Goal: Task Accomplishment & Management: Manage account settings

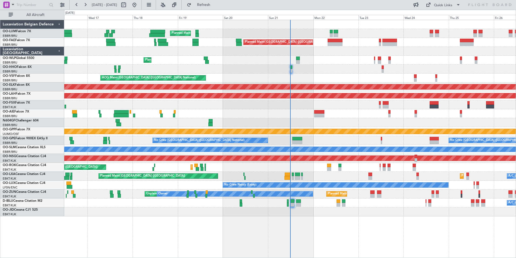
click at [181, 170] on div "Planned Maint [GEOGRAPHIC_DATA] ([GEOGRAPHIC_DATA] National) Unplanned Maint [G…" at bounding box center [290, 118] width 452 height 196
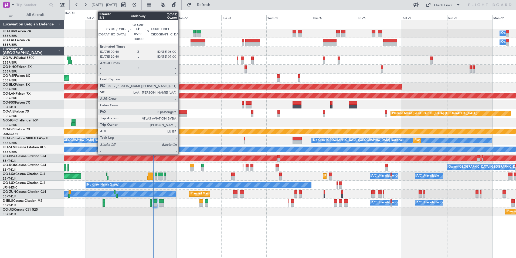
click at [181, 115] on div at bounding box center [182, 115] width 10 height 4
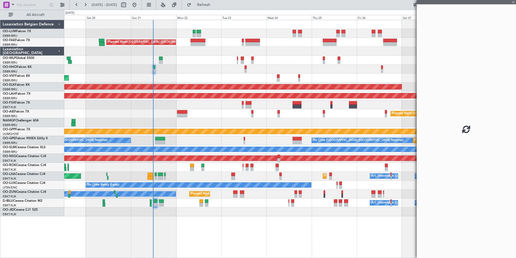
click at [160, 124] on div at bounding box center [290, 122] width 452 height 9
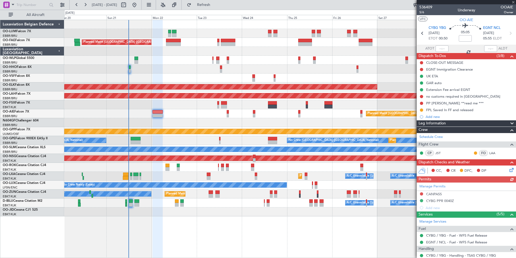
click at [135, 78] on div "Owner Melsbroek Air Base Planned Maint [GEOGRAPHIC_DATA] ([GEOGRAPHIC_DATA]) Ow…" at bounding box center [290, 118] width 452 height 196
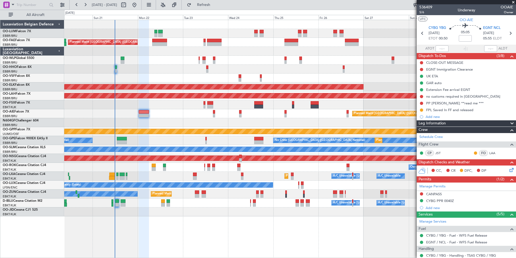
click at [155, 143] on div "Owner Melsbroek Air Base Planned Maint Brussels (Brussels National) Owner Melsb…" at bounding box center [290, 118] width 452 height 196
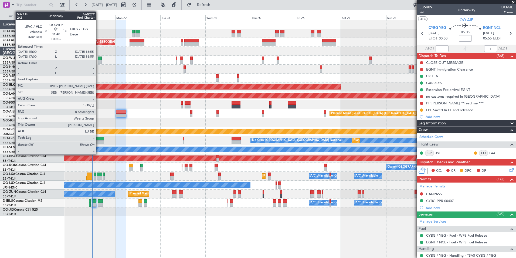
click at [99, 59] on div at bounding box center [100, 58] width 4 height 4
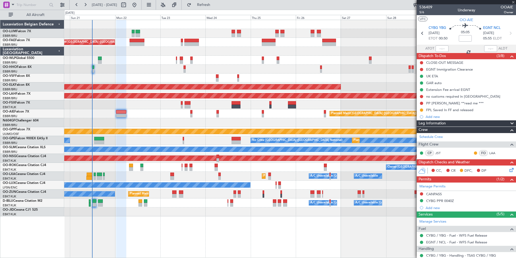
type input "+00:05"
type input "8"
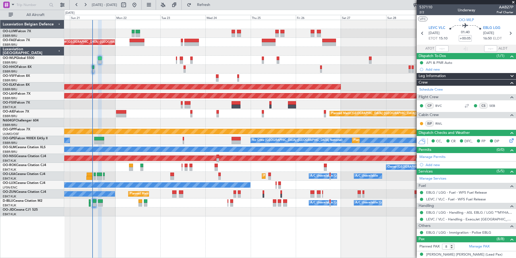
click at [180, 187] on div "Owner Melsbroek Air Base Planned Maint Brussels (Brussels National) Owner Melsb…" at bounding box center [290, 118] width 452 height 196
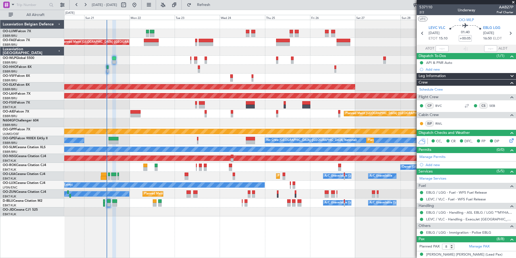
click at [201, 217] on div "Owner Melsbroek Air Base Planned Maint Brussels (Brussels National) Owner Melsb…" at bounding box center [290, 139] width 452 height 238
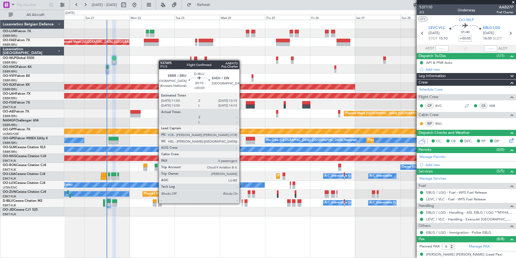
click at [242, 203] on div at bounding box center [242, 205] width 1 height 4
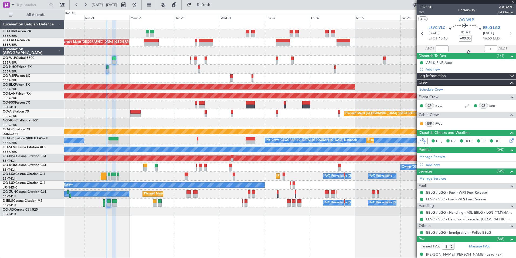
type input "0"
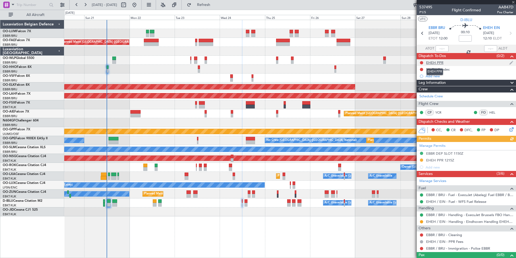
click at [437, 63] on div "EHEH PPR" at bounding box center [434, 62] width 17 height 5
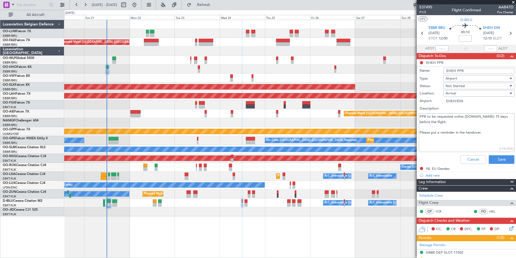
drag, startPoint x: 464, startPoint y: 116, endPoint x: 502, endPoint y: 117, distance: 38.1
click at [502, 117] on textarea "PPR to be requested online ppr.eindhovenairport.nl 15 days before the flight. P…" at bounding box center [467, 132] width 96 height 39
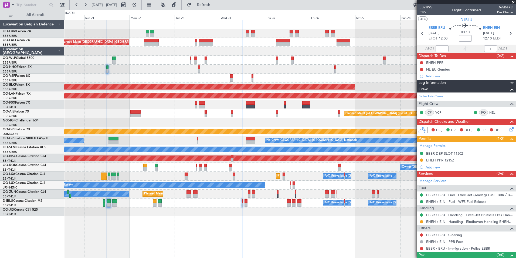
click at [150, 124] on div "Owner Melsbroek Air Base Planned Maint Brussels (Brussels National) Planned Mai…" at bounding box center [290, 118] width 452 height 196
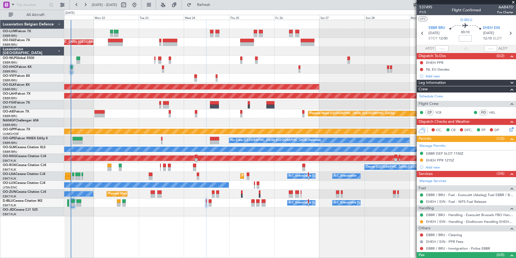
click at [169, 127] on div "Owner Melsbroek Air Base Planned Maint Brussels (Brussels National) Planned Mai…" at bounding box center [290, 118] width 452 height 196
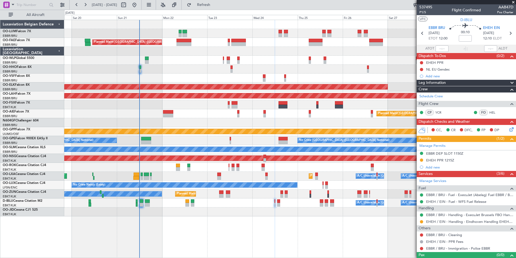
click at [171, 104] on div at bounding box center [290, 104] width 452 height 9
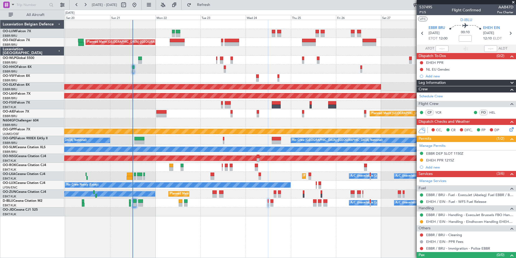
click at [172, 46] on div "Planned Maint [GEOGRAPHIC_DATA] ([GEOGRAPHIC_DATA] National) Owner [GEOGRAPHIC_…" at bounding box center [290, 42] width 452 height 9
click at [175, 41] on div at bounding box center [177, 41] width 15 height 4
type input "+00:40"
type input "7"
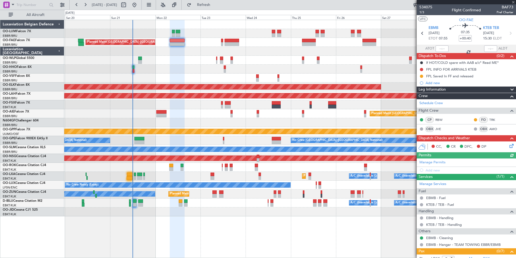
click at [510, 150] on div "CC, CR DFC, DP" at bounding box center [466, 146] width 99 height 11
click at [509, 146] on icon at bounding box center [511, 145] width 4 height 4
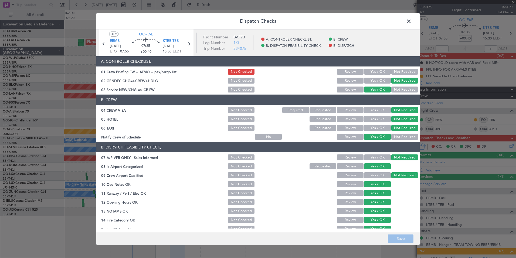
click at [415, 22] on header "Dispatch Checks" at bounding box center [258, 21] width 324 height 16
click at [412, 22] on span at bounding box center [412, 22] width 0 height 11
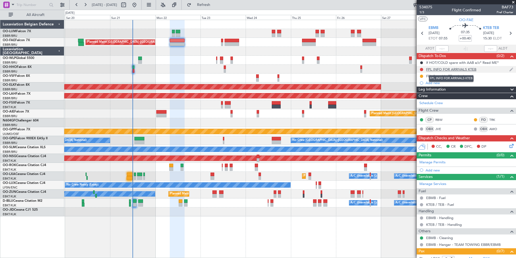
click at [446, 70] on div "FPL INFO FOR ARRIVALS KTEB" at bounding box center [451, 69] width 50 height 5
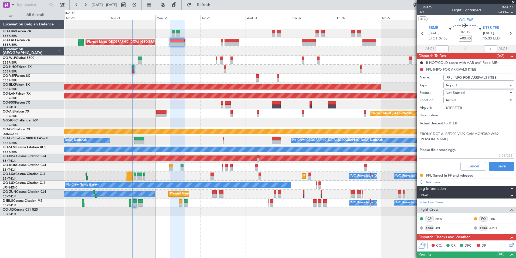
drag, startPoint x: 419, startPoint y: 133, endPoint x: 437, endPoint y: 140, distance: 19.5
click at [437, 140] on textarea "Actual descent to KTEB: EBONY DCT ALB/F220 V489 CAMMO/F080 V489 COATE Please fi…" at bounding box center [467, 139] width 96 height 39
paste textarea "• Aabelag1964"
type textarea "Actual descent to KTEB: • Aabelag1964 Please file accordingly."
drag, startPoint x: 467, startPoint y: 160, endPoint x: 468, endPoint y: 165, distance: 5.0
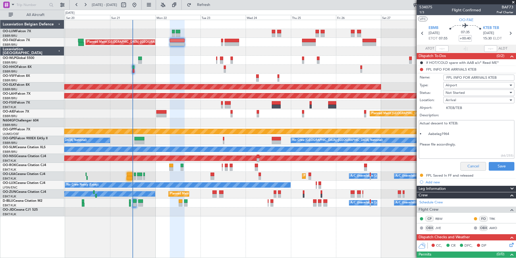
click at [467, 160] on div "Cancel Save" at bounding box center [465, 166] width 102 height 13
drag, startPoint x: 468, startPoint y: 166, endPoint x: 467, endPoint y: 163, distance: 3.3
click at [468, 166] on button "Cancel" at bounding box center [474, 166] width 26 height 9
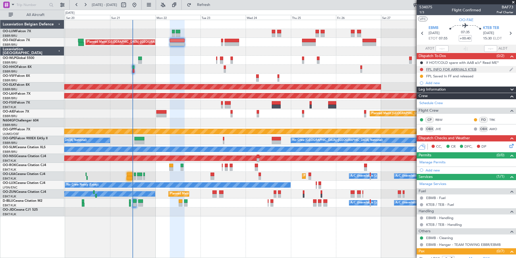
click at [447, 68] on div "FPL INFO FOR ARRIVALS KTEB" at bounding box center [451, 69] width 50 height 5
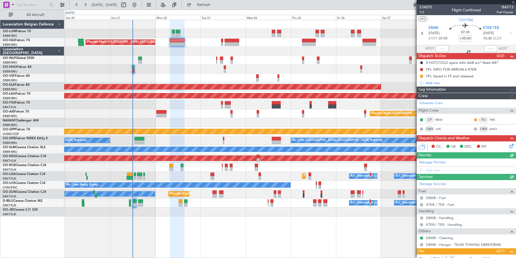
click at [166, 65] on div at bounding box center [290, 69] width 452 height 9
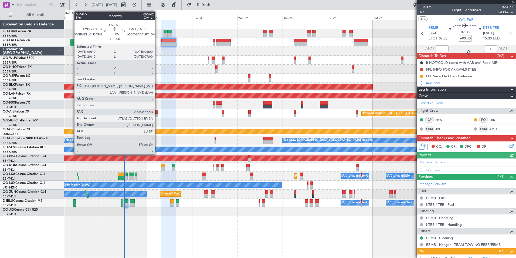
click at [157, 113] on div at bounding box center [153, 112] width 10 height 4
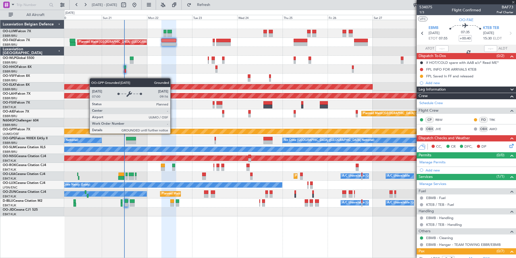
click at [199, 134] on div "Grounded [PERSON_NAME]" at bounding box center [290, 131] width 452 height 9
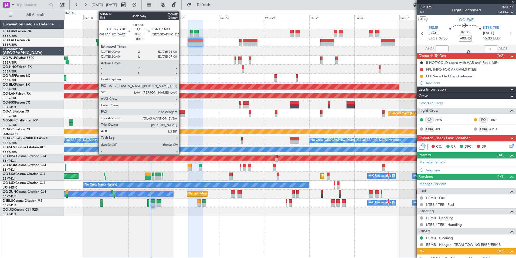
type input "2"
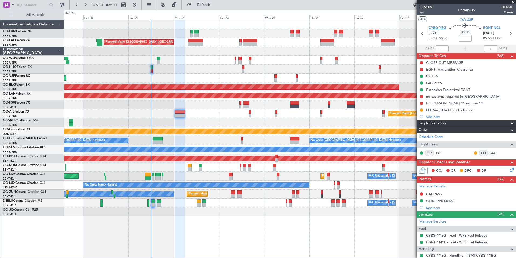
click at [429, 28] on span "CYBG YBG" at bounding box center [438, 27] width 18 height 5
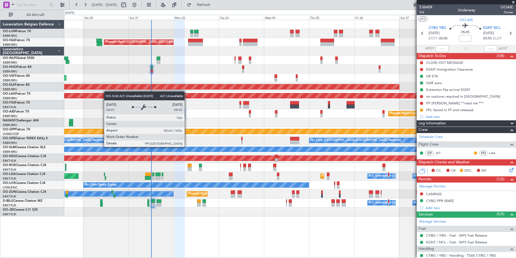
click at [211, 146] on div "A/C Unavailable [GEOGRAPHIC_DATA]" at bounding box center [290, 148] width 1356 height 5
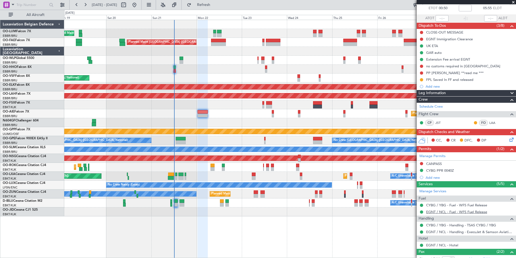
scroll to position [66, 0]
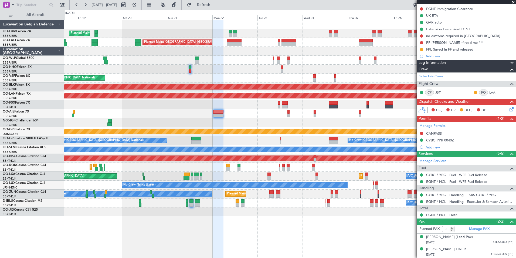
click at [226, 127] on div at bounding box center [290, 122] width 452 height 9
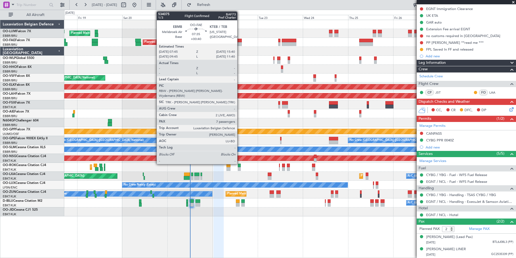
click at [240, 44] on div at bounding box center [234, 44] width 15 height 4
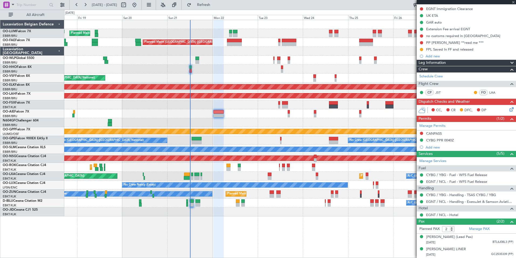
type input "+00:40"
type input "7"
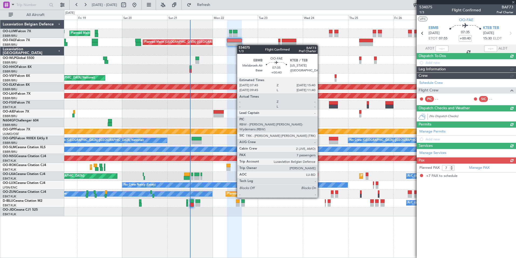
scroll to position [0, 0]
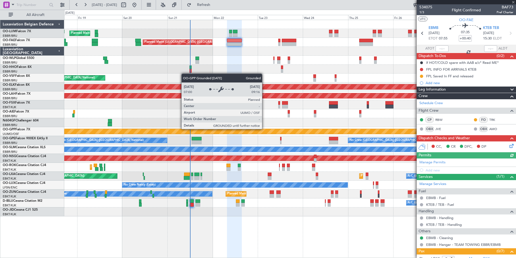
click at [227, 139] on div "Planned Maint Brussels (Brussels National) Owner Melsbroek Air Base Planned Mai…" at bounding box center [290, 118] width 452 height 196
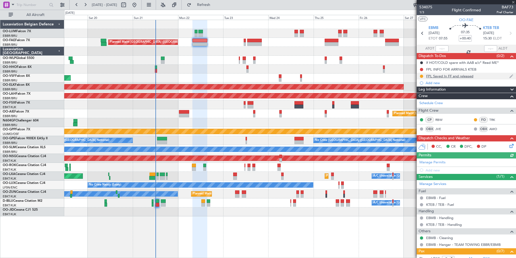
click at [443, 73] on div "FPL Saved In FF and released" at bounding box center [466, 76] width 99 height 7
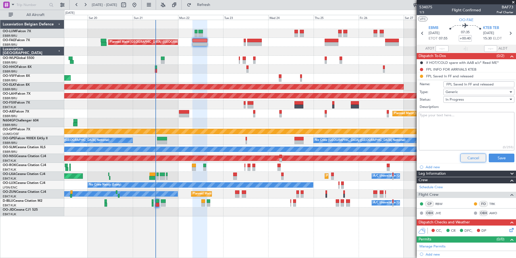
click at [469, 157] on button "Cancel" at bounding box center [474, 157] width 26 height 9
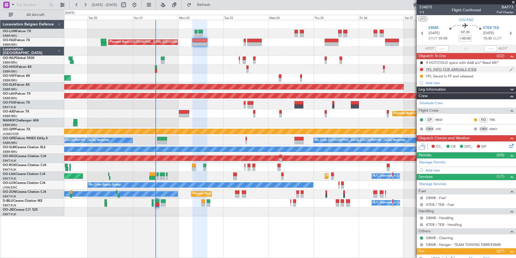
click at [444, 71] on div "FPL INFO FOR ARRIVALS KTEB" at bounding box center [451, 69] width 50 height 5
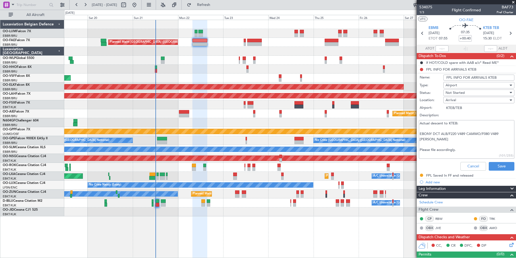
drag, startPoint x: 502, startPoint y: 134, endPoint x: 451, endPoint y: 136, distance: 50.5
click at [454, 135] on textarea "Actual descent to KTEB: EBONY DCT ALB/F220 V489 CAMMO/F080 V489 COATE Please fi…" at bounding box center [467, 139] width 96 height 39
click at [436, 140] on textarea "Actual descent to KTEB: EBONY DCT ALB/F220 V489 CAMMO/F080 V489 COATE Please fi…" at bounding box center [467, 139] width 96 height 39
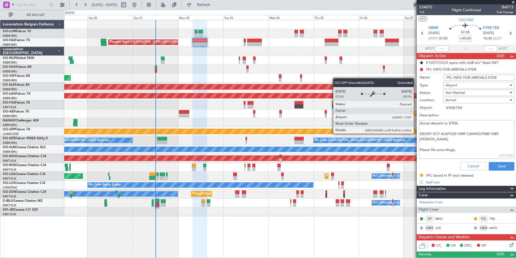
drag, startPoint x: 436, startPoint y: 140, endPoint x: 416, endPoint y: 133, distance: 20.8
click at [416, 133] on fb-app "19 Sep 2025 - 29 Sep 2025 Refresh Quick Links All Aircraft Owner Melsbroek Air …" at bounding box center [258, 131] width 516 height 254
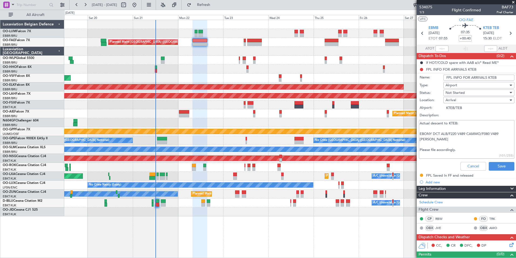
click at [152, 148] on div "Owner Melsbroek Air Base Planned Maint Brussels (Brussels National) Planned Mai…" at bounding box center [290, 118] width 452 height 196
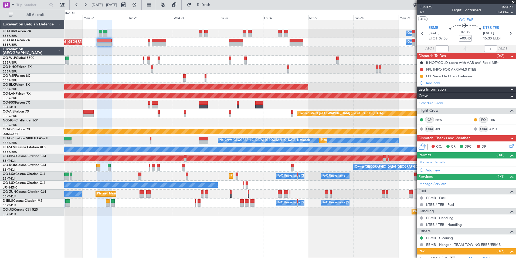
click at [163, 72] on div at bounding box center [290, 69] width 452 height 9
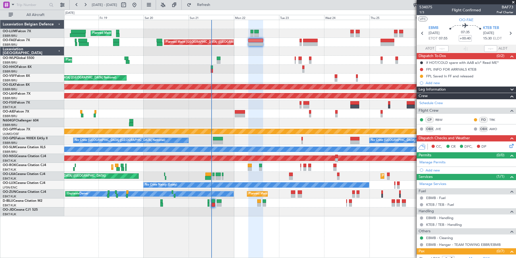
click at [215, 64] on div "Planned Maint Brussels (Brussels National) Owner Melsbroek Air Base Unplanned M…" at bounding box center [290, 118] width 452 height 196
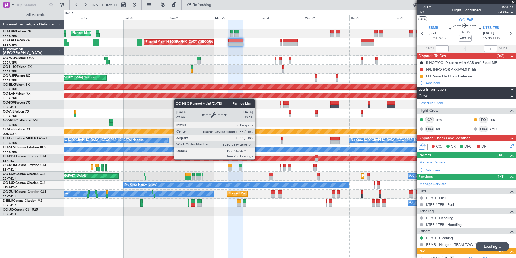
click at [237, 157] on div "Planned Maint [GEOGRAPHIC_DATA] ([GEOGRAPHIC_DATA])" at bounding box center [117, 158] width 1008 height 5
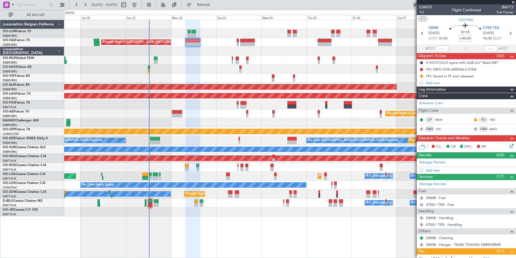
click at [194, 121] on div at bounding box center [290, 122] width 452 height 9
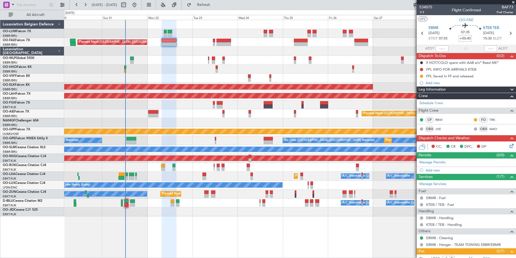
click at [177, 124] on div at bounding box center [290, 122] width 452 height 9
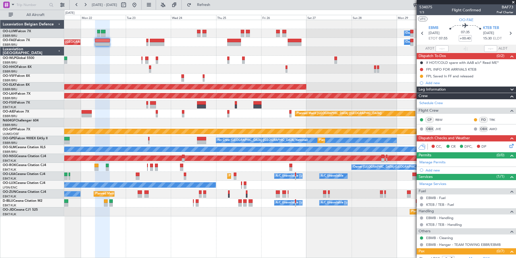
click at [205, 112] on div "Planned Maint [GEOGRAPHIC_DATA] ([GEOGRAPHIC_DATA])" at bounding box center [290, 113] width 452 height 9
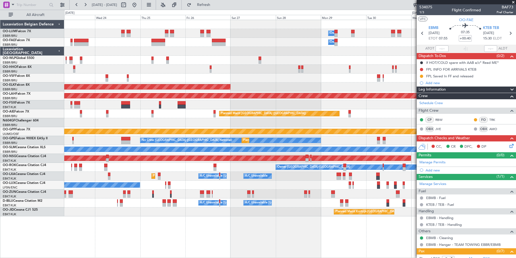
click at [170, 128] on div "Owner Melsbroek Air Base Owner Melsbroek Air Base Planned Maint Brussels (Bruss…" at bounding box center [290, 118] width 452 height 196
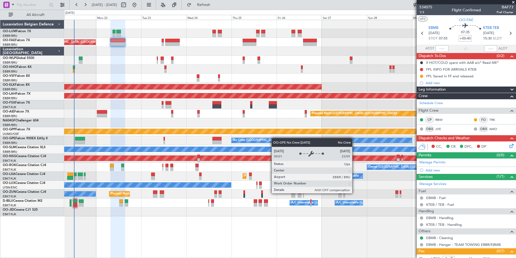
click at [277, 137] on div "Owner Melsbroek Air Base Planned Maint Brussels (Brussels National) Owner Melsb…" at bounding box center [290, 118] width 452 height 196
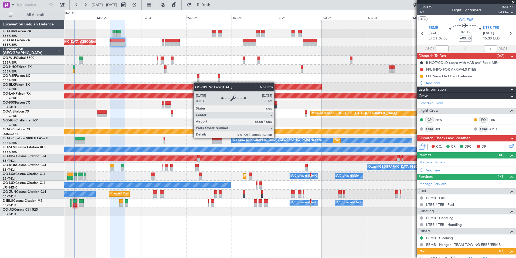
click at [277, 137] on div "No Crew [GEOGRAPHIC_DATA] ([GEOGRAPHIC_DATA] National)" at bounding box center [321, 139] width 181 height 5
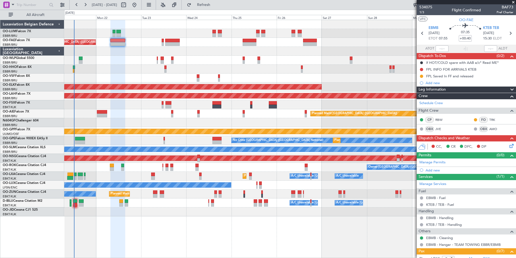
click at [121, 118] on div "Owner Melsbroek Air Base Planned Maint Brussels (Brussels National) Owner Melsb…" at bounding box center [290, 118] width 452 height 196
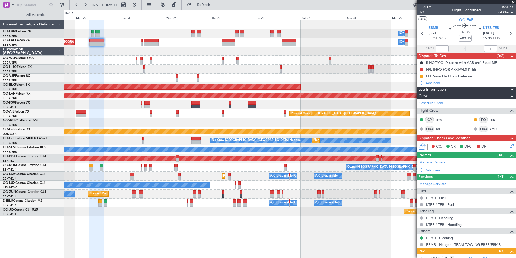
click at [99, 118] on div at bounding box center [290, 122] width 452 height 9
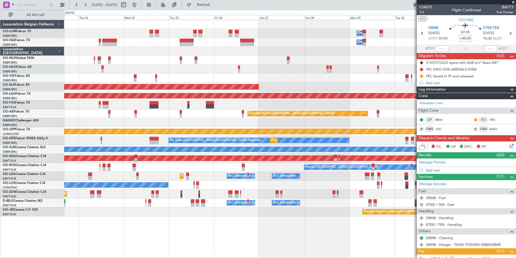
click at [197, 115] on div "Planned Maint [GEOGRAPHIC_DATA] ([GEOGRAPHIC_DATA])" at bounding box center [290, 113] width 452 height 9
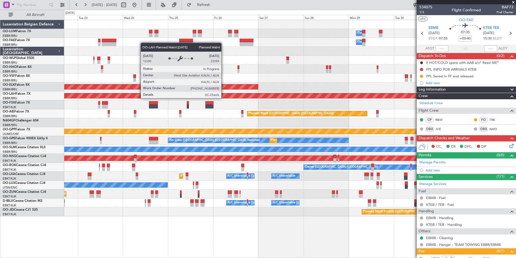
click at [400, 108] on div "Owner Melsbroek Air Base Owner Melsbroek Air Base Planned Maint Brussels (Bruss…" at bounding box center [290, 118] width 452 height 196
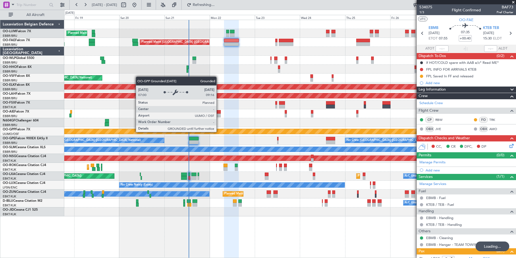
click at [156, 134] on div "Grounded [PERSON_NAME]" at bounding box center [290, 131] width 1356 height 5
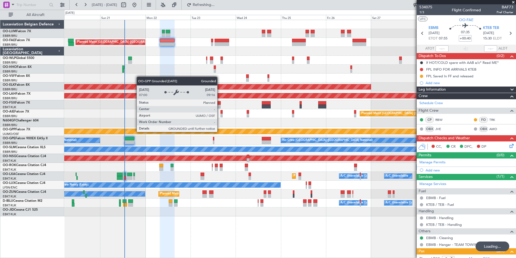
click at [202, 153] on div "A/C Unavailable [GEOGRAPHIC_DATA]" at bounding box center [290, 149] width 452 height 9
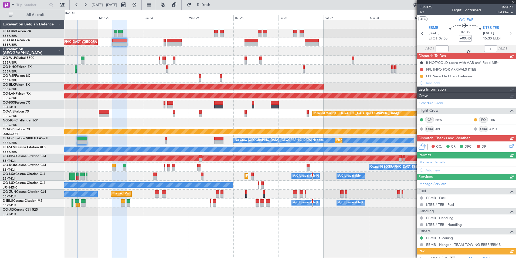
click at [233, 148] on div "Owner Melsbroek Air Base Planned Maint Brussels (Brussels National) Planned Mai…" at bounding box center [290, 118] width 452 height 196
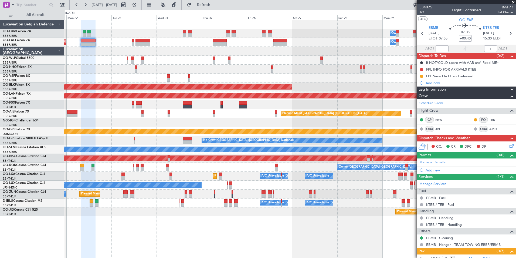
click at [167, 207] on div "A/C Unavailable Brussels (Brussels National) A/C Unavailable Kortrijk-Wevelgem" at bounding box center [290, 202] width 452 height 9
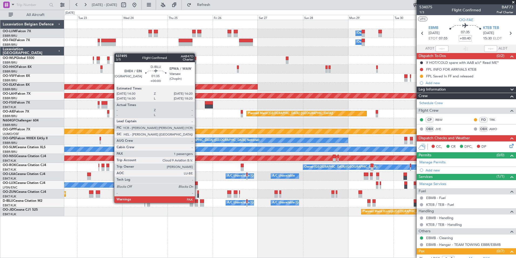
click at [197, 202] on div at bounding box center [197, 201] width 4 height 4
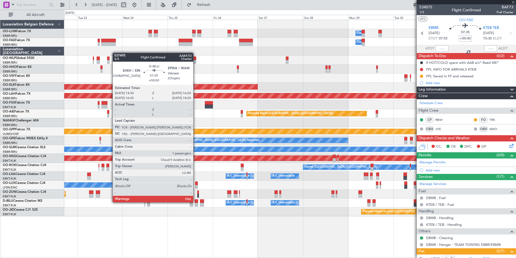
type input "1"
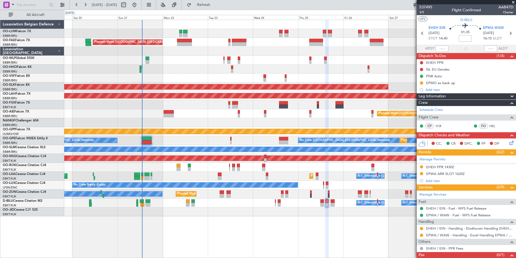
click at [341, 71] on div at bounding box center [290, 69] width 452 height 9
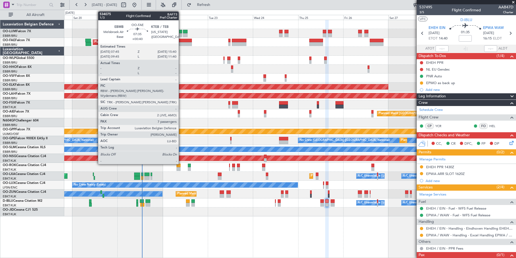
click at [181, 42] on div at bounding box center [184, 41] width 15 height 4
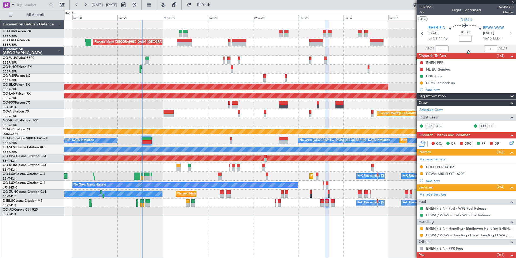
type input "+00:40"
type input "7"
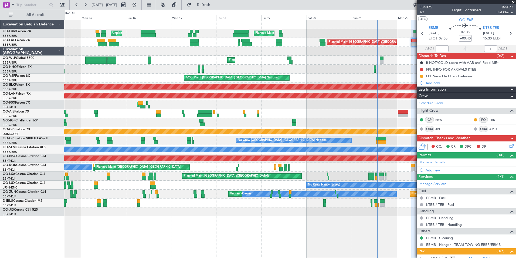
click at [337, 62] on div "Planned Maint Liege" at bounding box center [290, 60] width 452 height 9
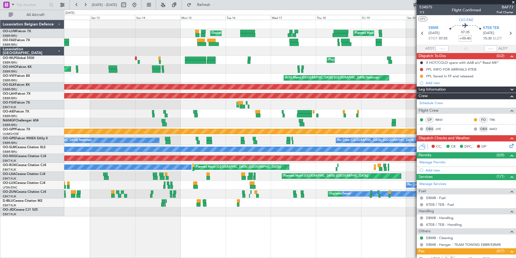
click at [224, 59] on div "Planned Maint Brussels (Brussels National) Unplanned Maint Brussels (Brussels N…" at bounding box center [290, 118] width 452 height 196
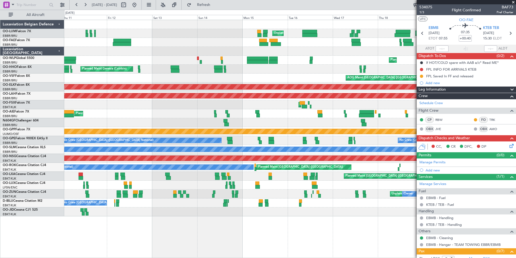
click at [239, 63] on div "Planned Maint Liege Planned Maint Liege" at bounding box center [290, 60] width 452 height 9
click at [271, 62] on div "Planned Maint Liege Planned Maint Liege" at bounding box center [290, 60] width 452 height 9
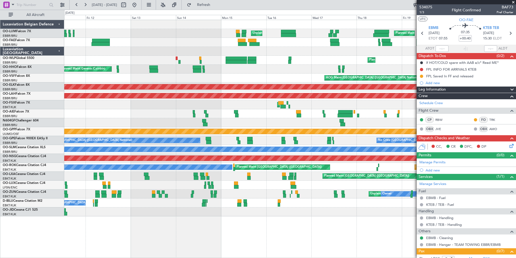
click at [130, 70] on div "Unplanned Maint Brussels (Brussels National) Planned Maint Brussels (Brussels N…" at bounding box center [290, 118] width 452 height 196
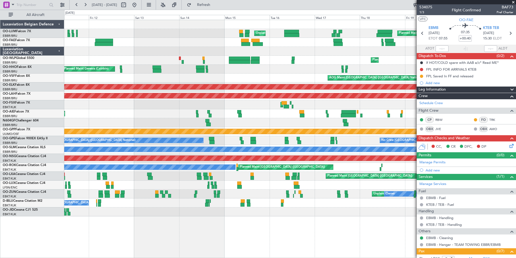
click at [149, 37] on div "Planned Maint Brussels (Brussels National) Unplanned Maint Brussels (Brussels N…" at bounding box center [290, 33] width 452 height 9
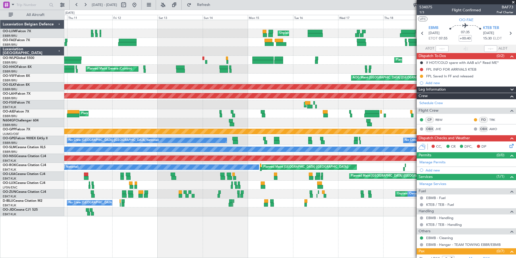
click at [170, 35] on div "Planned Maint Brussels (Brussels National) Unplanned Maint Brussels (Brussels N…" at bounding box center [290, 33] width 452 height 9
click at [167, 59] on div "Planned Maint Liege Planned Maint Liege" at bounding box center [290, 60] width 452 height 9
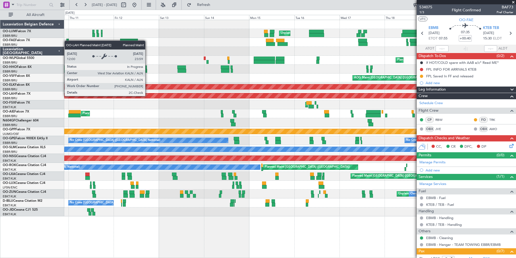
click at [161, 98] on div "Planned Maint [PERSON_NAME]-[GEOGRAPHIC_DATA][PERSON_NAME] ([GEOGRAPHIC_DATA][P…" at bounding box center [303, 95] width 1329 height 5
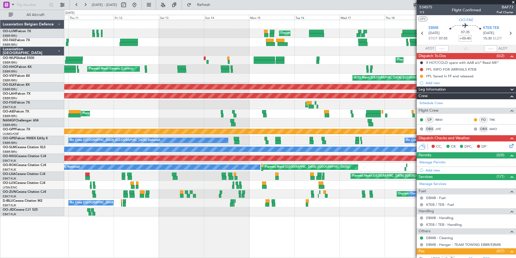
click at [171, 56] on div "Planned Maint Liege Planned Maint Liege" at bounding box center [290, 60] width 452 height 9
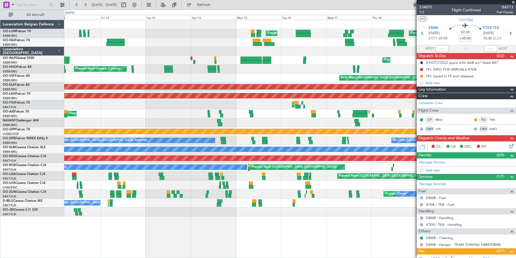
click at [206, 59] on div "Planned Maint Liege Planned Maint Liege" at bounding box center [290, 60] width 452 height 9
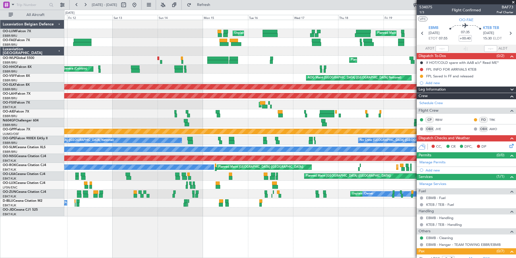
click at [191, 64] on div "Planned Maint Brussels (Brussels National) Unplanned Maint Brussels (Brussels N…" at bounding box center [290, 118] width 452 height 196
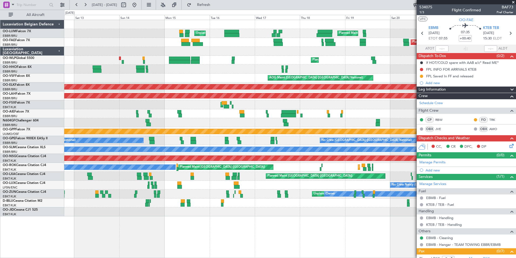
click at [200, 75] on div "Unplanned Maint Brussels (Brussels National) Planned Maint Brussels (Brussels N…" at bounding box center [290, 118] width 452 height 196
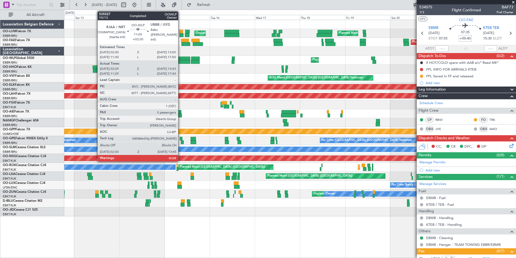
click at [227, 69] on div "Unplanned Maint Brussels (Brussels National) Planned Maint Brussels (Brussels N…" at bounding box center [290, 118] width 452 height 196
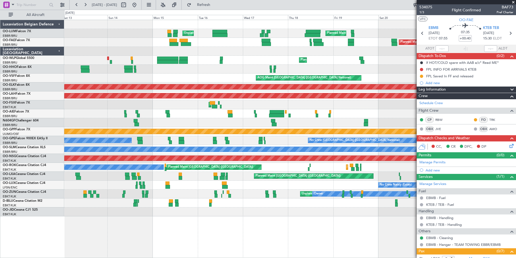
click at [180, 70] on div "Planned Maint Geneva (Cointrin) AOG Maint New York (Teterboro)" at bounding box center [290, 69] width 452 height 9
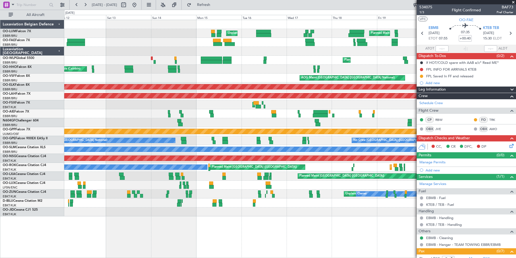
click at [152, 72] on div "Planned Maint Geneva (Cointrin) AOG Maint New York (Teterboro)" at bounding box center [290, 69] width 452 height 9
click at [145, 121] on div "Planned Maint Brussels (Brussels National) Unplanned Maint Brussels (Brussels N…" at bounding box center [290, 118] width 452 height 196
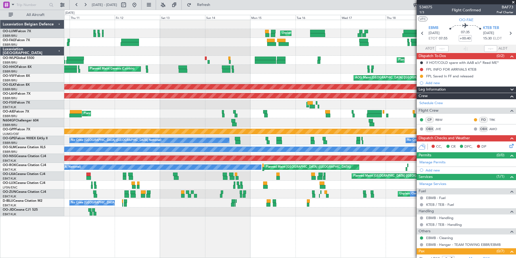
click at [126, 164] on div "Planned Maint Brussels (Brussels National) Unplanned Maint Brussels (Brussels N…" at bounding box center [290, 118] width 452 height 196
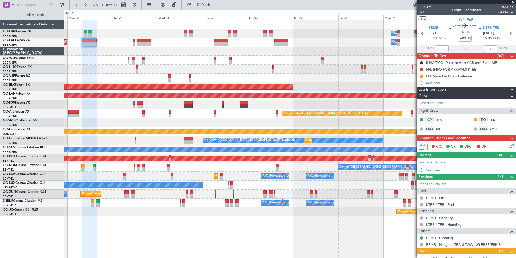
click at [60, 174] on div "Owner Melsbroek Air Base Planned Maint Brussels (Brussels National) Owner Melsb…" at bounding box center [258, 134] width 516 height 248
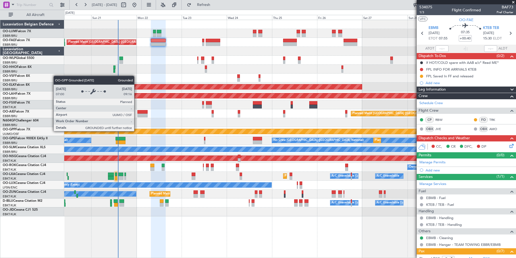
click at [206, 129] on div "Grounded [PERSON_NAME]" at bounding box center [290, 131] width 1355 height 5
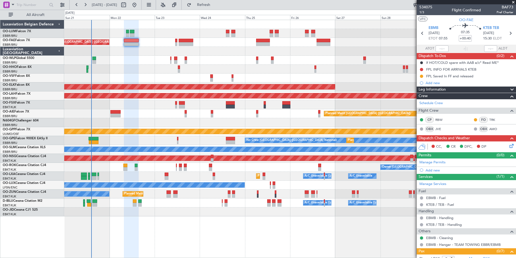
click at [173, 48] on div "Owner Melsbroek Air Base Planned Maint Brussels (Brussels National) Owner Melsb…" at bounding box center [290, 118] width 452 height 196
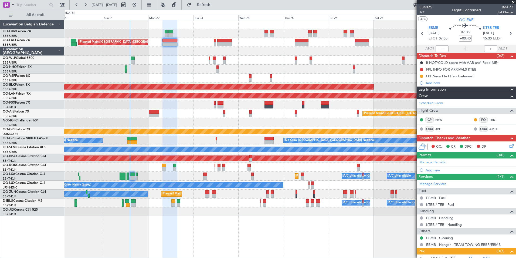
click at [197, 168] on div "Owner Kortrijk-Wevelgem Planned Maint Kortrijk-Wevelgem" at bounding box center [290, 167] width 452 height 9
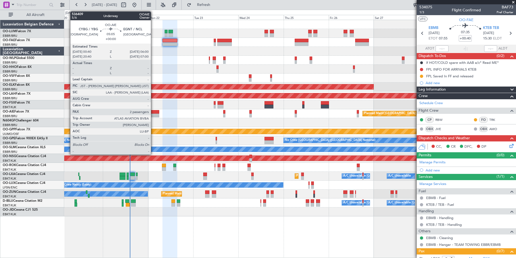
click at [153, 113] on div at bounding box center [154, 112] width 10 height 4
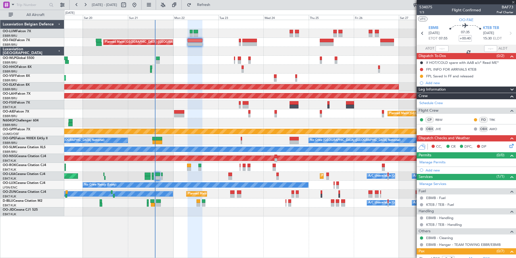
click at [171, 126] on div at bounding box center [290, 122] width 452 height 9
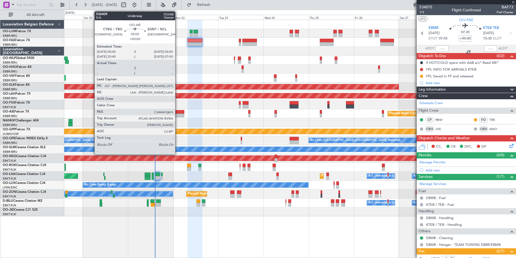
type input "2"
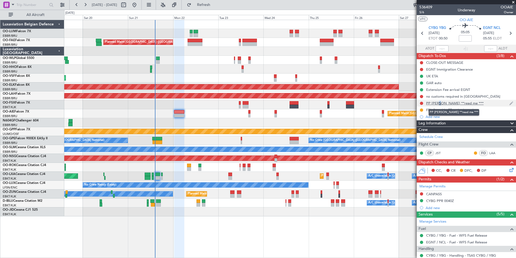
click at [436, 102] on div "PP [PERSON_NAME] **read me ***" at bounding box center [455, 103] width 58 height 5
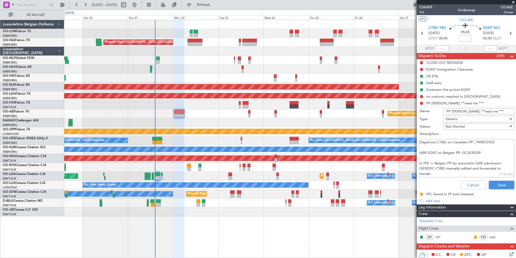
drag, startPoint x: 436, startPoint y: 143, endPoint x: 471, endPoint y: 164, distance: 41.1
click at [483, 162] on textarea "Departure CYBG on Canadian PP : P950727ED ARR EGNT on Belgian PP: GC2535339 in …" at bounding box center [467, 158] width 96 height 39
click at [463, 164] on textarea "Departure CYBG on Canadian PP : P950727ED ARR EGNT on Belgian PP: GC2535339 in …" at bounding box center [467, 158] width 96 height 39
drag, startPoint x: 435, startPoint y: 174, endPoint x: 418, endPoint y: 142, distance: 36.1
click at [415, 141] on fb-app "19 Sep 2025 - 29 Sep 2025 Refresh Quick Links All Aircraft Owner Melsbroek Air …" at bounding box center [258, 131] width 516 height 254
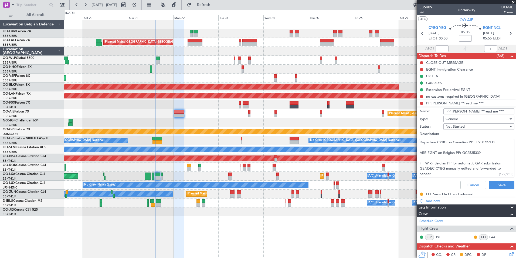
click at [443, 148] on textarea "Departure CYBG on Canadian PP : P950727ED ARR EGNT on Belgian PP: GC2535339 in …" at bounding box center [467, 158] width 96 height 39
drag, startPoint x: 426, startPoint y: 154, endPoint x: 488, endPoint y: 155, distance: 62.4
click at [488, 155] on textarea "Departure CYBG on Canadian PP : P950727ED ARR EGNT on Belgian PP: GC2535339 in …" at bounding box center [467, 158] width 96 height 39
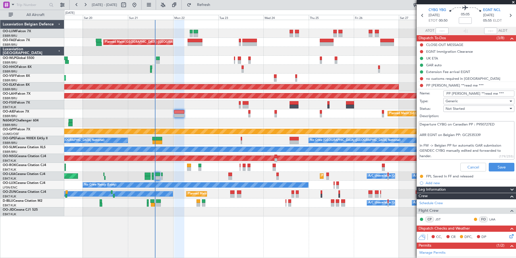
scroll to position [27, 0]
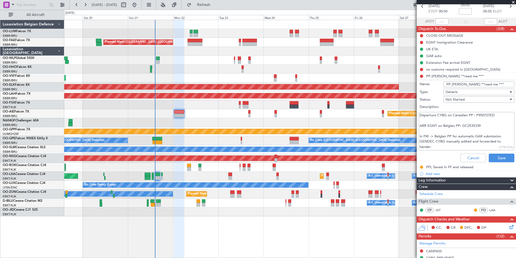
drag, startPoint x: 437, startPoint y: 147, endPoint x: 421, endPoint y: 121, distance: 30.6
click at [421, 121] on textarea "Departure CYBG on Canadian PP : P950727ED ARR EGNT on Belgian PP: GC2535339 in …" at bounding box center [467, 131] width 96 height 39
click at [473, 159] on button "Cancel" at bounding box center [474, 157] width 26 height 9
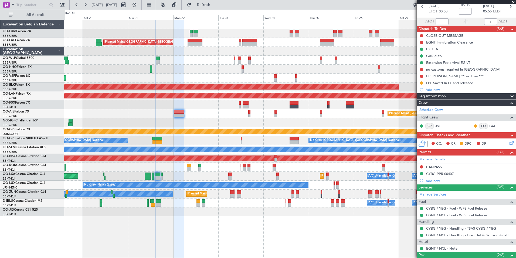
click at [509, 142] on icon at bounding box center [511, 142] width 4 height 4
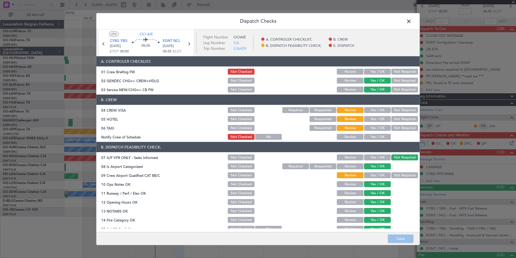
click at [412, 22] on span at bounding box center [412, 22] width 0 height 11
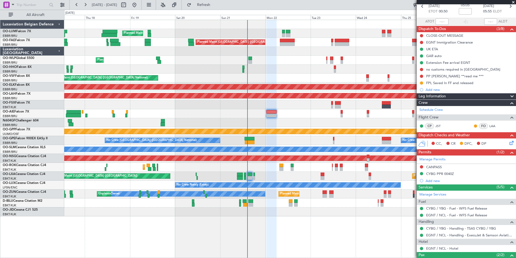
click at [258, 137] on div "Planned Maint Brussels (Brussels National) Unplanned Maint Brussels (Brussels N…" at bounding box center [290, 118] width 452 height 196
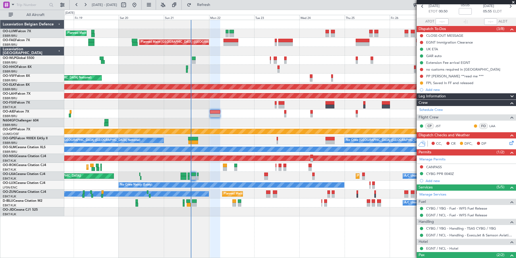
click at [243, 122] on div at bounding box center [290, 122] width 452 height 9
click at [509, 142] on icon at bounding box center [511, 142] width 4 height 4
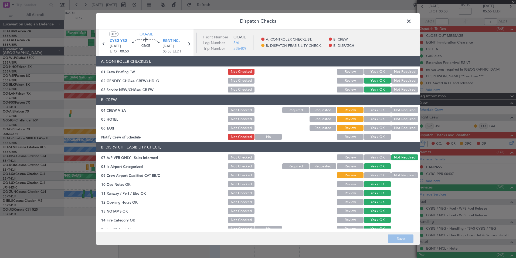
click at [412, 20] on span at bounding box center [412, 22] width 0 height 11
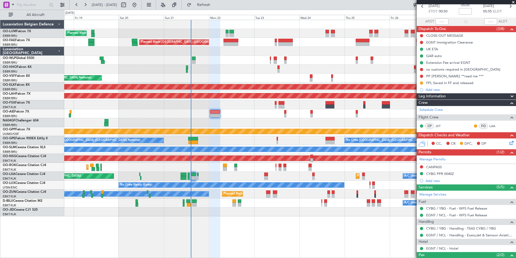
click at [286, 120] on div at bounding box center [290, 122] width 452 height 9
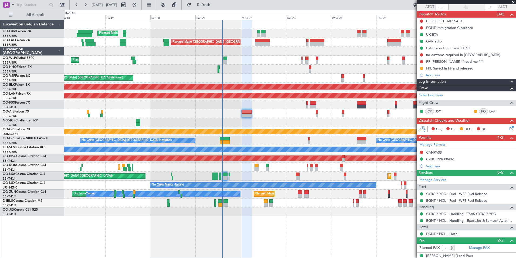
scroll to position [66, 0]
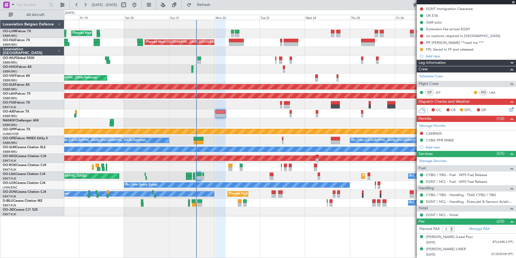
click at [226, 123] on div at bounding box center [290, 122] width 452 height 9
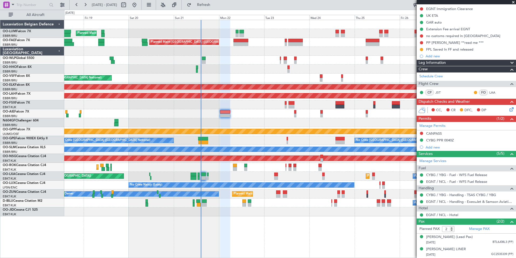
click at [233, 124] on div at bounding box center [290, 122] width 452 height 9
click at [229, 122] on div at bounding box center [290, 122] width 452 height 9
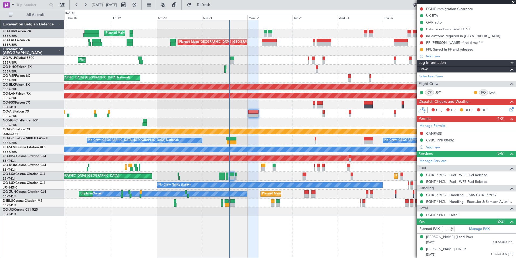
click at [245, 126] on div at bounding box center [290, 122] width 452 height 9
click at [422, 132] on button at bounding box center [421, 133] width 3 height 3
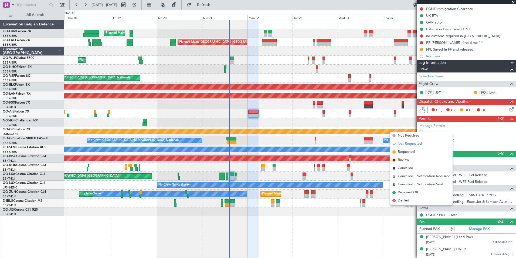
click at [412, 135] on span "Not Required" at bounding box center [409, 135] width 22 height 5
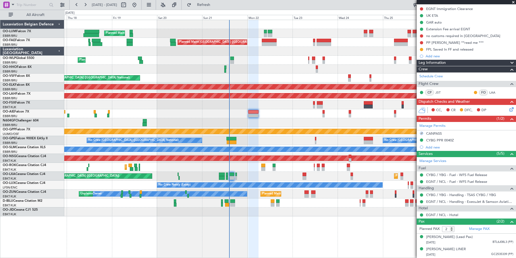
click at [298, 119] on div at bounding box center [290, 122] width 452 height 9
click at [241, 132] on div "Planned Maint Brussels (Brussels National) Unplanned Maint Brussels (Brussels N…" at bounding box center [290, 118] width 452 height 196
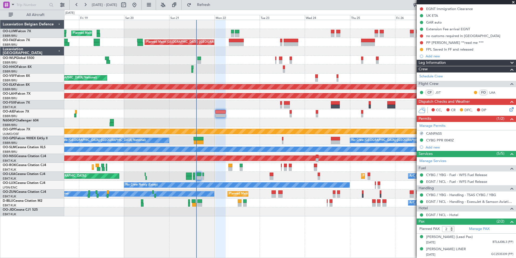
click at [255, 123] on div at bounding box center [290, 122] width 452 height 9
click at [235, 108] on div "AOG Maint Kortrijk-Wevelgem" at bounding box center [290, 104] width 452 height 9
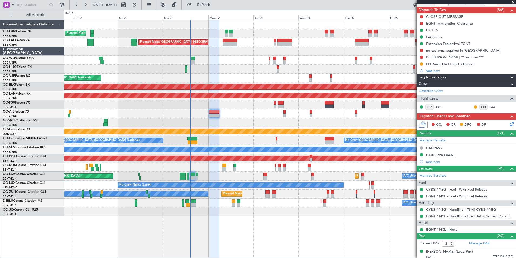
scroll to position [0, 0]
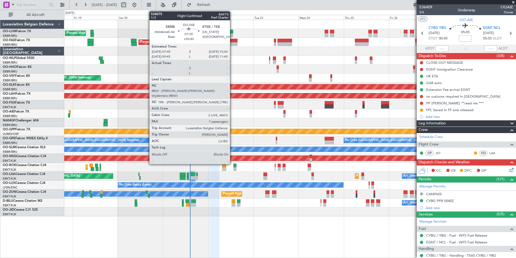
click at [233, 42] on div at bounding box center [230, 41] width 15 height 4
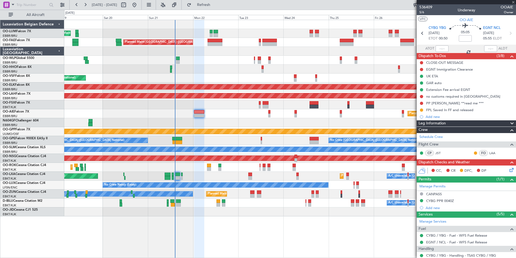
click at [221, 77] on div "Planned Maint Brussels (Brussels National) Owner Melsbroek Air Base Planned Mai…" at bounding box center [290, 118] width 452 height 196
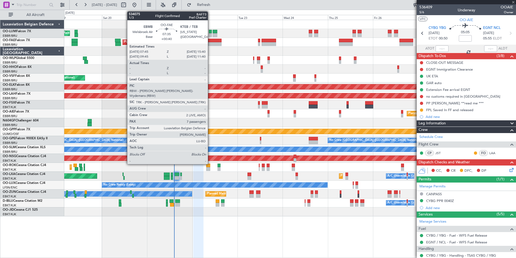
type input "+00:40"
type input "7"
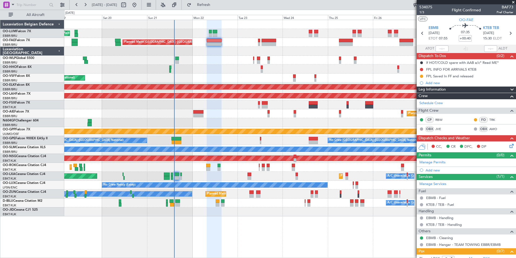
click at [209, 60] on div "Planned Maint [GEOGRAPHIC_DATA] ([GEOGRAPHIC_DATA] National) Owner [GEOGRAPHIC_…" at bounding box center [290, 118] width 452 height 196
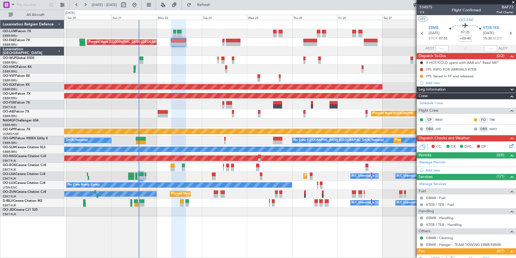
click at [188, 62] on div "Planned Maint Liege" at bounding box center [290, 60] width 452 height 9
click at [195, 111] on div "Owner Melsbroek Air Base Planned Maint [GEOGRAPHIC_DATA] ([GEOGRAPHIC_DATA]) Ow…" at bounding box center [290, 118] width 452 height 196
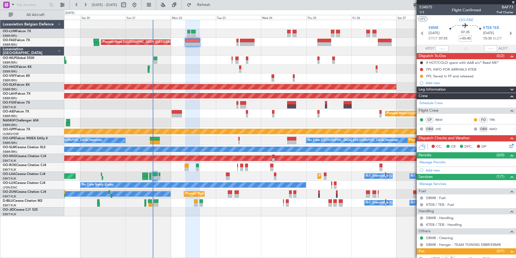
click at [189, 66] on div "Owner Melsbroek Air Base Planned Maint [GEOGRAPHIC_DATA] ([GEOGRAPHIC_DATA]) Ow…" at bounding box center [290, 118] width 452 height 196
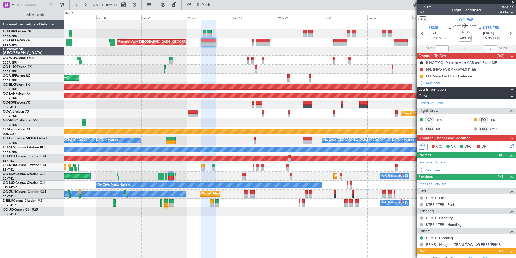
click at [185, 76] on div "AOG Maint [GEOGRAPHIC_DATA] ([GEOGRAPHIC_DATA] National)" at bounding box center [290, 77] width 452 height 9
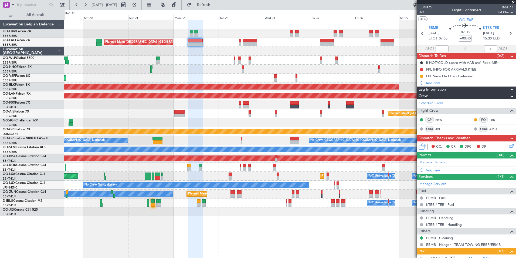
click at [232, 45] on div "Planned Maint [GEOGRAPHIC_DATA] ([GEOGRAPHIC_DATA] National) Owner [GEOGRAPHIC_…" at bounding box center [290, 42] width 452 height 9
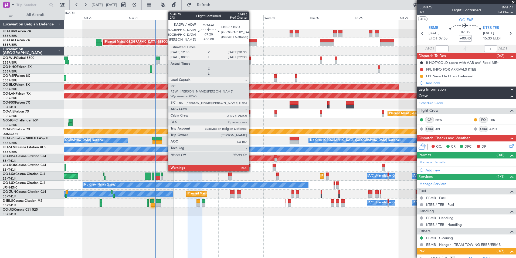
click at [251, 44] on div at bounding box center [250, 44] width 15 height 4
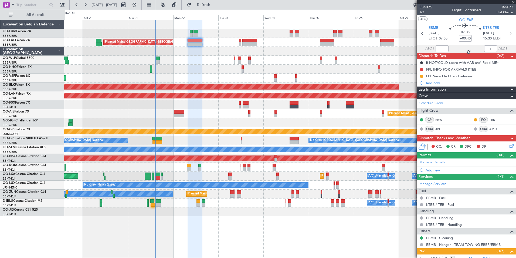
type input "2"
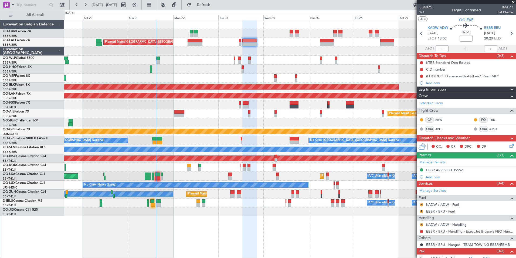
click at [206, 98] on div "Owner Melsbroek Air Base Planned Maint [GEOGRAPHIC_DATA] ([GEOGRAPHIC_DATA]) Pl…" at bounding box center [290, 118] width 452 height 196
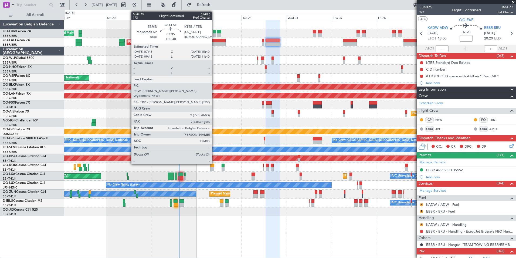
click at [214, 45] on div at bounding box center [218, 44] width 15 height 4
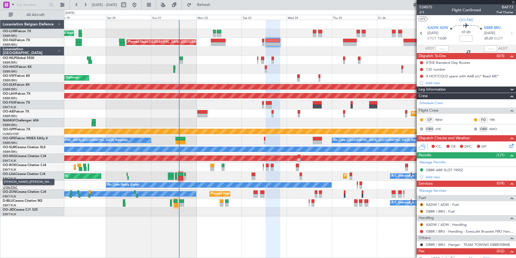
type input "+00:40"
type input "7"
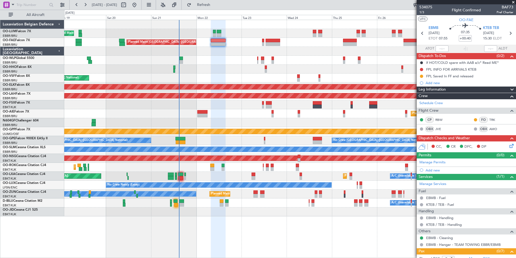
click at [211, 73] on div at bounding box center [290, 69] width 452 height 9
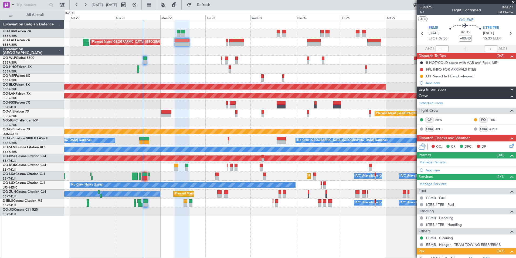
click at [230, 48] on div "Owner Melsbroek Air Base Planned Maint [GEOGRAPHIC_DATA] ([GEOGRAPHIC_DATA]) Pl…" at bounding box center [290, 118] width 452 height 196
click at [280, 71] on div "Owner Melsbroek Air Base Planned Maint Brussels (Brussels National) Planned Mai…" at bounding box center [290, 118] width 452 height 196
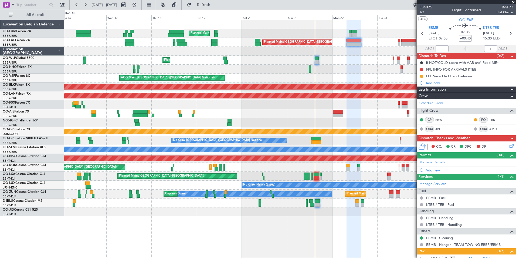
click at [231, 65] on div "Planned Maint Brussels (Brussels National) Unplanned Maint Brussels (Brussels N…" at bounding box center [290, 118] width 452 height 196
click at [201, 66] on div "Planned Maint Brussels (Brussels National) Unplanned Maint Brussels (Brussels N…" at bounding box center [290, 118] width 452 height 196
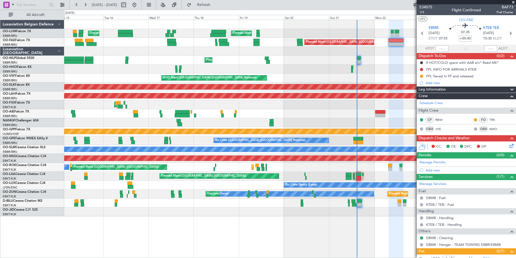
click at [242, 64] on div "Planned Maint Liege" at bounding box center [290, 60] width 452 height 9
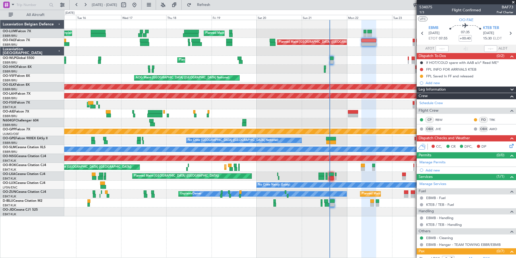
click at [237, 60] on div "Planned Maint Liege" at bounding box center [290, 60] width 452 height 9
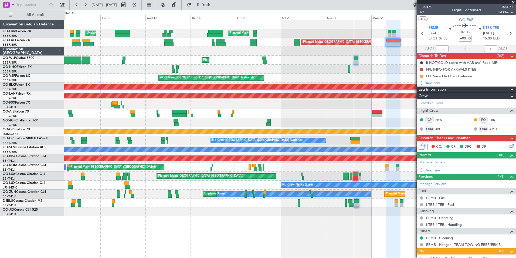
click at [138, 67] on div "Planned Maint Brussels (Brussels National) Unplanned Maint Brussels (Brussels N…" at bounding box center [290, 118] width 452 height 196
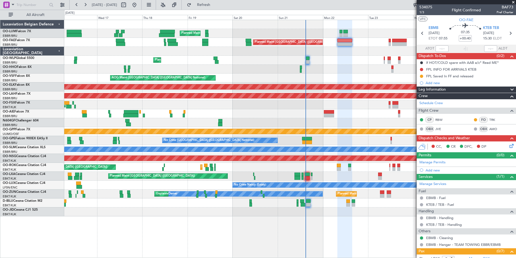
click at [162, 69] on div "Planned Maint Brussels (Brussels National) Unplanned Maint Brussels (Brussels N…" at bounding box center [290, 118] width 452 height 196
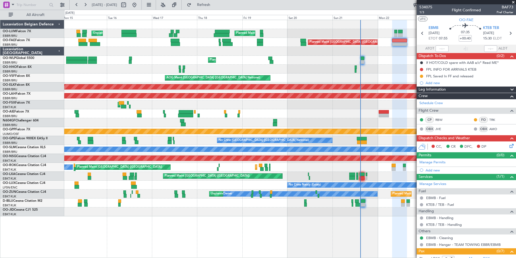
click at [254, 68] on div "Planned Maint Brussels (Brussels National) Unplanned Maint Brussels (Brussels N…" at bounding box center [290, 118] width 452 height 196
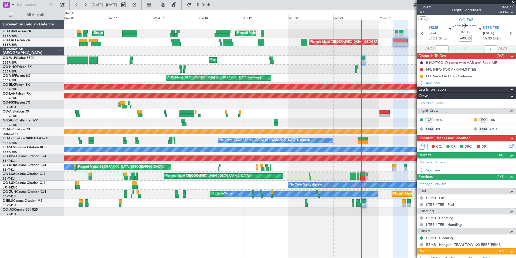
click at [197, 68] on div "Planned Maint Geneva (Cointrin)" at bounding box center [290, 69] width 452 height 9
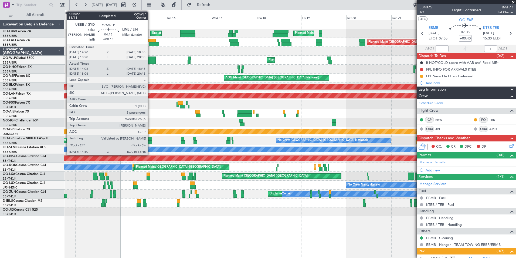
click at [131, 71] on div "Planned Maint Geneva (Cointrin)" at bounding box center [290, 69] width 452 height 9
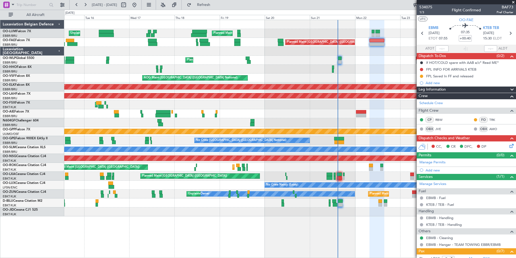
click at [240, 60] on div "Planned Maint Liege" at bounding box center [290, 60] width 452 height 9
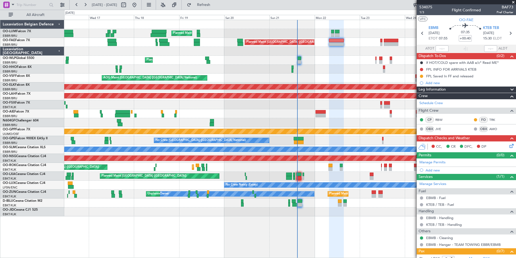
click at [249, 78] on div "AOG Maint [GEOGRAPHIC_DATA] ([GEOGRAPHIC_DATA] National)" at bounding box center [290, 77] width 452 height 9
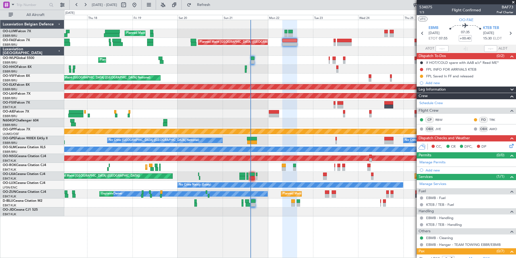
click at [259, 81] on div "AOG Maint [GEOGRAPHIC_DATA] ([GEOGRAPHIC_DATA] National)" at bounding box center [290, 77] width 452 height 9
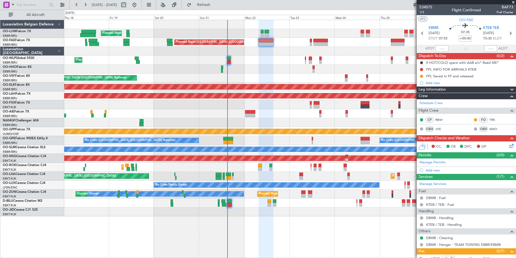
click at [273, 59] on div "Planned Maint Liege" at bounding box center [290, 60] width 452 height 9
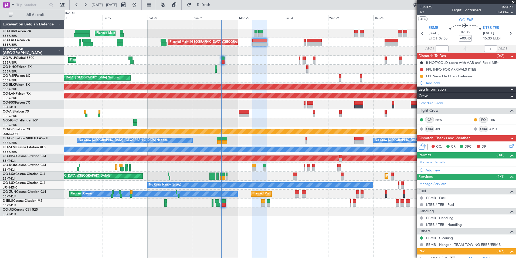
click at [256, 57] on div "Planned Maint Liege" at bounding box center [290, 60] width 452 height 9
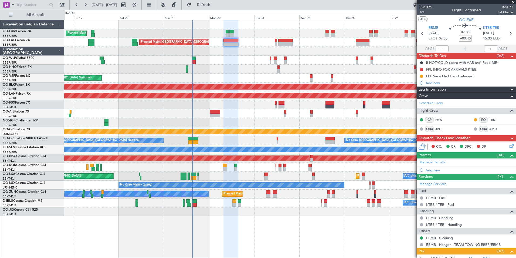
click at [235, 125] on div at bounding box center [290, 122] width 452 height 9
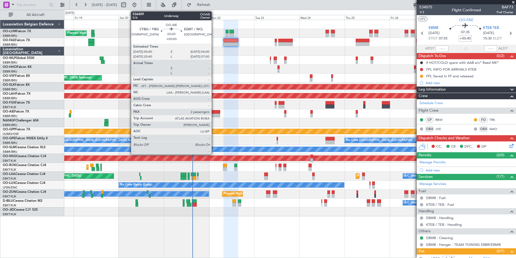
click at [214, 112] on div at bounding box center [215, 112] width 10 height 4
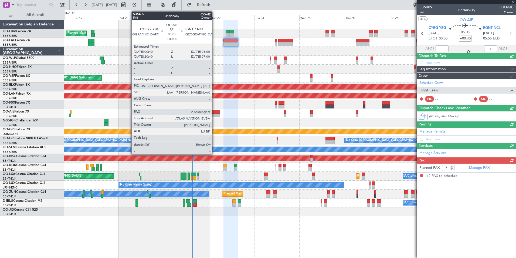
type input "2"
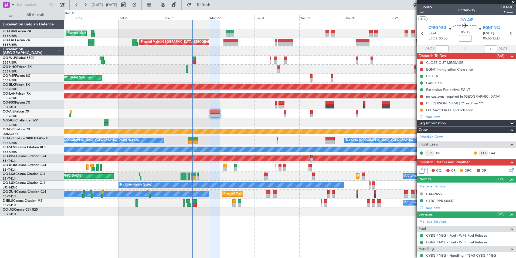
click at [210, 119] on div "Planned Maint Brussels (Brussels National) Owner Melsbroek Air Base Planned Mai…" at bounding box center [290, 118] width 452 height 196
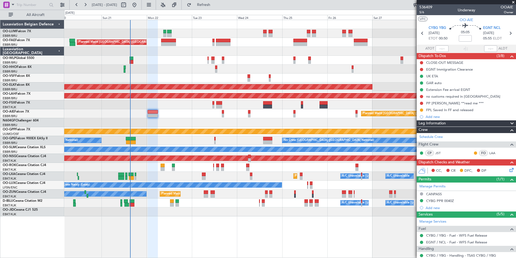
click at [188, 171] on div "Owner Melsbroek Air Base Planned Maint Brussels (Brussels National) Planned Mai…" at bounding box center [290, 118] width 452 height 196
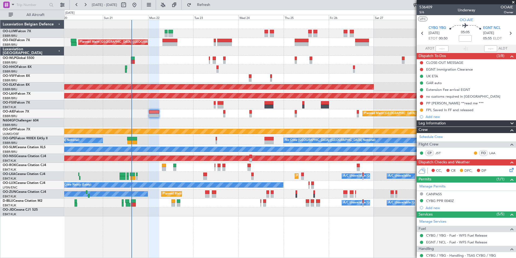
click at [171, 140] on div "Owner Melsbroek Air Base Planned Maint Brussels (Brussels National) Planned Mai…" at bounding box center [290, 118] width 452 height 196
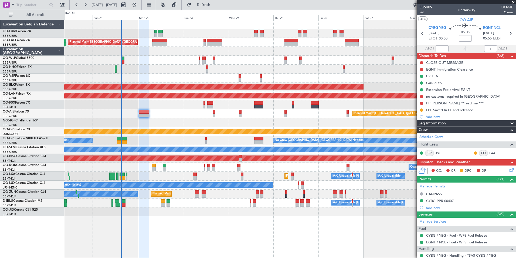
click at [160, 143] on div "No Crew Brussels (Brussels National) Planned Maint Brussels (Brussels National)…" at bounding box center [290, 140] width 452 height 9
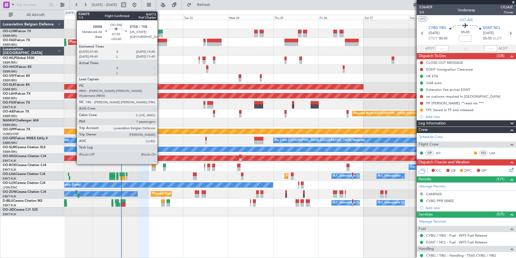
click at [160, 40] on div at bounding box center [159, 41] width 15 height 4
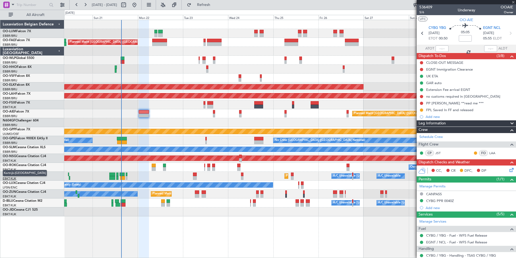
type input "+00:40"
type input "7"
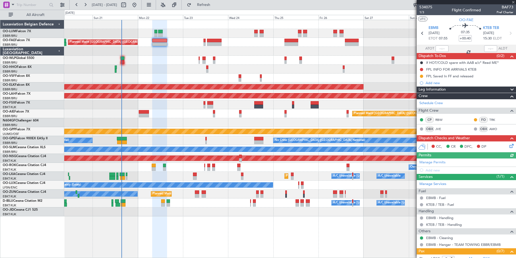
click at [120, 60] on div "Planned Maint Liege" at bounding box center [290, 60] width 452 height 9
click at [120, 61] on div "Planned Maint Liege" at bounding box center [290, 60] width 452 height 9
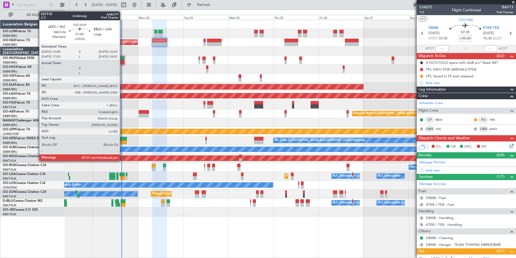
click at [122, 61] on div at bounding box center [123, 62] width 4 height 4
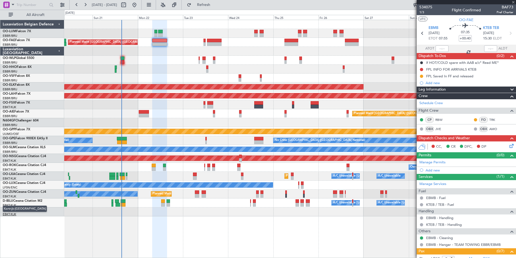
type input "+00:05"
type input "8"
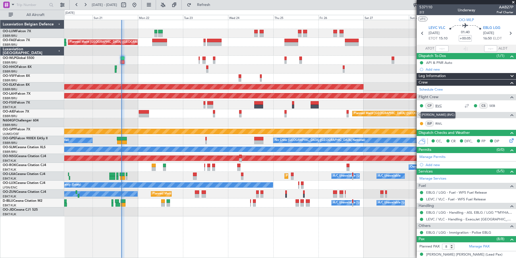
click at [438, 105] on link "BVC" at bounding box center [442, 105] width 12 height 5
click at [442, 105] on link "BVC" at bounding box center [442, 105] width 12 height 5
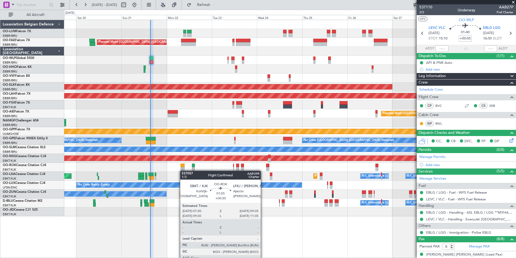
click at [183, 170] on div "Owner Kortrijk-Wevelgem Planned Maint Kortrijk-Wevelgem Planned Maint Paris (Le…" at bounding box center [290, 167] width 452 height 9
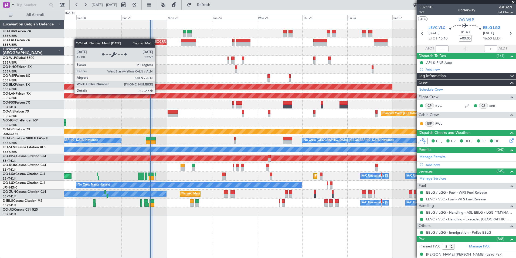
click at [174, 99] on div "Planned Maint [PERSON_NAME]-[GEOGRAPHIC_DATA][PERSON_NAME] ([GEOGRAPHIC_DATA][P…" at bounding box center [290, 95] width 452 height 9
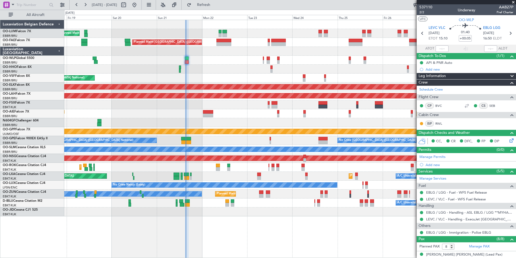
click at [196, 72] on div at bounding box center [290, 69] width 452 height 9
click at [440, 105] on link "BVC" at bounding box center [442, 105] width 12 height 5
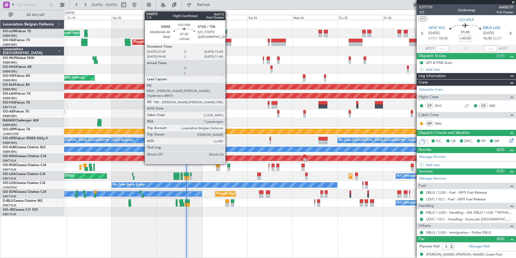
click at [228, 44] on div at bounding box center [224, 44] width 15 height 4
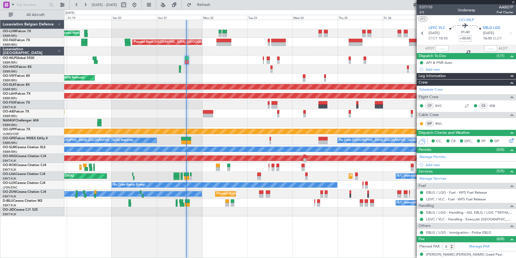
type input "+00:40"
type input "7"
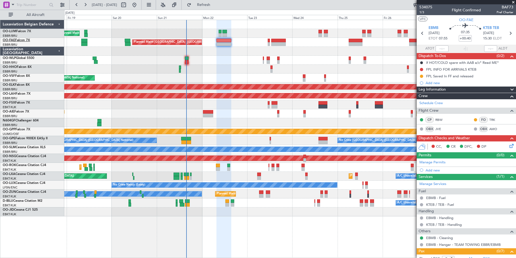
click at [27, 40] on link "OO-FAE Falcon 7X" at bounding box center [16, 40] width 27 height 3
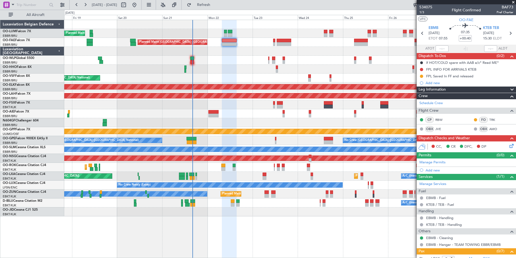
click at [181, 128] on div "Grounded [PERSON_NAME]" at bounding box center [290, 131] width 452 height 9
click at [194, 60] on div "Planned Maint Liege" at bounding box center [290, 60] width 452 height 9
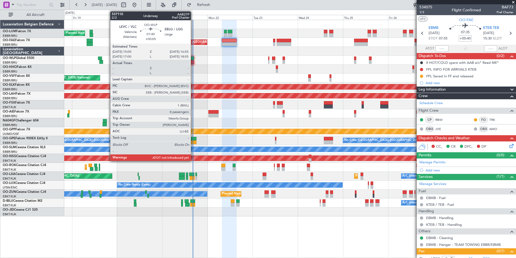
click at [191, 60] on div at bounding box center [192, 62] width 4 height 4
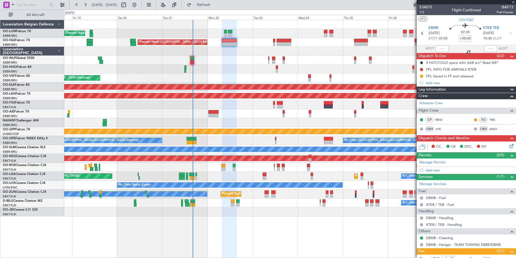
type input "+00:05"
type input "8"
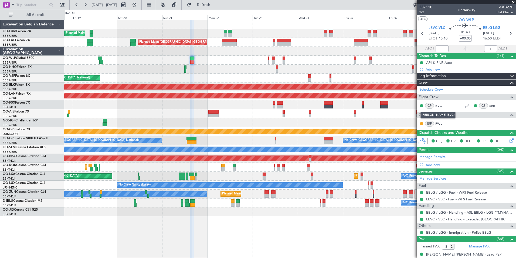
click at [439, 106] on link "BVC" at bounding box center [442, 105] width 12 height 5
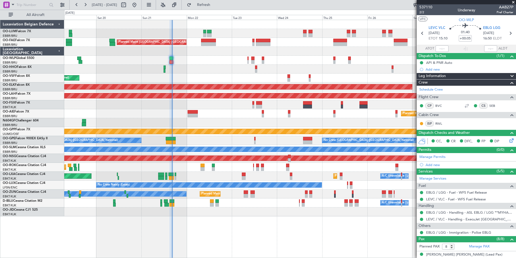
click at [251, 173] on div "Planned Maint Paris (Le Bourget) Planned Maint Kortrijk-Wevelgem A/C Unavailabl…" at bounding box center [290, 175] width 452 height 9
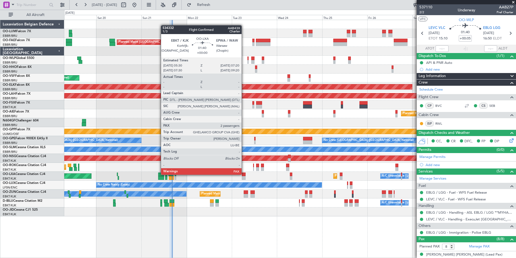
click at [244, 174] on div at bounding box center [244, 174] width 4 height 4
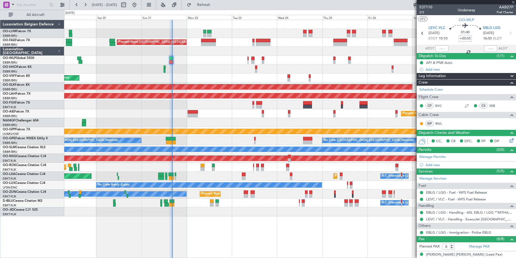
type input "2"
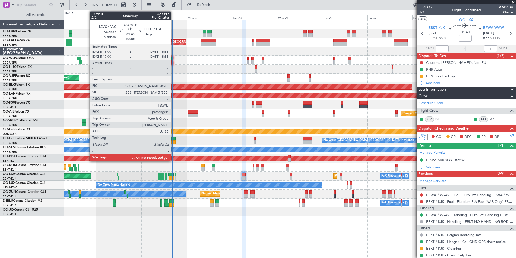
click at [173, 62] on div at bounding box center [172, 62] width 4 height 4
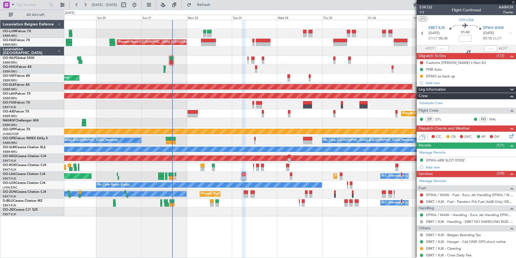
type input "+00:05"
type input "8"
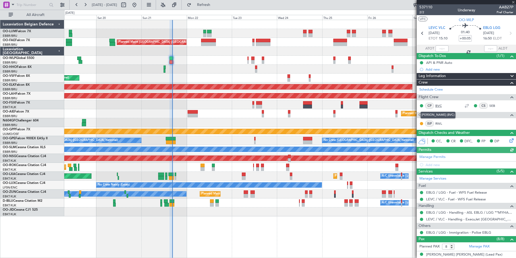
click at [442, 106] on link "BVC" at bounding box center [442, 105] width 12 height 5
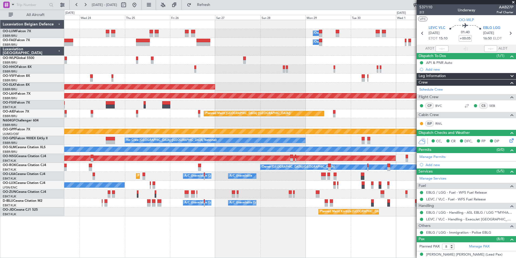
click at [70, 103] on div "Owner Melsbroek Air Base Owner Melsbroek Air Base Planned Maint Brussels (Bruss…" at bounding box center [290, 118] width 452 height 196
click at [220, 58] on div "Owner Melsbroek Air Base Owner Melsbroek Air Base Planned Maint Brussels (Bruss…" at bounding box center [290, 118] width 452 height 196
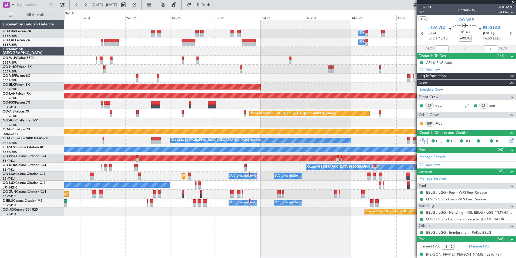
click at [190, 190] on div "Owner Melsbroek Air Base Owner Melsbroek Air Base Planned Maint Brussels (Bruss…" at bounding box center [290, 118] width 452 height 196
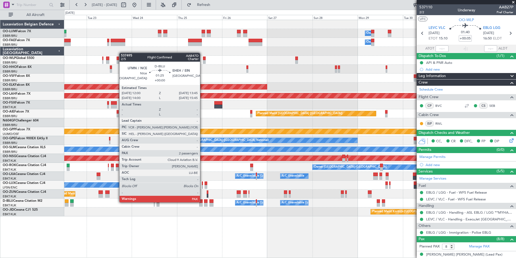
click at [203, 201] on div at bounding box center [201, 201] width 4 height 4
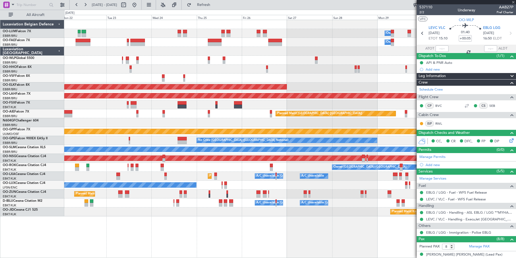
click at [199, 210] on div "Planned Maint Kortrijk-[GEOGRAPHIC_DATA]" at bounding box center [290, 211] width 452 height 9
type input "2"
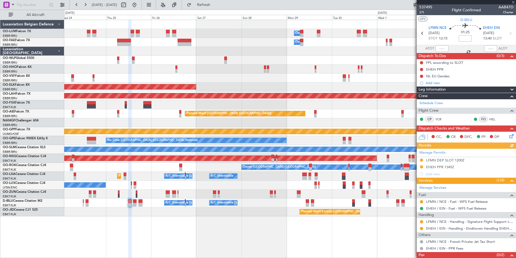
click at [125, 208] on div "Planned Maint Kortrijk-[GEOGRAPHIC_DATA]" at bounding box center [290, 211] width 452 height 9
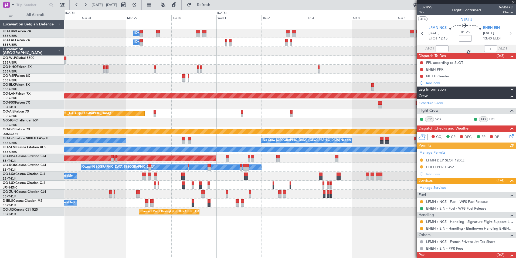
click at [399, 211] on div "Planned Maint Kortrijk-[GEOGRAPHIC_DATA]" at bounding box center [290, 211] width 452 height 9
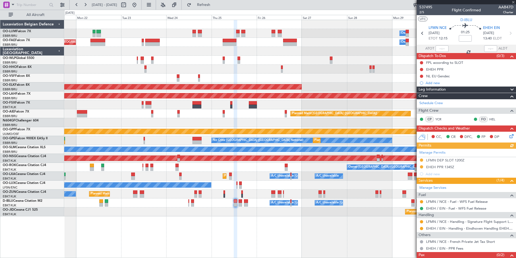
click at [348, 218] on div "Owner Melsbroek Air Base Planned Maint Brussels (Brussels National) Owner Melsb…" at bounding box center [290, 139] width 452 height 238
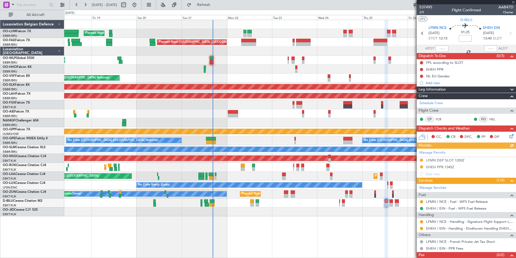
click at [291, 216] on div "Planned Maint Brussels (Brussels National) Owner Melsbroek Air Base Unplanned M…" at bounding box center [290, 139] width 452 height 238
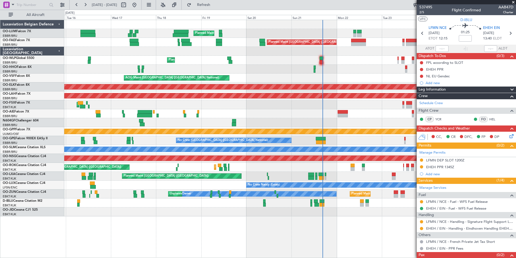
click at [247, 216] on div "Planned Maint Brussels (Brussels National) Unplanned Maint Brussels (Brussels N…" at bounding box center [290, 139] width 452 height 238
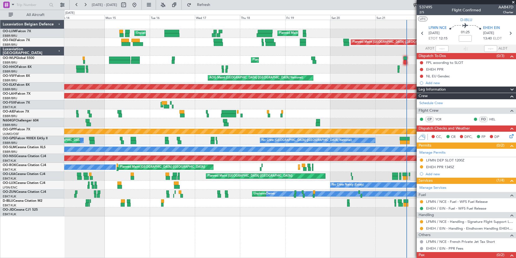
click at [204, 212] on div at bounding box center [290, 211] width 452 height 9
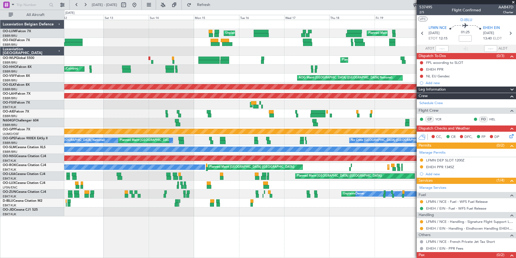
click at [197, 213] on div at bounding box center [290, 211] width 452 height 9
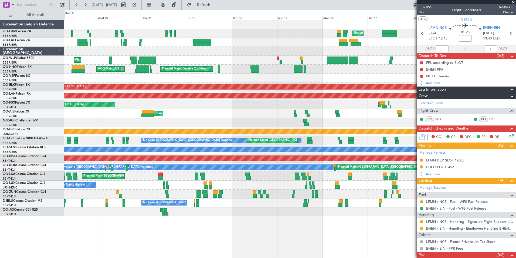
click at [205, 224] on div "Planned Maint Brussels (Brussels National) Unplanned Maint Brussels (Brussels N…" at bounding box center [290, 139] width 452 height 238
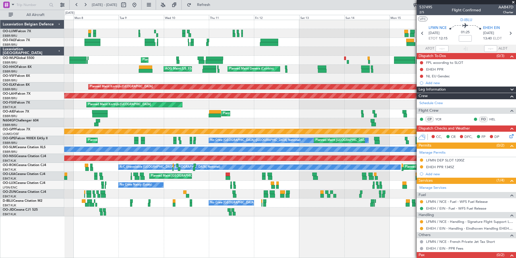
click at [207, 219] on div "Unplanned Maint Brussels (Brussels National) Planned Maint Brussels (Brussels N…" at bounding box center [290, 139] width 452 height 238
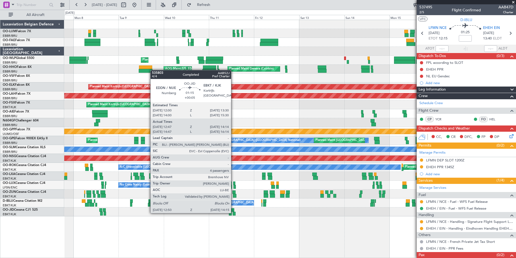
click at [234, 212] on div at bounding box center [234, 213] width 3 height 4
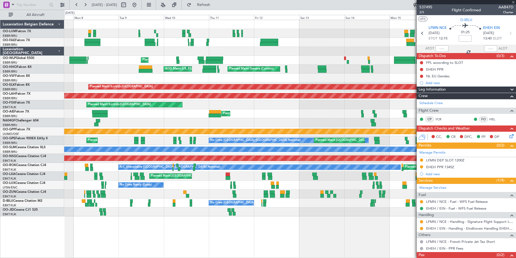
click at [122, 222] on div "Unplanned Maint Brussels (Brussels National) Planned Maint Brussels (Brussels N…" at bounding box center [290, 139] width 452 height 238
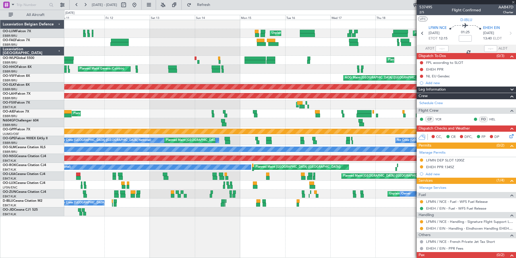
click at [69, 216] on div at bounding box center [290, 211] width 452 height 9
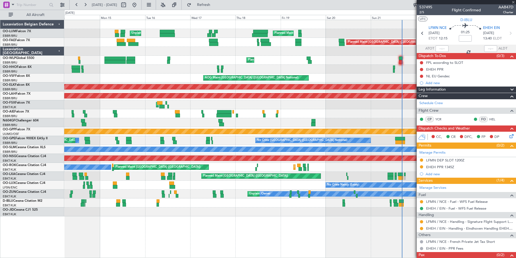
click at [85, 221] on div "Unplanned Maint Brussels (Brussels National) Planned Maint Brussels (Brussels N…" at bounding box center [290, 139] width 452 height 238
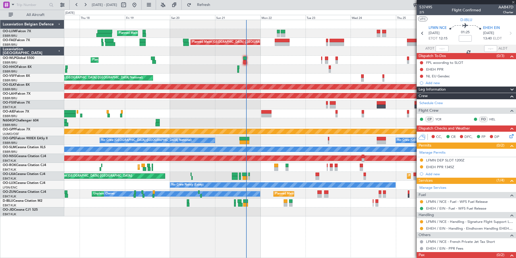
click at [174, 226] on div "Planned Maint Brussels (Brussels National) Unplanned Maint Brussels (Brussels N…" at bounding box center [290, 139] width 452 height 238
type input "+00:05"
type input "12:57"
type input "14:09"
type input "4"
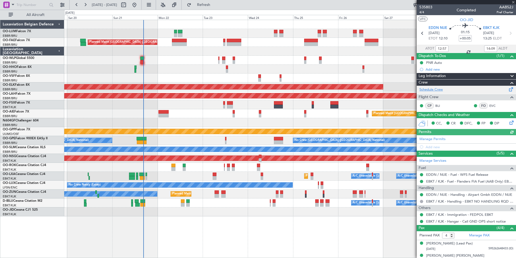
click at [433, 90] on link "Schedule Crew" at bounding box center [431, 89] width 23 height 5
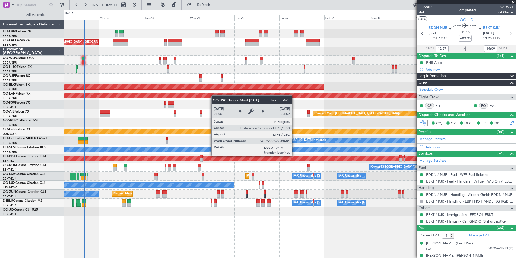
click at [236, 157] on div "Planned Maint [GEOGRAPHIC_DATA] ([GEOGRAPHIC_DATA])" at bounding box center [58, 157] width 893 height 5
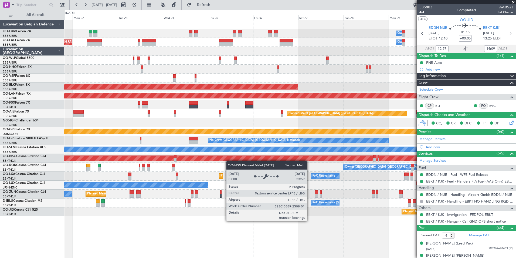
click at [228, 160] on div "Planned Maint [GEOGRAPHIC_DATA] ([GEOGRAPHIC_DATA])" at bounding box center [45, 157] width 867 height 5
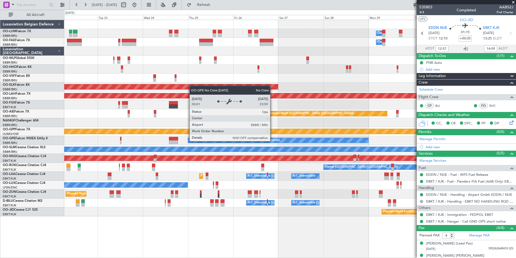
click at [253, 144] on div "Planned Maint Brussels (Brussels National) No Crew Brussels (Brussels National)…" at bounding box center [290, 140] width 452 height 9
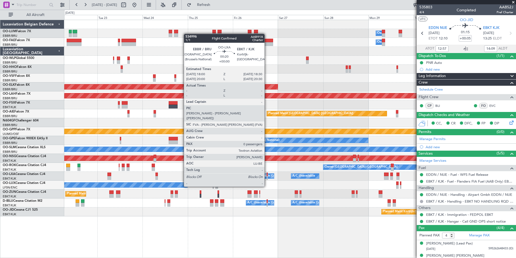
click at [267, 177] on div at bounding box center [267, 178] width 1 height 4
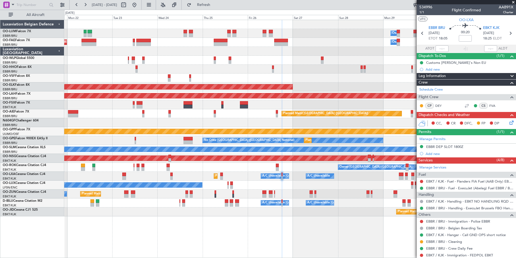
click at [278, 186] on div "No Crew Nancy (Essey)" at bounding box center [290, 184] width 452 height 9
click at [247, 207] on div "Owner Melsbroek Air Base Owner Melsbroek Air Base Planned Maint Brussels (Bruss…" at bounding box center [290, 118] width 452 height 196
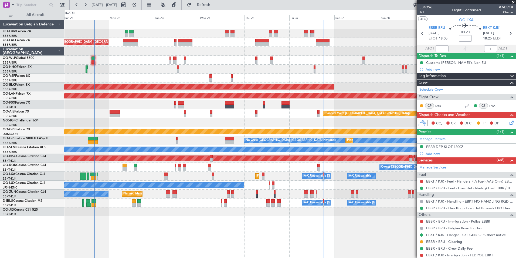
click at [236, 212] on div "Planned Maint Kortrijk-[GEOGRAPHIC_DATA]" at bounding box center [290, 211] width 452 height 9
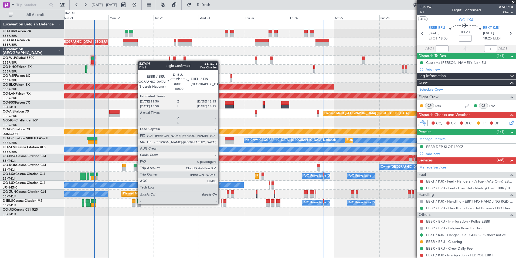
click at [221, 204] on div at bounding box center [221, 205] width 1 height 4
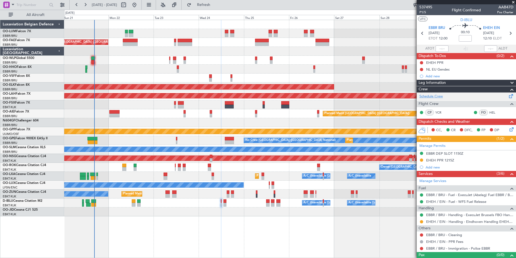
click at [429, 96] on link "Schedule Crew" at bounding box center [431, 96] width 23 height 5
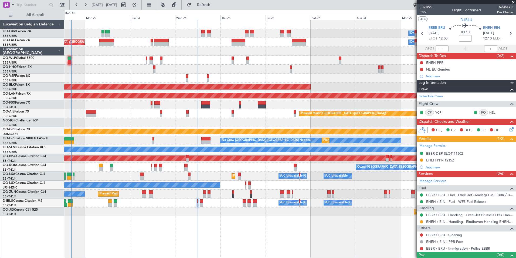
click at [225, 205] on div "A/C Unavailable Brussels (Brussels National) A/C Unavailable Kortrijk-Wevelgem" at bounding box center [290, 202] width 452 height 9
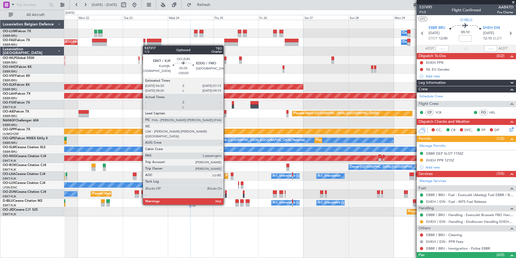
click at [226, 194] on div at bounding box center [226, 196] width 2 height 4
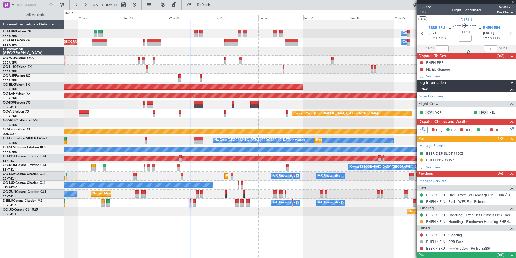
type input "2"
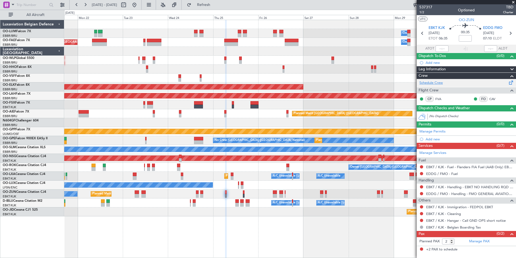
click at [433, 82] on link "Schedule Crew" at bounding box center [431, 82] width 23 height 5
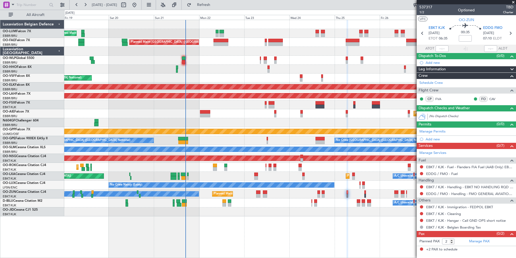
click at [283, 74] on div "Planned Maint [GEOGRAPHIC_DATA] ([GEOGRAPHIC_DATA] National) Owner [GEOGRAPHIC_…" at bounding box center [290, 118] width 452 height 196
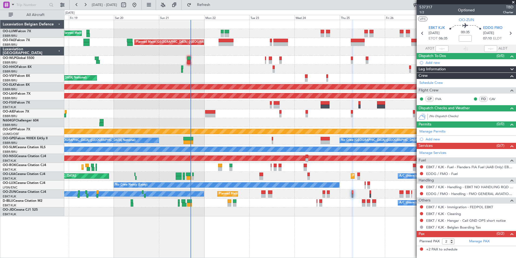
click at [204, 75] on div "Planned Maint [GEOGRAPHIC_DATA] ([GEOGRAPHIC_DATA] National) Owner [GEOGRAPHIC_…" at bounding box center [290, 118] width 452 height 196
click at [205, 115] on div "Planned Maint [GEOGRAPHIC_DATA] ([GEOGRAPHIC_DATA])" at bounding box center [290, 113] width 452 height 9
click at [189, 61] on div at bounding box center [189, 62] width 4 height 4
type input "+00:05"
type input "8"
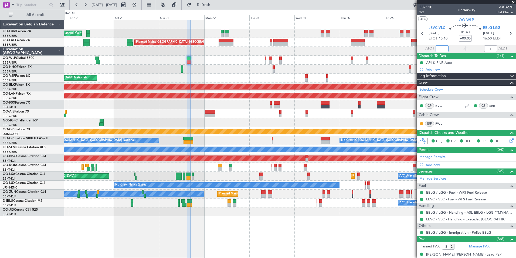
click at [445, 49] on input "text" at bounding box center [442, 48] width 13 height 6
type input "16:33"
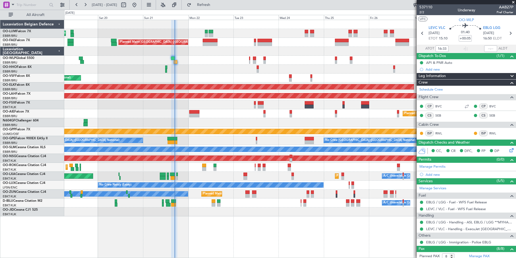
click at [211, 113] on div "Planned Maint [GEOGRAPHIC_DATA] ([GEOGRAPHIC_DATA])" at bounding box center [290, 113] width 452 height 9
click at [206, 131] on div "Grounded [PERSON_NAME]" at bounding box center [290, 131] width 452 height 9
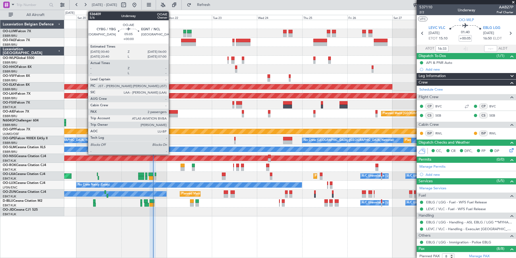
click at [171, 113] on div at bounding box center [173, 112] width 10 height 4
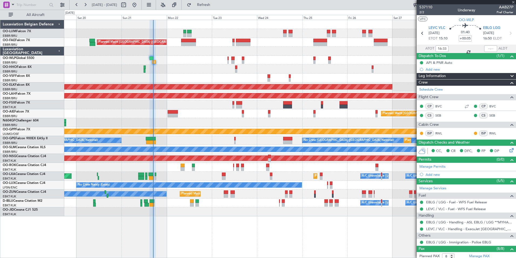
type input "2"
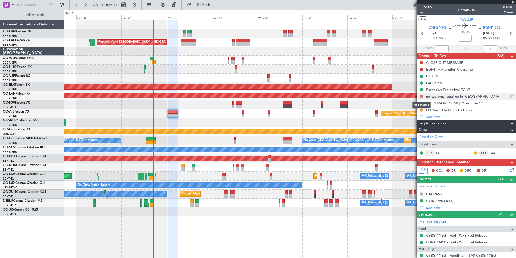
click at [422, 96] on button at bounding box center [421, 96] width 3 height 3
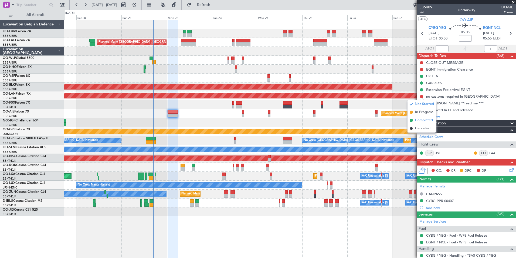
click at [417, 122] on span "Completed" at bounding box center [424, 119] width 18 height 5
click at [420, 102] on button at bounding box center [421, 103] width 3 height 3
click at [419, 128] on span "Completed" at bounding box center [424, 126] width 18 height 5
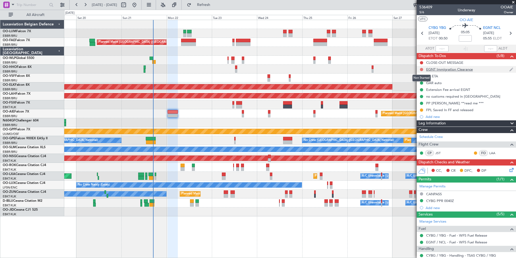
click at [420, 69] on button at bounding box center [421, 69] width 3 height 3
click at [460, 74] on div "UK ETA" at bounding box center [466, 76] width 99 height 7
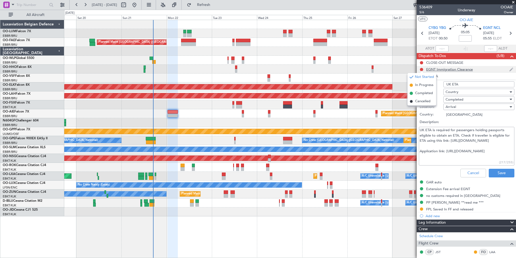
click at [460, 70] on div "EGNT Immigration Clearance" at bounding box center [449, 69] width 47 height 5
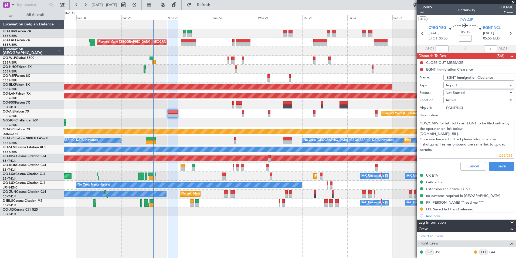
drag, startPoint x: 423, startPoint y: 124, endPoint x: 493, endPoint y: 136, distance: 71.3
click at [494, 134] on textarea "GD’s/GAR’s for int flights arr EGNT to be filed online by the operator on link …" at bounding box center [467, 139] width 96 height 39
drag, startPoint x: 467, startPoint y: 164, endPoint x: 466, endPoint y: 160, distance: 3.9
click at [467, 163] on button "Cancel" at bounding box center [474, 166] width 26 height 9
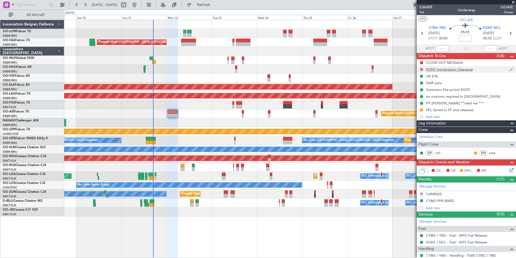
click at [421, 70] on button at bounding box center [421, 69] width 3 height 3
click at [424, 96] on span "Completed" at bounding box center [424, 92] width 18 height 5
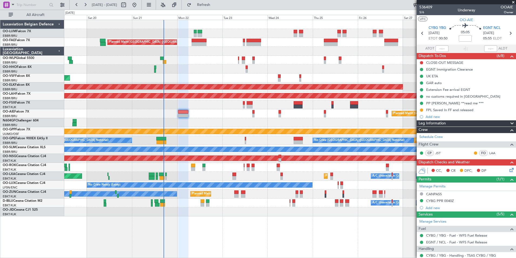
click at [200, 120] on div at bounding box center [290, 122] width 452 height 9
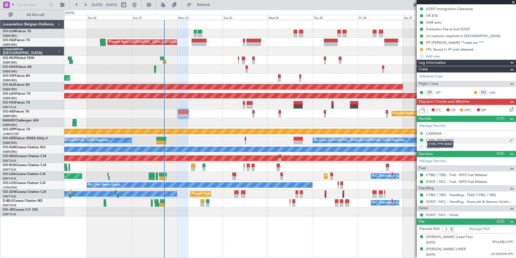
click at [439, 138] on div "CYBG PPR 0040Z" at bounding box center [440, 140] width 28 height 5
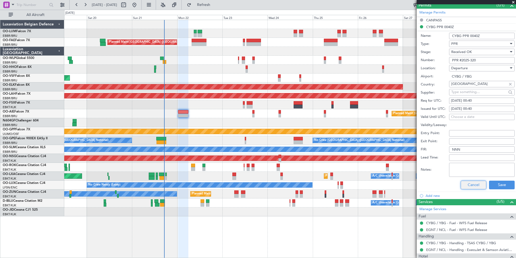
click at [467, 182] on button "Cancel" at bounding box center [474, 184] width 26 height 9
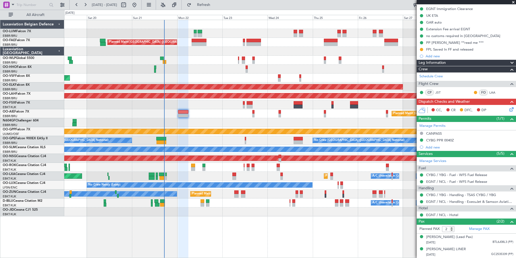
click at [509, 106] on icon at bounding box center [511, 108] width 4 height 4
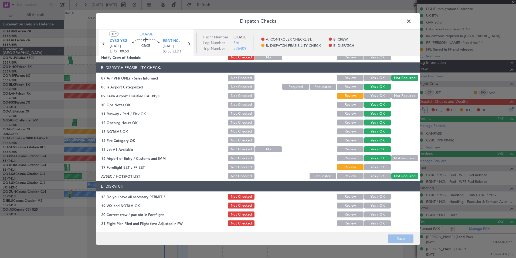
scroll to position [0, 0]
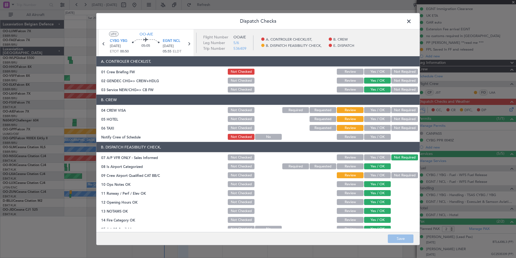
click at [412, 22] on span at bounding box center [412, 22] width 0 height 11
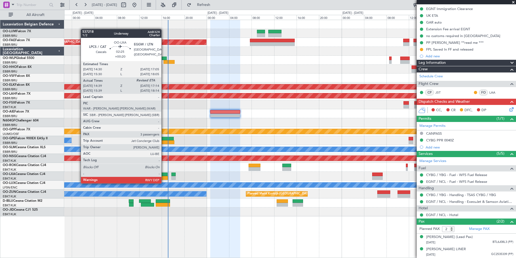
click at [163, 177] on div at bounding box center [161, 178] width 15 height 4
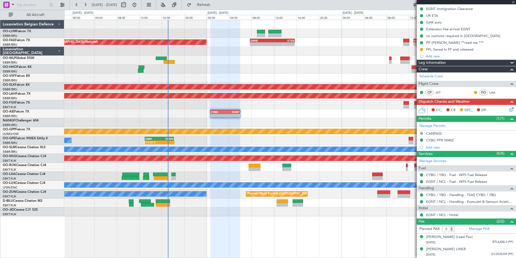
type input "+00:20"
type input "14:44"
type input "3"
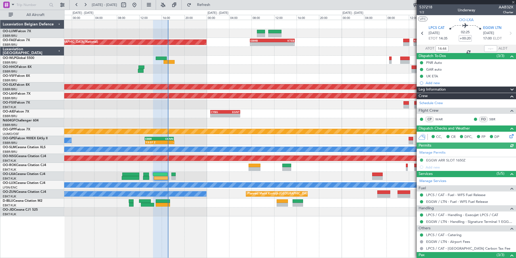
click at [488, 48] on div at bounding box center [490, 48] width 13 height 6
click at [485, 50] on input "text" at bounding box center [490, 48] width 13 height 6
type input "17:00"
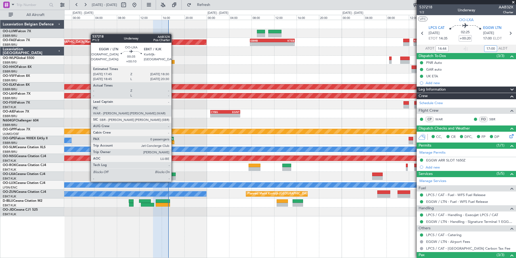
click at [174, 176] on div at bounding box center [173, 178] width 4 height 4
type input "+00:10"
type input "0"
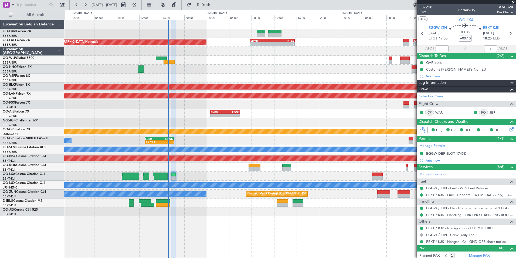
click at [196, 175] on div at bounding box center [290, 175] width 452 height 9
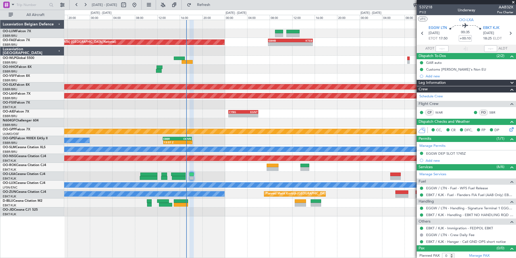
click at [197, 175] on div at bounding box center [290, 175] width 452 height 9
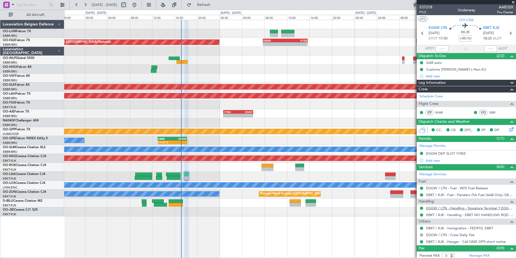
click at [470, 207] on link "EGGW / LTN - Handling - Signature Terminal 1 EGGW / LTN" at bounding box center [469, 208] width 87 height 5
click at [441, 111] on link "WAR" at bounding box center [442, 112] width 12 height 5
click at [193, 173] on div at bounding box center [290, 175] width 452 height 9
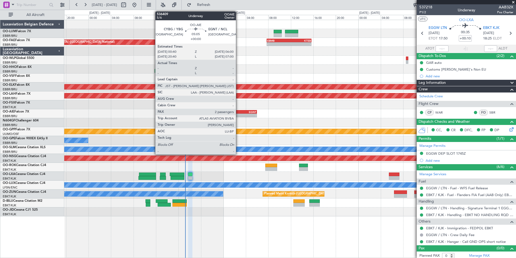
click at [239, 114] on div "-" at bounding box center [235, 115] width 15 height 3
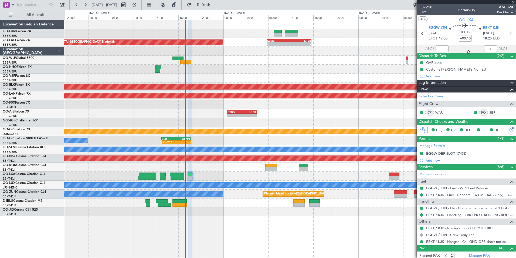
type input "2"
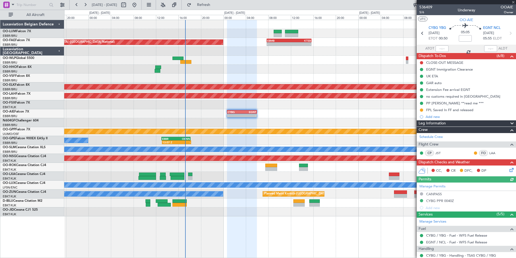
click at [509, 169] on icon at bounding box center [511, 169] width 4 height 4
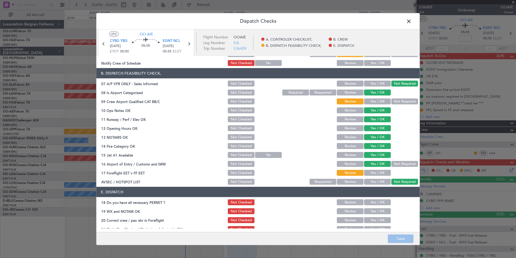
scroll to position [79, 0]
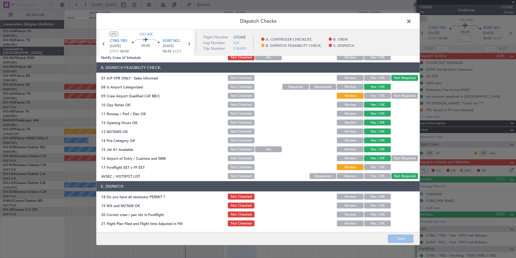
click at [373, 195] on button "Yes / OK" at bounding box center [377, 196] width 27 height 6
drag, startPoint x: 372, startPoint y: 205, endPoint x: 372, endPoint y: 208, distance: 3.2
click at [372, 206] on button "Yes / OK" at bounding box center [377, 205] width 27 height 6
click at [372, 216] on button "Yes / OK" at bounding box center [377, 214] width 27 height 6
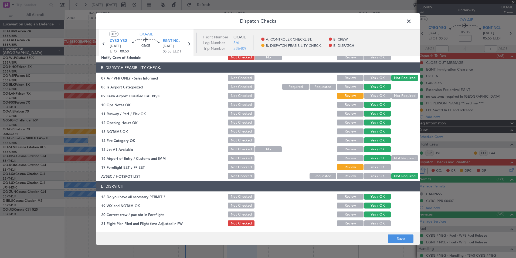
click at [372, 221] on button "Yes / OK" at bounding box center [377, 223] width 27 height 6
click at [393, 238] on button "Save" at bounding box center [401, 238] width 26 height 9
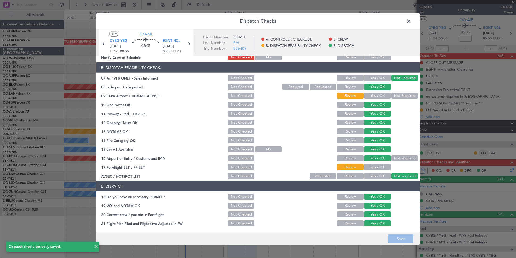
click at [377, 165] on button "Yes / OK" at bounding box center [377, 167] width 27 height 6
click at [392, 93] on button "Not Required" at bounding box center [405, 96] width 27 height 6
click at [393, 236] on button "Save" at bounding box center [401, 238] width 26 height 9
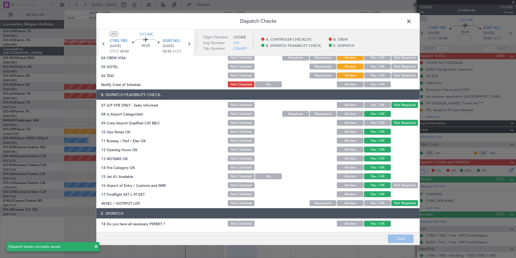
scroll to position [0, 0]
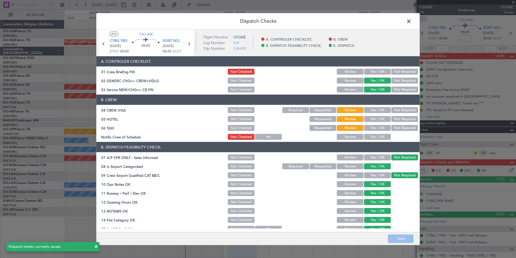
click at [401, 112] on button "Not Required" at bounding box center [405, 110] width 27 height 6
click at [400, 123] on section "B. CREW 04 CREW VISA Not Checked Required Requested Review Yes / OK Not Require…" at bounding box center [258, 118] width 324 height 46
drag, startPoint x: 400, startPoint y: 123, endPoint x: 396, endPoint y: 127, distance: 5.2
click at [397, 129] on button "Not Required" at bounding box center [405, 128] width 27 height 6
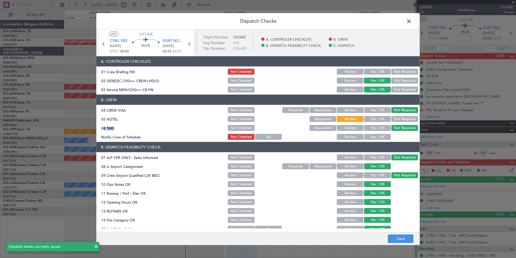
click at [398, 122] on button "Not Required" at bounding box center [405, 119] width 27 height 6
click at [377, 138] on button "Yes / OK" at bounding box center [377, 137] width 27 height 6
click at [412, 22] on span at bounding box center [412, 22] width 0 height 11
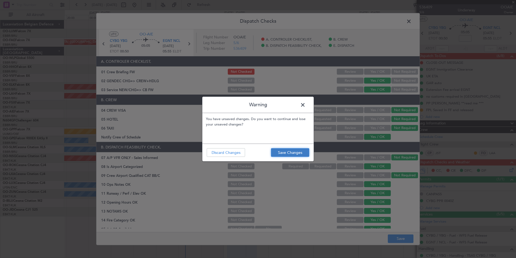
click at [288, 150] on button "Save Changes" at bounding box center [290, 152] width 38 height 9
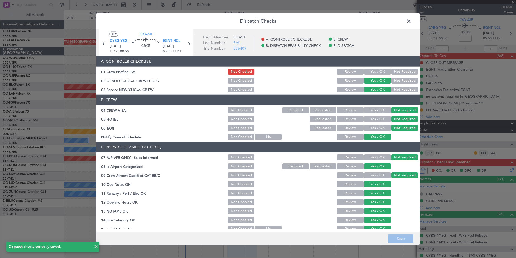
click at [404, 21] on header "Dispatch Checks" at bounding box center [258, 21] width 324 height 16
click at [412, 21] on span at bounding box center [412, 22] width 0 height 11
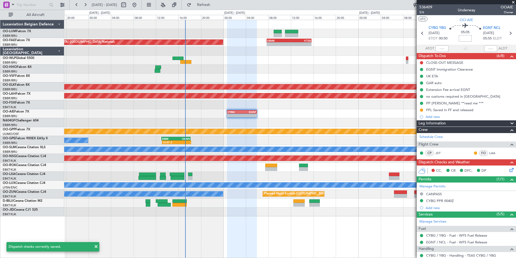
click at [460, 38] on input at bounding box center [465, 38] width 13 height 6
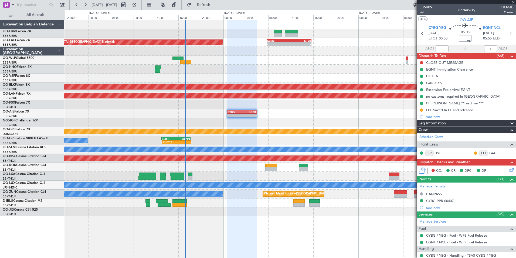
click at [509, 171] on icon at bounding box center [511, 169] width 4 height 4
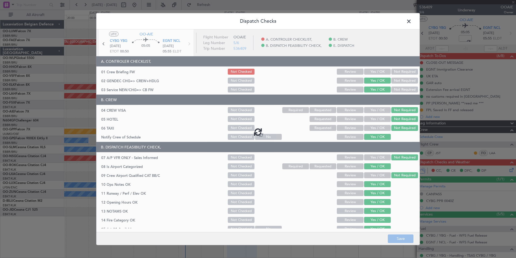
click at [412, 21] on span at bounding box center [412, 22] width 0 height 11
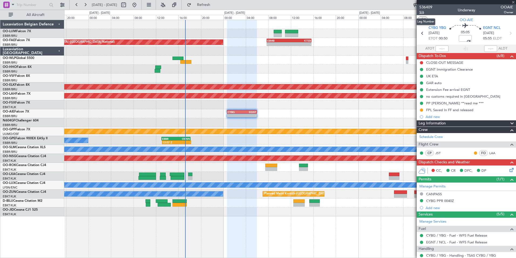
click at [421, 13] on span "5/6" at bounding box center [426, 12] width 13 height 5
click at [423, 62] on button at bounding box center [421, 62] width 3 height 3
click at [425, 86] on span "Completed" at bounding box center [424, 86] width 18 height 5
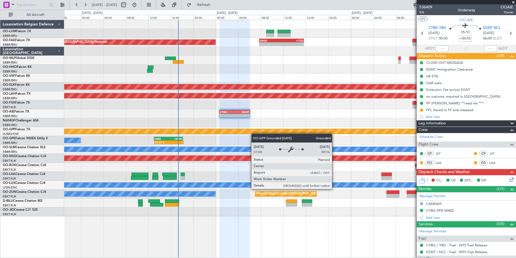
click at [248, 132] on div "Grounded [PERSON_NAME]" at bounding box center [290, 131] width 452 height 9
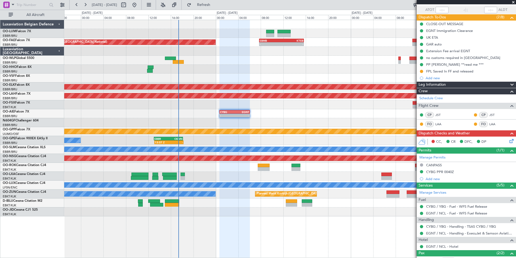
scroll to position [75, 0]
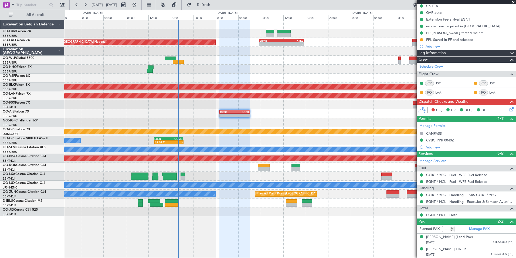
drag, startPoint x: 461, startPoint y: 249, endPoint x: 472, endPoint y: 163, distance: 87.1
click at [432, 245] on li "Irina Yakivna LINER 09/12/1965 GC2535339 (PP)" at bounding box center [466, 251] width 99 height 12
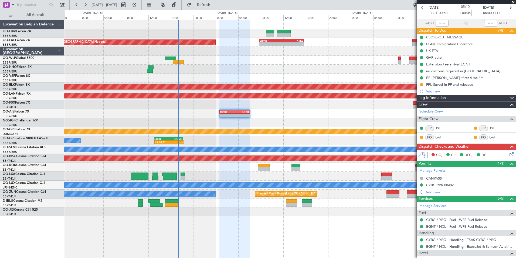
scroll to position [0, 0]
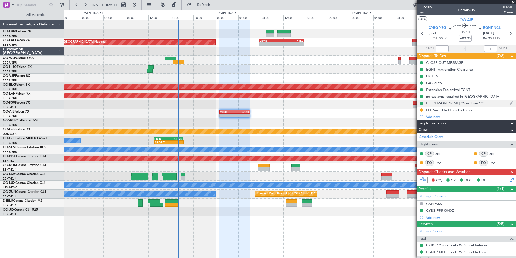
click at [440, 104] on div "PP [PERSON_NAME] **read me ***" at bounding box center [455, 103] width 58 height 5
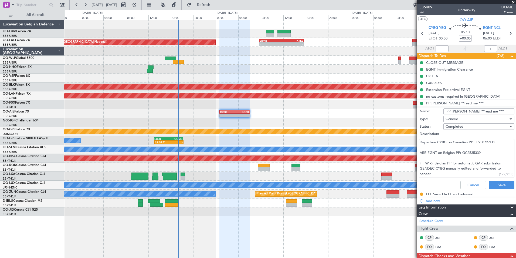
drag, startPoint x: 450, startPoint y: 110, endPoint x: 466, endPoint y: 110, distance: 16.2
click at [466, 110] on input "PP [PERSON_NAME] **read me ***" at bounding box center [479, 111] width 71 height 6
drag, startPoint x: 419, startPoint y: 143, endPoint x: 497, endPoint y: 140, distance: 77.5
click at [497, 140] on textarea "Departure CYBG on Canadian PP : P950727ED ARR EGNT on Belgian PP: GC2535339 in …" at bounding box center [467, 158] width 96 height 39
drag, startPoint x: 428, startPoint y: 153, endPoint x: 489, endPoint y: 153, distance: 61.3
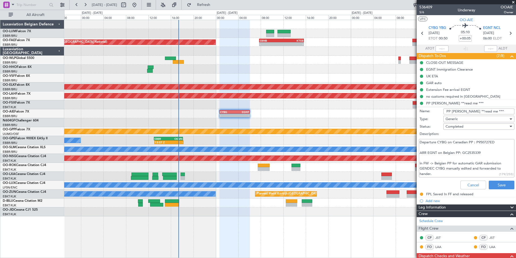
click at [489, 153] on textarea "Departure CYBG on Canadian PP : P950727ED ARR EGNT on Belgian PP: GC2535339 in …" at bounding box center [467, 158] width 96 height 39
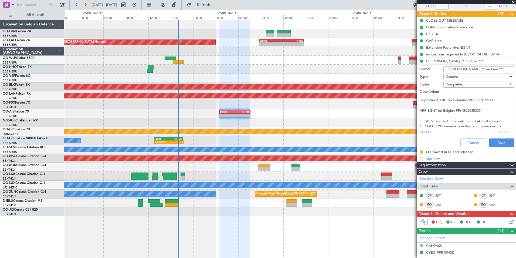
scroll to position [81, 0]
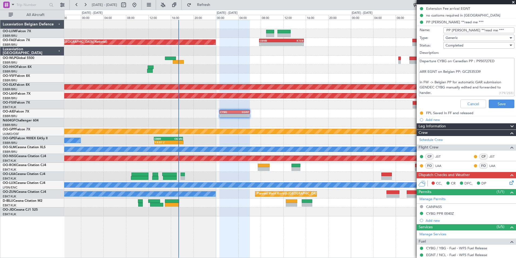
click at [509, 182] on icon at bounding box center [511, 181] width 4 height 4
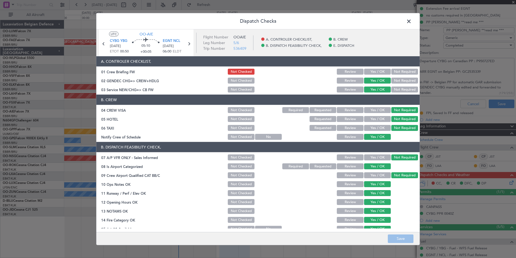
click at [376, 75] on div "Yes / OK" at bounding box center [377, 72] width 27 height 8
click at [375, 70] on button "Yes / OK" at bounding box center [377, 72] width 27 height 6
click at [402, 235] on button "Save" at bounding box center [401, 238] width 26 height 9
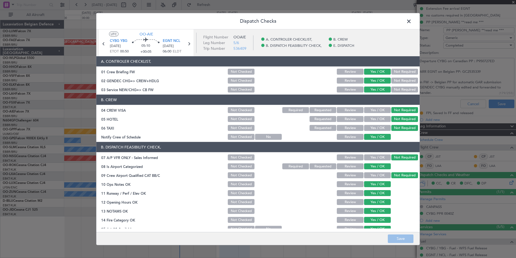
drag, startPoint x: 409, startPoint y: 23, endPoint x: 412, endPoint y: 26, distance: 4.4
click at [412, 23] on span at bounding box center [412, 22] width 0 height 11
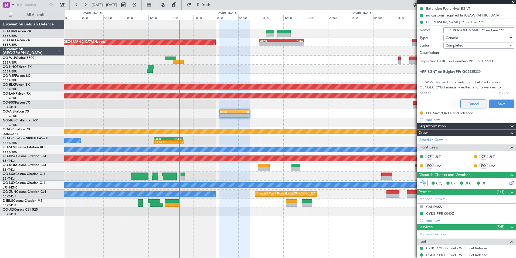
click at [466, 105] on button "Cancel" at bounding box center [474, 103] width 26 height 9
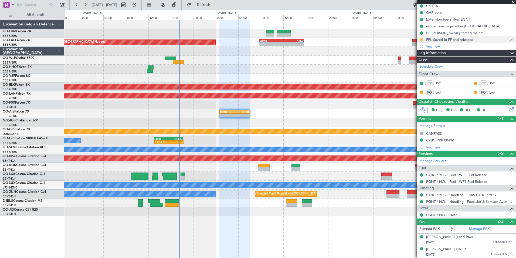
click at [422, 38] on button at bounding box center [421, 39] width 3 height 3
click at [420, 57] on span "Completed" at bounding box center [424, 58] width 18 height 5
click at [443, 37] on div "FPL Saved In FF and released" at bounding box center [449, 39] width 47 height 5
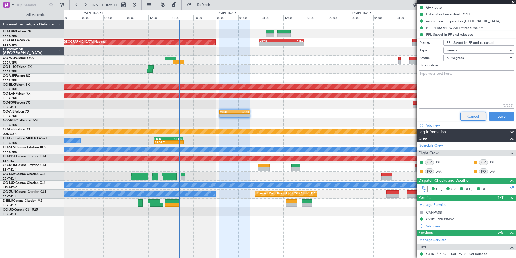
click at [471, 116] on button "Cancel" at bounding box center [474, 116] width 26 height 9
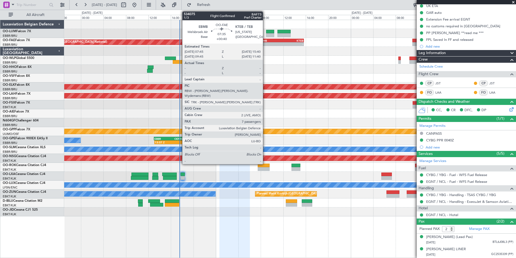
click at [265, 42] on div "EBMB" at bounding box center [271, 40] width 22 height 3
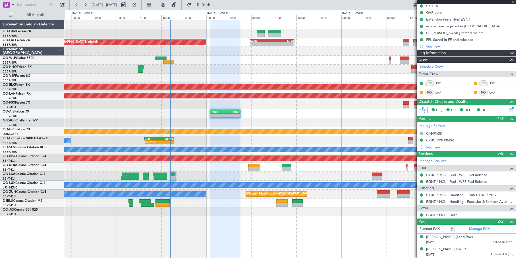
click at [270, 68] on div at bounding box center [290, 69] width 452 height 9
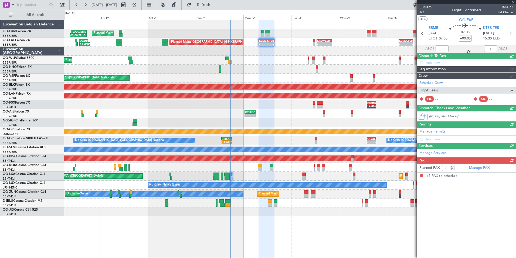
type input "+00:40"
type input "7"
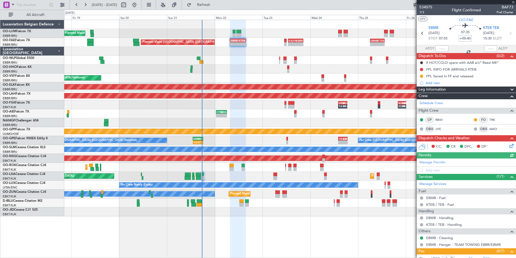
click at [254, 74] on div "AOG Maint [GEOGRAPHIC_DATA] ([GEOGRAPHIC_DATA] National)" at bounding box center [290, 77] width 452 height 9
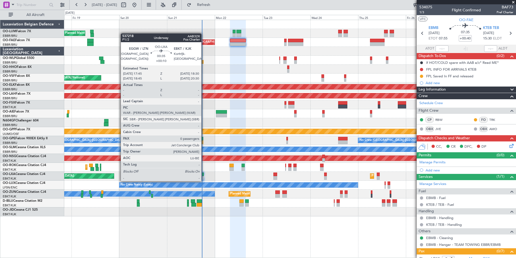
click at [204, 176] on div at bounding box center [203, 174] width 2 height 4
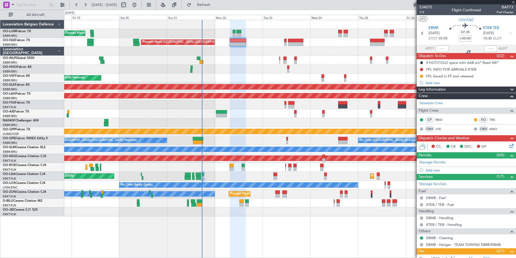
type input "+00:10"
type input "0"
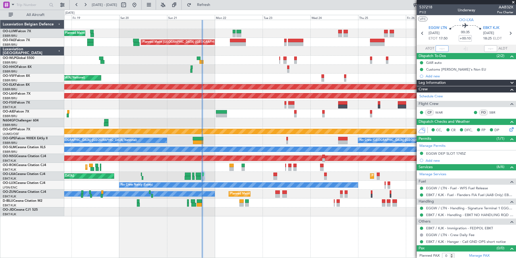
click at [437, 49] on input "text" at bounding box center [442, 48] width 13 height 6
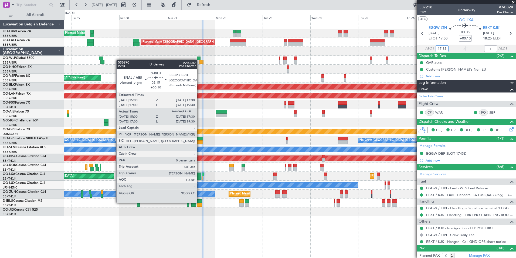
click at [200, 203] on div at bounding box center [199, 205] width 5 height 4
type input "15:10"
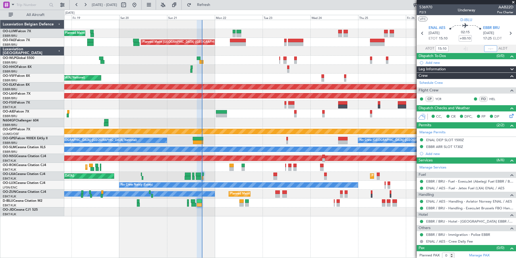
click at [488, 46] on input "text" at bounding box center [490, 48] width 13 height 6
type input "17:24"
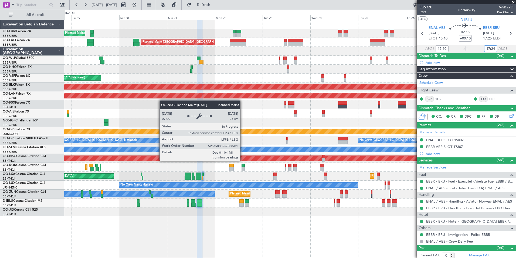
click at [221, 160] on div "Planned Maint [GEOGRAPHIC_DATA] ([GEOGRAPHIC_DATA])" at bounding box center [129, 158] width 1032 height 5
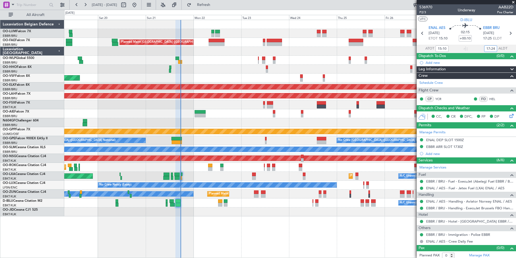
click at [180, 201] on div "A/C Unavailable Brussels (Brussels National) A/C Unavailable Kortrijk-Wevelgem" at bounding box center [290, 202] width 452 height 9
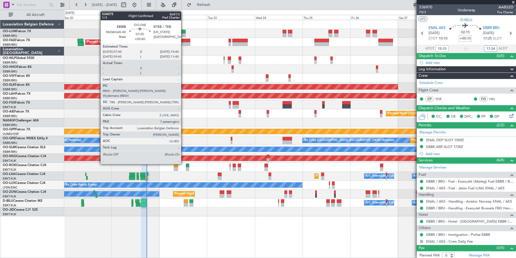
click at [183, 42] on div at bounding box center [182, 41] width 16 height 4
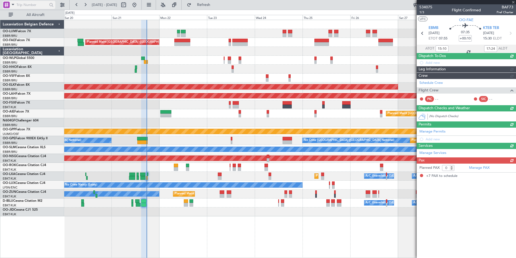
type input "+00:40"
type input "7"
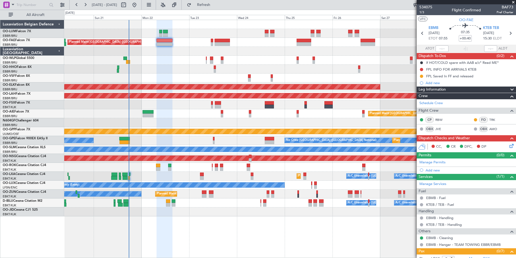
click at [168, 62] on div "Planned Maint Liege" at bounding box center [290, 60] width 452 height 9
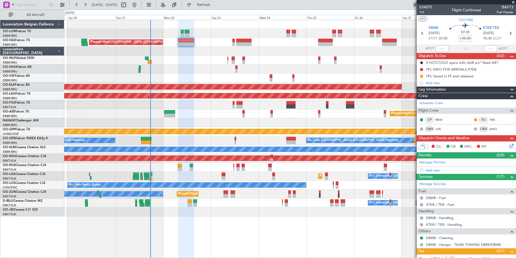
click at [179, 55] on div at bounding box center [290, 51] width 452 height 9
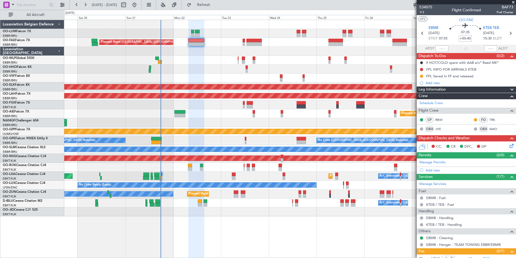
click at [188, 71] on div at bounding box center [290, 69] width 452 height 9
click at [188, 54] on div at bounding box center [290, 51] width 452 height 9
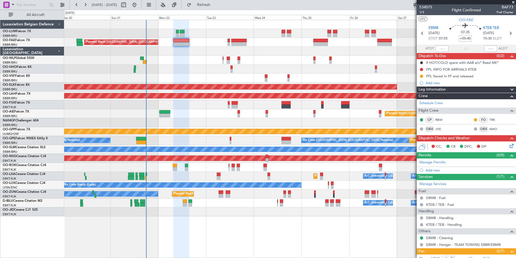
click at [170, 69] on div at bounding box center [290, 69] width 452 height 9
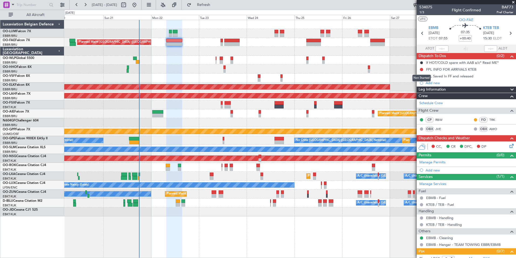
click at [420, 71] on mat-tooltip-component "Not Started" at bounding box center [422, 78] width 26 height 14
click at [423, 68] on button at bounding box center [421, 69] width 3 height 3
click at [421, 95] on span "Completed" at bounding box center [424, 92] width 18 height 5
click at [422, 75] on button at bounding box center [421, 76] width 3 height 3
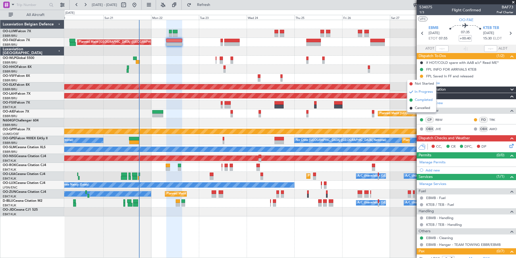
click at [416, 98] on span "Completed" at bounding box center [424, 99] width 18 height 5
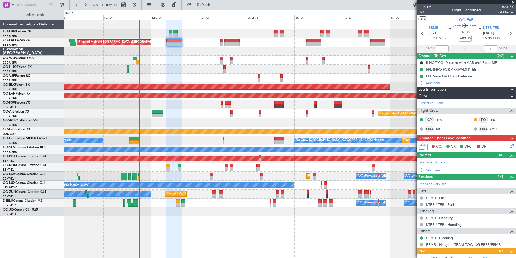
click at [422, 14] on span "1/3" at bounding box center [426, 12] width 13 height 5
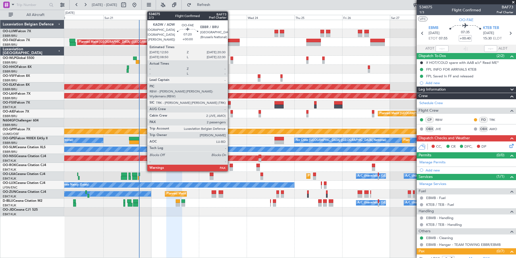
click at [230, 44] on div at bounding box center [231, 44] width 15 height 4
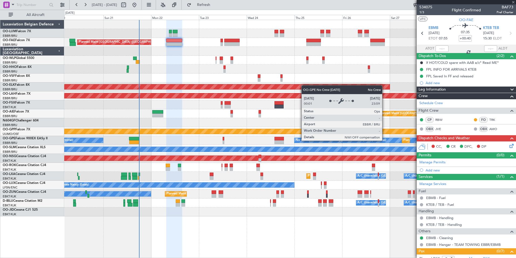
type input "2"
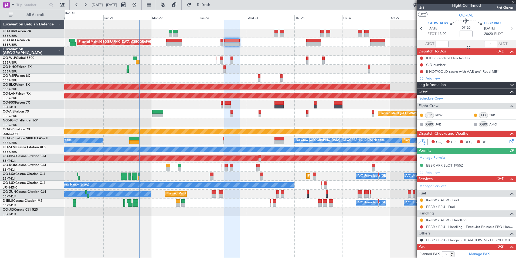
scroll to position [12, 0]
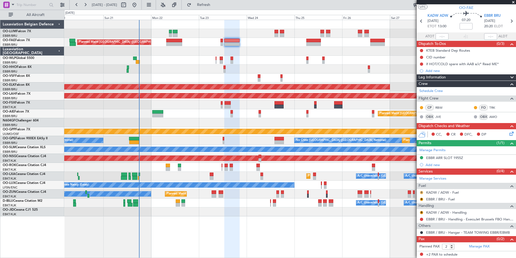
click at [421, 191] on button "R" at bounding box center [421, 192] width 3 height 3
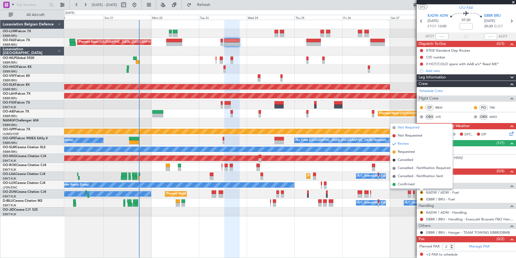
click at [410, 128] on span "Not Required" at bounding box center [409, 127] width 22 height 5
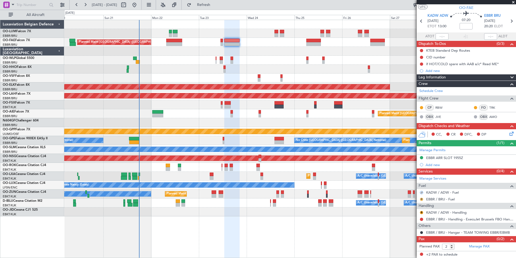
click at [422, 198] on button "R" at bounding box center [421, 198] width 3 height 3
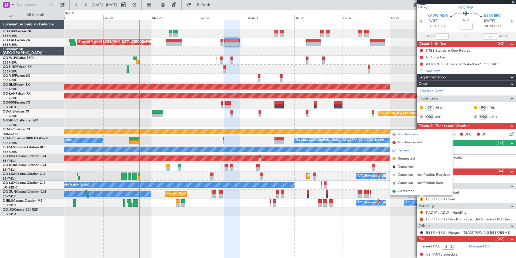
click at [409, 135] on span "Not Required" at bounding box center [409, 134] width 22 height 5
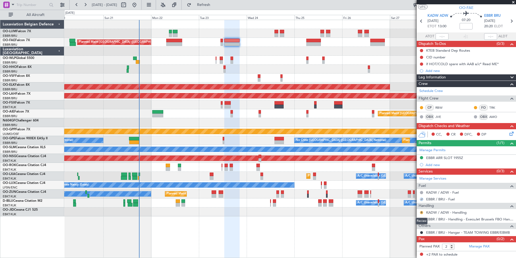
click at [423, 212] on button "R" at bounding box center [421, 212] width 3 height 3
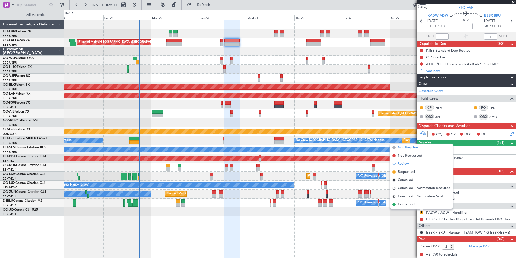
click at [411, 146] on span "Not Required" at bounding box center [409, 147] width 22 height 5
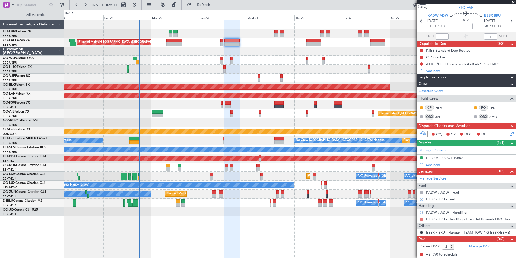
click at [422, 218] on button at bounding box center [421, 218] width 3 height 3
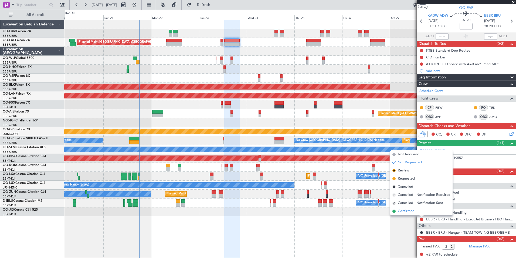
click at [410, 211] on span "Confirmed" at bounding box center [406, 210] width 17 height 5
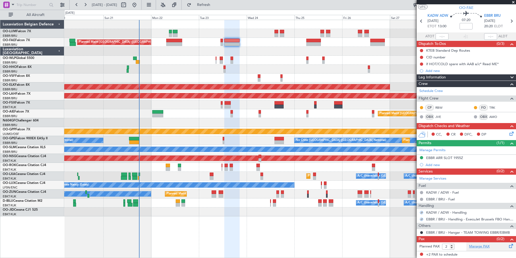
click at [480, 246] on link "Manage PAX" at bounding box center [479, 246] width 21 height 5
click at [215, 5] on span "Refresh" at bounding box center [204, 5] width 23 height 4
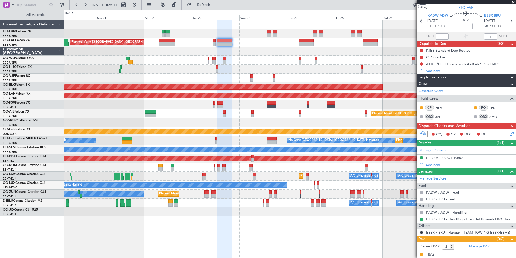
click at [239, 60] on div "Planned Maint Liege" at bounding box center [290, 60] width 452 height 9
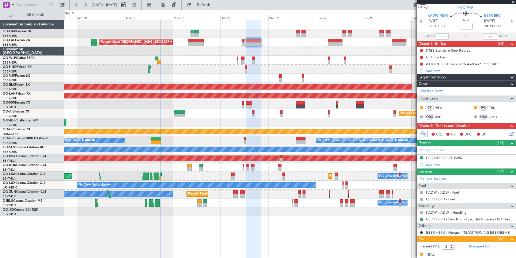
click at [251, 68] on div at bounding box center [290, 69] width 452 height 9
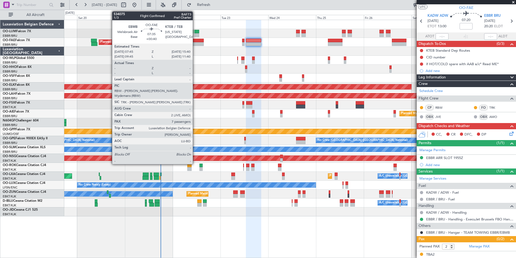
click at [195, 41] on div at bounding box center [196, 41] width 16 height 4
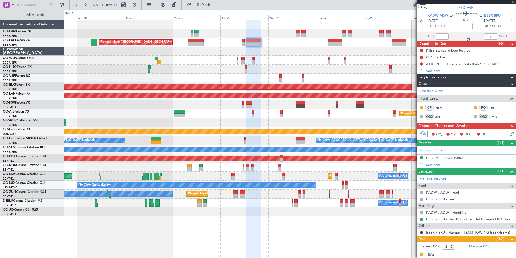
type input "+00:40"
type input "7"
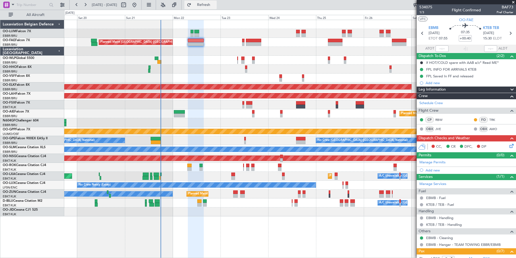
click at [215, 6] on span "Refresh" at bounding box center [204, 5] width 23 height 4
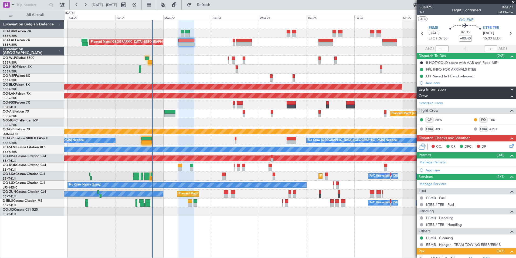
click at [157, 141] on div "No Crew Brussels (Brussels National) Planned Maint Brussels (Brussels National)…" at bounding box center [290, 140] width 452 height 9
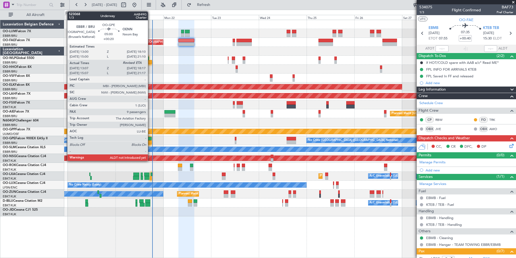
click at [150, 141] on div at bounding box center [147, 142] width 11 height 4
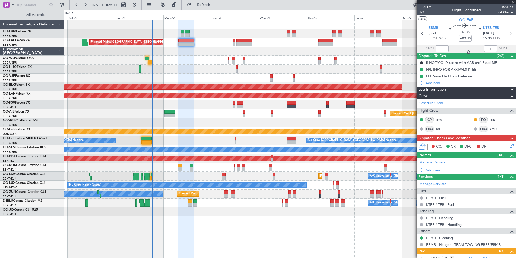
type input "+00:20"
type input "13:12"
type input "9"
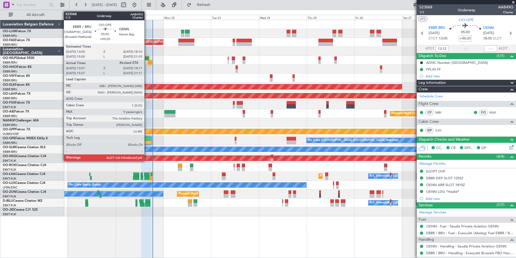
click at [147, 143] on div at bounding box center [147, 142] width 11 height 4
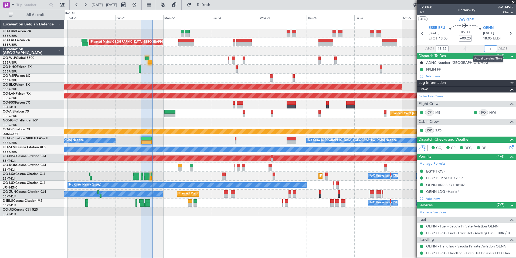
click at [489, 49] on input "text" at bounding box center [490, 48] width 13 height 6
type input "18:11"
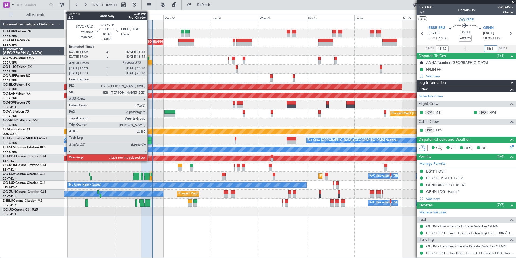
click at [150, 61] on div at bounding box center [150, 62] width 4 height 4
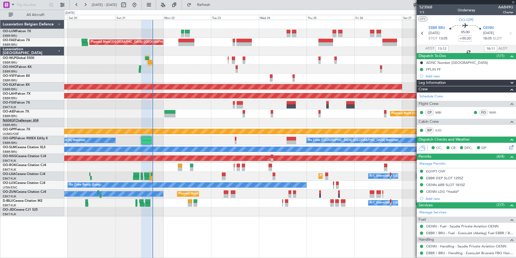
type input "+00:05"
type input "16:33"
type input "8"
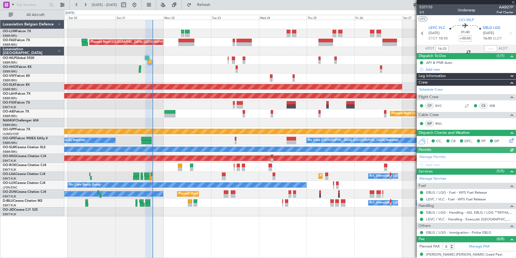
click at [486, 48] on div at bounding box center [490, 48] width 13 height 6
click at [487, 51] on div at bounding box center [490, 48] width 13 height 6
click at [489, 51] on input "text" at bounding box center [490, 48] width 13 height 6
type input "16:34"
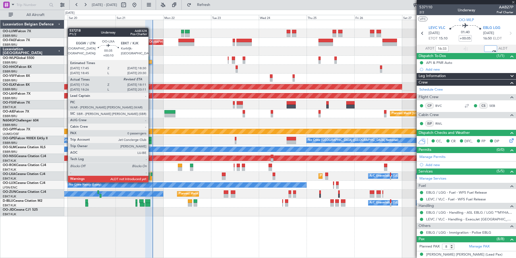
click at [151, 177] on div at bounding box center [151, 178] width 2 height 4
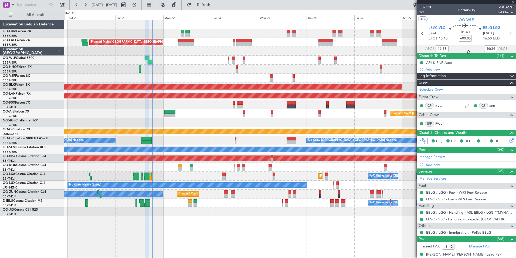
type input "+00:10"
type input "17:31"
type input "0"
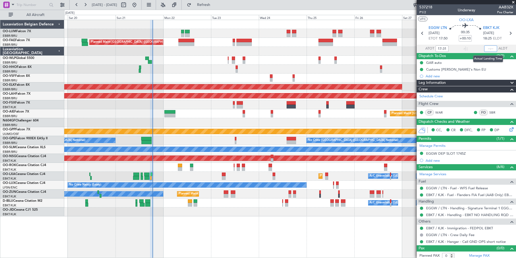
click at [489, 49] on input "text" at bounding box center [490, 48] width 13 height 6
type input "18:06"
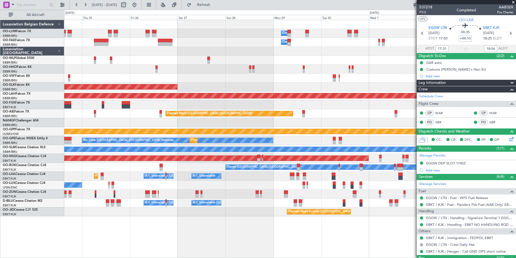
click at [73, 154] on div "Owner Melsbroek Air Base Owner Melsbroek Air Base Planned Maint Kortrijk-Wevelg…" at bounding box center [290, 118] width 452 height 196
click at [0, 160] on html "19 Sep 2025 - 29 Sep 2025 Refresh Quick Links All Aircraft Owner Melsbroek Air …" at bounding box center [258, 129] width 516 height 258
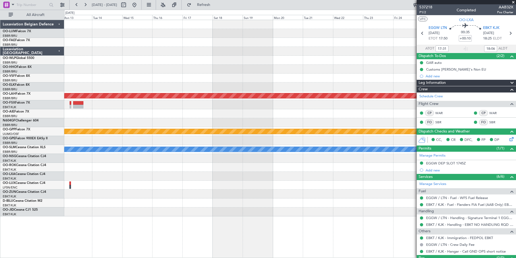
click at [43, 151] on div "Owner Melsbroek Air Base Planned Maint Alton-st Louis (St Louis Regl) Grounded …" at bounding box center [258, 134] width 516 height 248
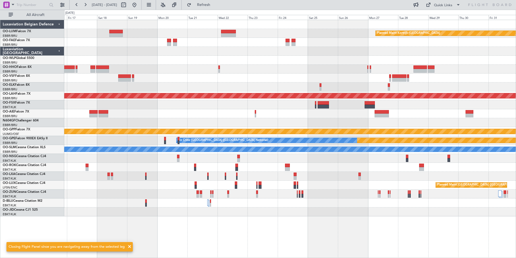
click at [143, 154] on div "Planned Maint Kortrijk-Wevelgem Planned Maint Alton-st Louis (St Louis Regl) Gr…" at bounding box center [290, 118] width 452 height 196
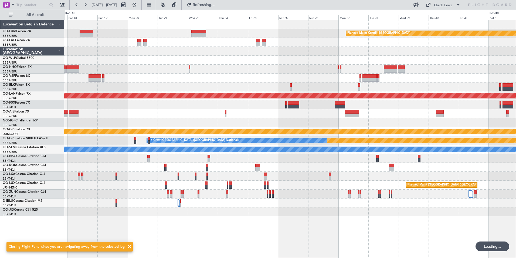
click at [135, 142] on div "Planned Maint Kortrijk-Wevelgem Planned Maint Alton-st Louis (St Louis Regl) Gr…" at bounding box center [290, 118] width 452 height 196
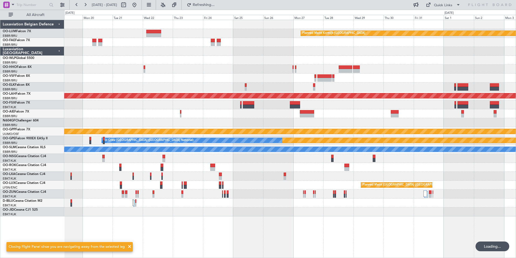
click at [232, 114] on div at bounding box center [290, 113] width 452 height 9
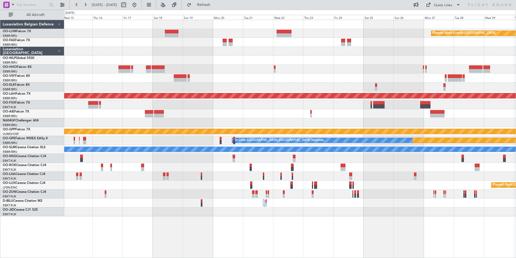
click at [300, 102] on div at bounding box center [290, 104] width 452 height 9
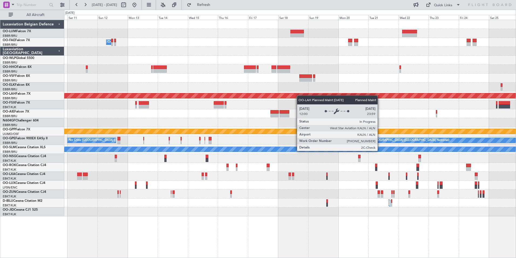
click at [331, 90] on div "Planned Maint Kortrijk-Wevelgem Owner Melsbroek Air Base Planned Maint Alton-st…" at bounding box center [290, 118] width 452 height 196
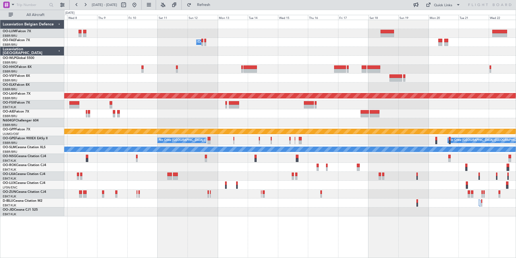
click at [237, 78] on div at bounding box center [290, 77] width 452 height 9
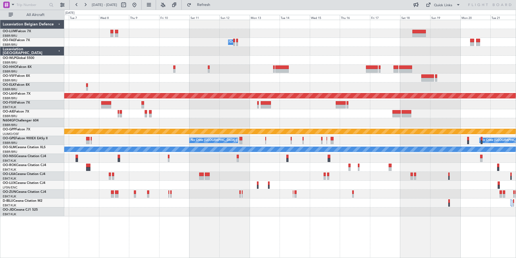
click at [156, 115] on div at bounding box center [290, 113] width 452 height 9
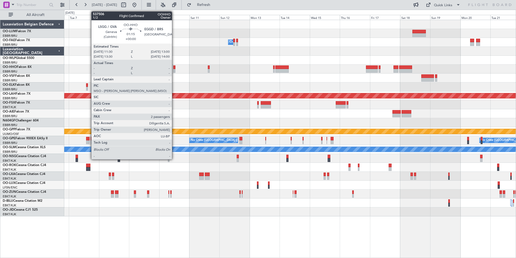
click at [174, 71] on div at bounding box center [174, 71] width 2 height 4
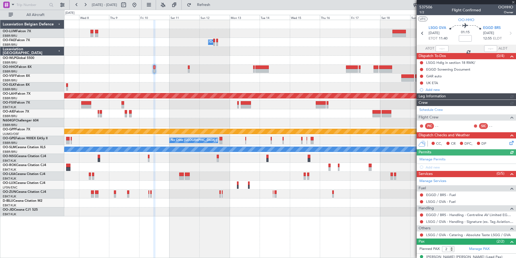
click at [161, 86] on div at bounding box center [290, 86] width 452 height 9
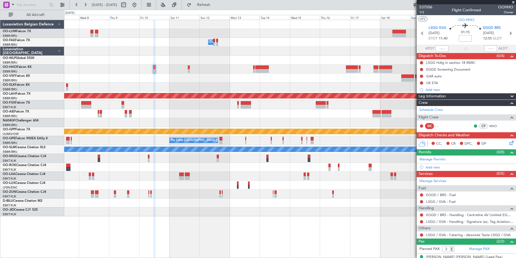
click at [251, 83] on div "Owner Melsbroek Air Base Planned Maint Alton-st Louis (St Louis Regl) Grounded …" at bounding box center [290, 118] width 452 height 196
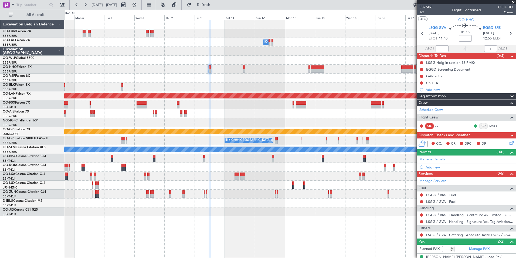
click at [237, 80] on div at bounding box center [290, 77] width 452 height 9
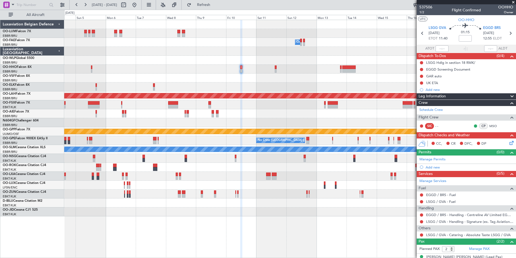
click at [291, 75] on div "Owner Melsbroek Air Base Planned Maint Alton-st Louis (St Louis Regl) Grounded …" at bounding box center [290, 118] width 452 height 196
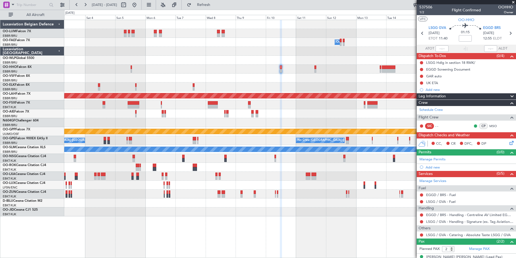
click at [284, 86] on div at bounding box center [290, 86] width 452 height 9
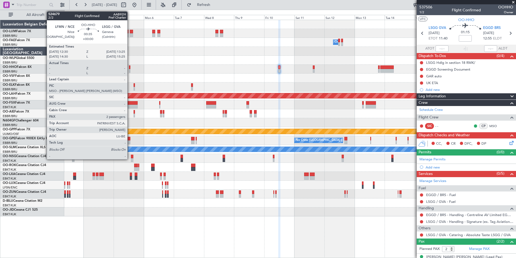
click at [130, 68] on div at bounding box center [129, 67] width 1 height 4
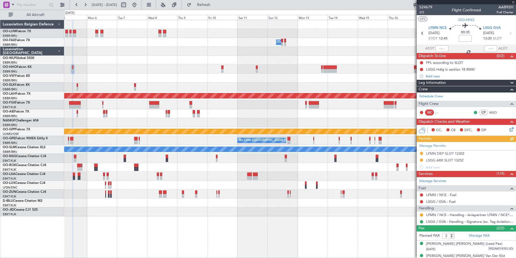
click at [124, 82] on div "Owner Melsbroek Air Base Planned Maint Alton-st Louis (St Louis Regl) Grounded …" at bounding box center [290, 118] width 452 height 196
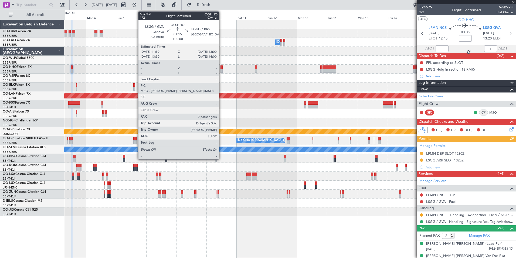
click at [221, 69] on div at bounding box center [222, 67] width 2 height 4
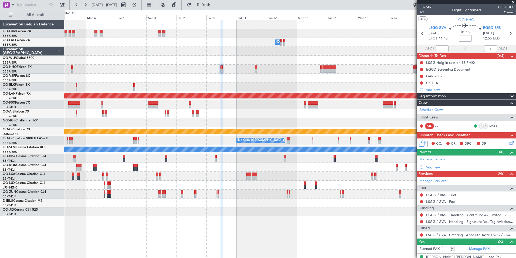
click at [251, 70] on div at bounding box center [290, 69] width 452 height 9
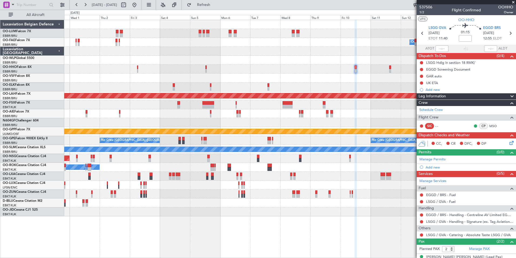
click at [247, 72] on div at bounding box center [290, 69] width 452 height 9
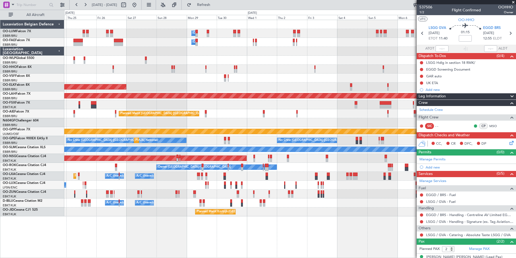
click at [300, 71] on div at bounding box center [290, 69] width 452 height 9
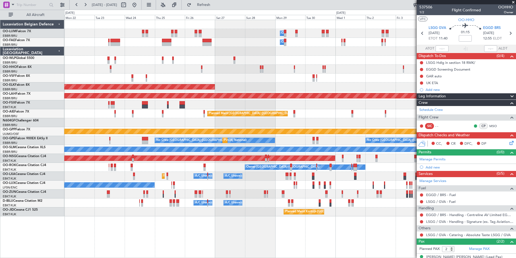
click at [318, 76] on div "AOG Maint [GEOGRAPHIC_DATA] ([GEOGRAPHIC_DATA] National)" at bounding box center [290, 77] width 452 height 9
click at [305, 69] on div at bounding box center [290, 69] width 452 height 9
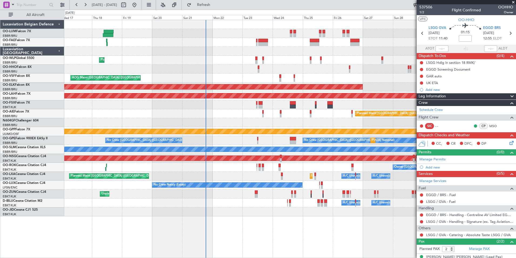
click at [243, 68] on div at bounding box center [290, 69] width 452 height 9
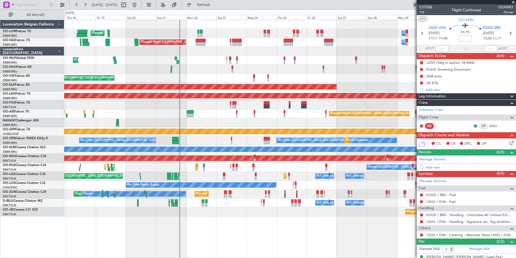
click at [206, 54] on div at bounding box center [290, 51] width 452 height 9
click at [181, 69] on div at bounding box center [290, 69] width 452 height 9
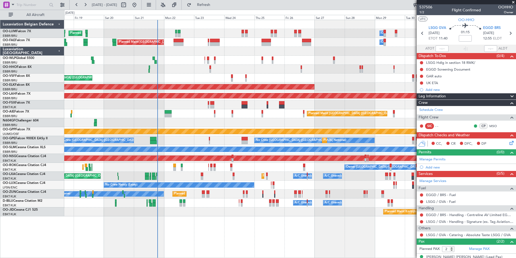
click at [172, 63] on div "Planned Maint Liege" at bounding box center [290, 60] width 452 height 9
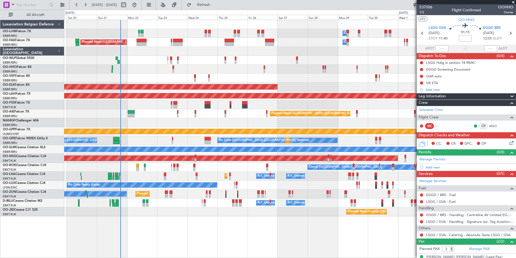
click at [149, 70] on div at bounding box center [290, 69] width 452 height 9
click at [147, 117] on div "Planned Maint [GEOGRAPHIC_DATA] ([GEOGRAPHIC_DATA])" at bounding box center [290, 113] width 452 height 9
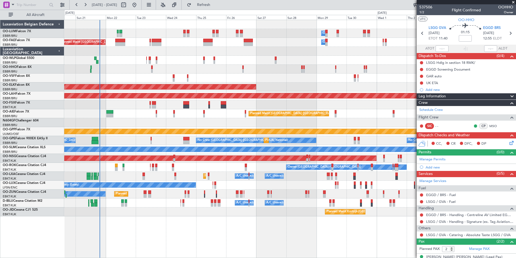
click at [164, 129] on div "Grounded [PERSON_NAME]" at bounding box center [290, 131] width 1355 height 5
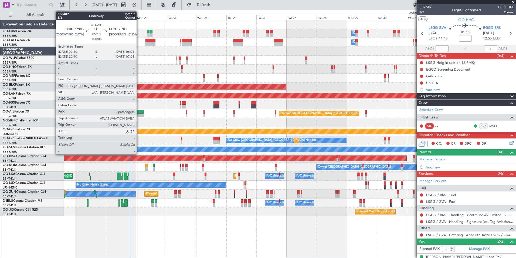
click at [139, 112] on div at bounding box center [140, 112] width 7 height 4
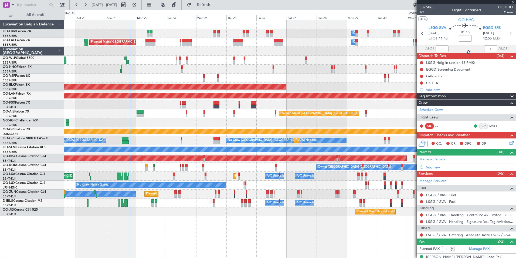
type input "+00:05"
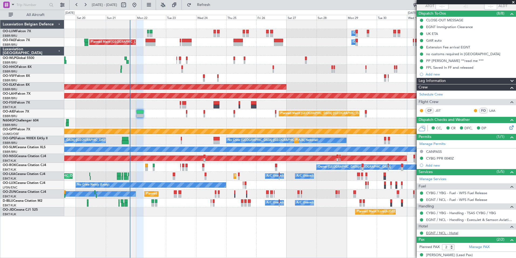
scroll to position [66, 0]
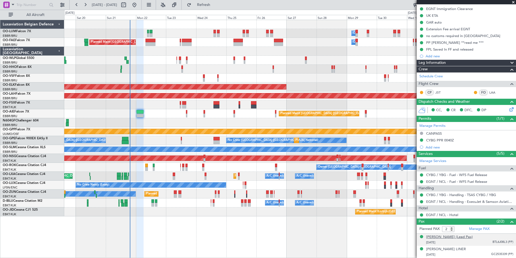
click at [452, 234] on div "[PERSON_NAME] (Lead Pax)" at bounding box center [449, 236] width 47 height 5
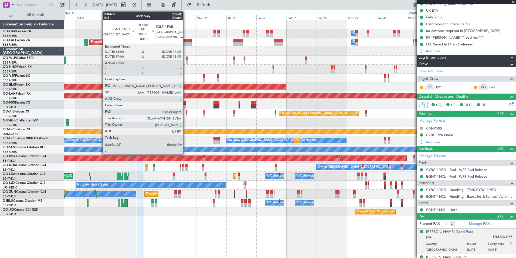
click at [186, 115] on div at bounding box center [187, 115] width 2 height 4
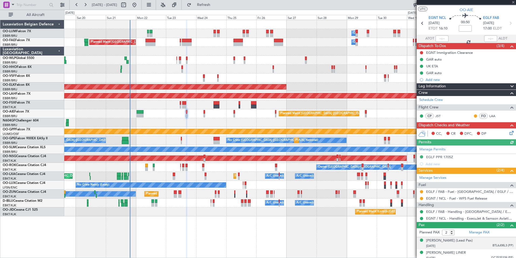
scroll to position [19, 0]
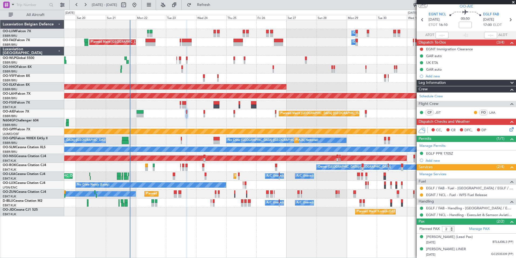
click at [144, 118] on div "Owner Melsbroek Air Base Planned Maint [GEOGRAPHIC_DATA] ([GEOGRAPHIC_DATA]) Un…" at bounding box center [290, 118] width 452 height 196
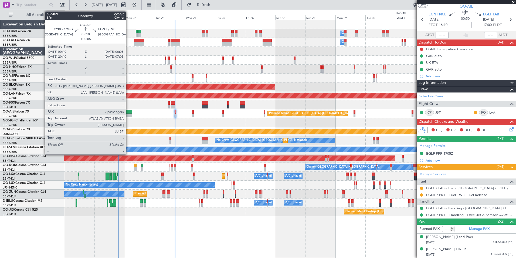
click at [128, 115] on div at bounding box center [128, 115] width 7 height 4
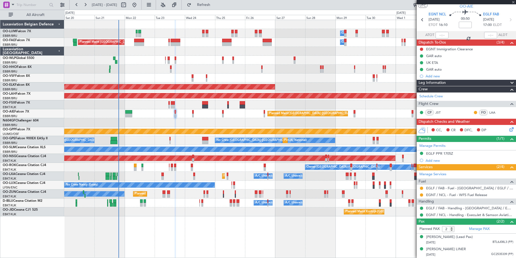
click at [144, 118] on div "Planned Maint [GEOGRAPHIC_DATA] ([GEOGRAPHIC_DATA])" at bounding box center [290, 113] width 452 height 9
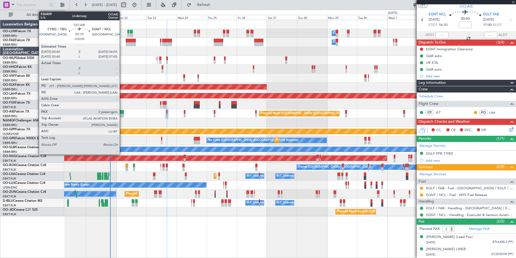
type input "+00:05"
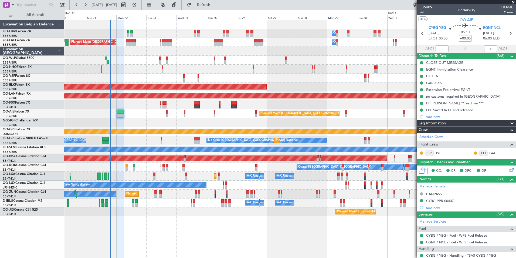
click at [110, 116] on div "Planned Maint [GEOGRAPHIC_DATA] ([GEOGRAPHIC_DATA])" at bounding box center [290, 113] width 452 height 9
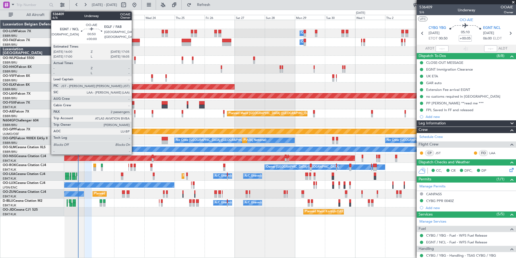
click at [134, 113] on div at bounding box center [135, 115] width 2 height 4
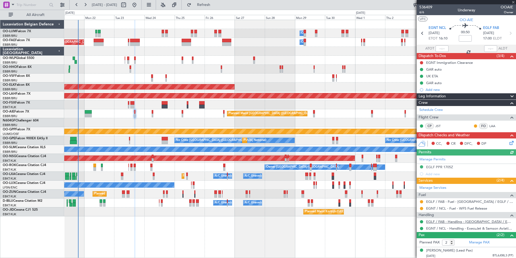
scroll to position [19, 0]
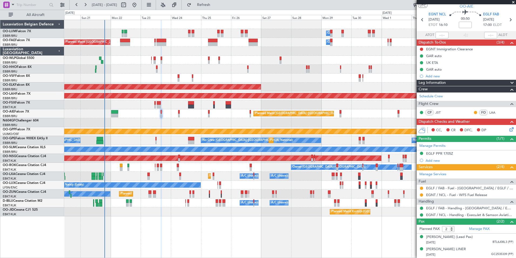
click at [148, 123] on div at bounding box center [290, 122] width 452 height 9
click at [168, 122] on div at bounding box center [290, 122] width 452 height 9
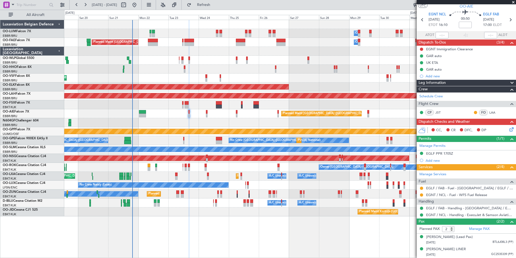
click at [206, 129] on div "Owner Melsbroek Air Base Planned Maint Brussels (Brussels National) Unplanned M…" at bounding box center [290, 118] width 452 height 196
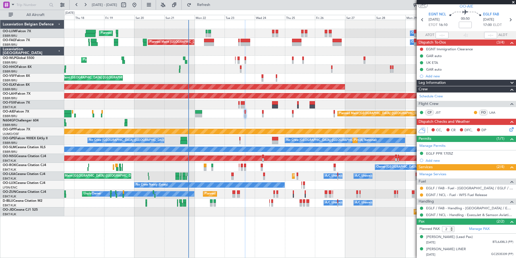
click at [147, 115] on div "Planned Maint [GEOGRAPHIC_DATA] ([GEOGRAPHIC_DATA])" at bounding box center [290, 113] width 452 height 9
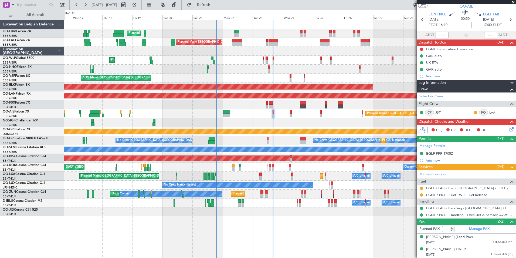
click at [112, 118] on div "Planned Maint [GEOGRAPHIC_DATA] ([GEOGRAPHIC_DATA])" at bounding box center [290, 113] width 452 height 9
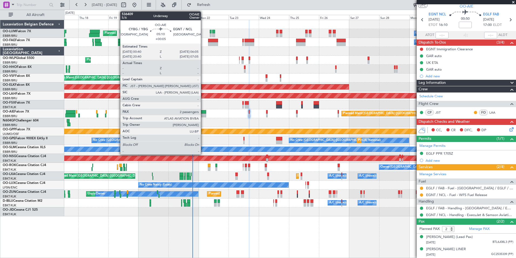
click at [203, 114] on div at bounding box center [202, 115] width 7 height 4
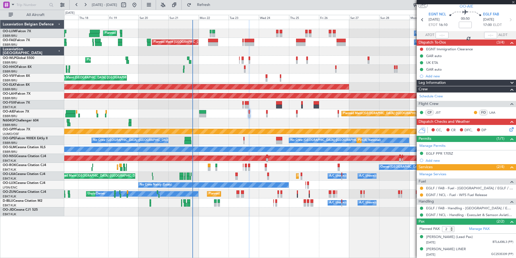
type input "+00:05"
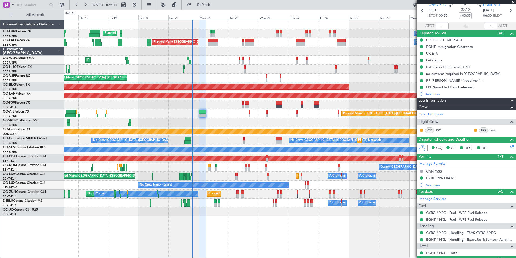
scroll to position [0, 0]
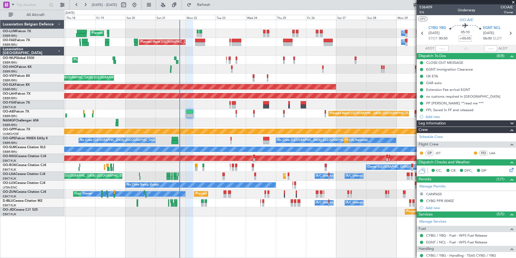
click at [201, 119] on div at bounding box center [290, 122] width 452 height 9
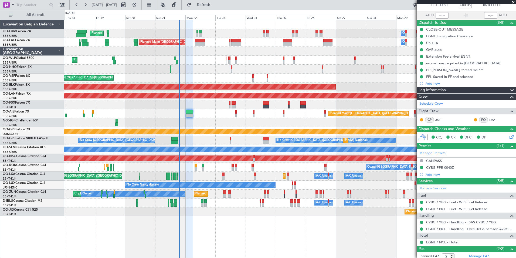
scroll to position [79, 0]
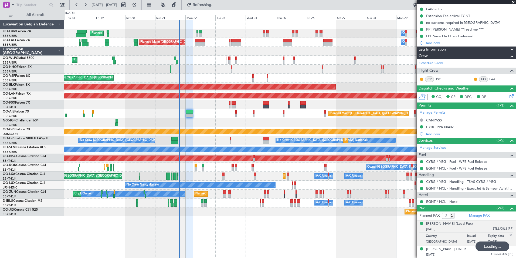
click at [56, 125] on div "Planned Maint Brussels (Brussels National) Owner Melsbroek Air Base Unplanned M…" at bounding box center [258, 134] width 516 height 248
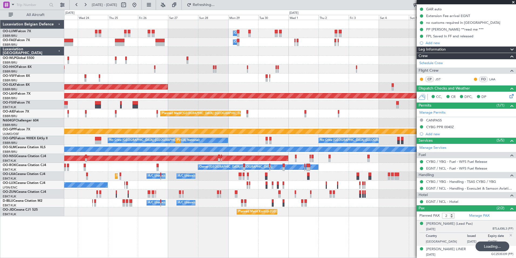
click at [137, 135] on div "Owner Melsbroek Air Base Owner Melsbroek Air Base Planned Maint Brussels (Bruss…" at bounding box center [290, 118] width 452 height 196
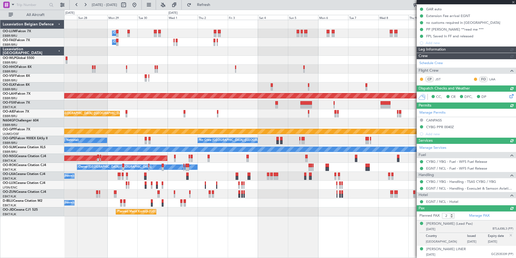
click at [173, 113] on div "Planned Maint [GEOGRAPHIC_DATA] ([GEOGRAPHIC_DATA])" at bounding box center [290, 113] width 452 height 9
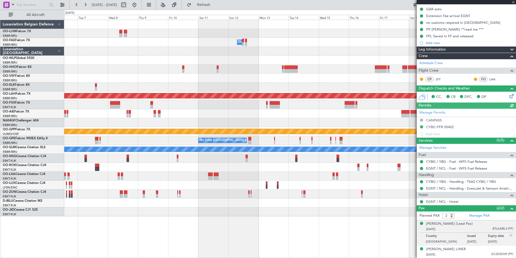
click at [114, 130] on div "Owner Melsbroek Air Base Planned Maint Alton-st Louis (St Louis Regl) Grounded …" at bounding box center [290, 118] width 452 height 196
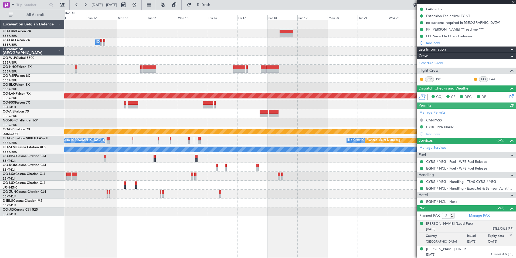
click at [132, 112] on div "Planned Maint Kortrijk-Wevelgem Owner Melsbroek Air Base Planned Maint Alton-st…" at bounding box center [290, 118] width 452 height 196
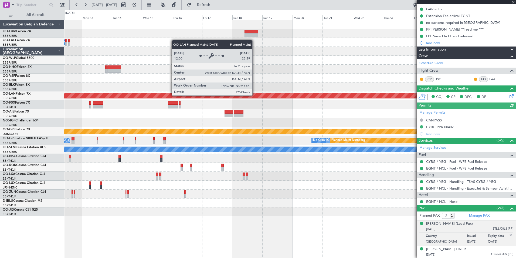
click at [205, 95] on div "Planned Maint [PERSON_NAME]-[GEOGRAPHIC_DATA][PERSON_NAME] ([GEOGRAPHIC_DATA][P…" at bounding box center [290, 95] width 1355 height 5
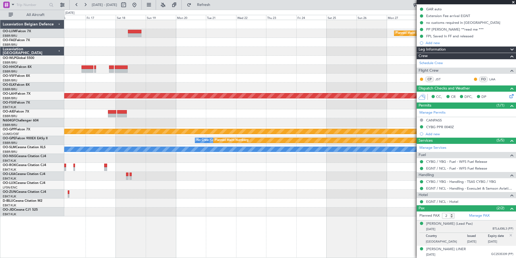
click at [90, 97] on div "Planned Maint Kortrijk-Wevelgem Planned Maint Alton-st Louis (St Louis Regl) Gr…" at bounding box center [290, 118] width 452 height 196
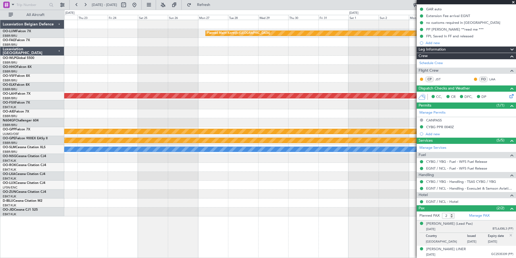
click at [170, 89] on div "Planned Maint Kortrijk-Wevelgem Planned Maint Alton-st Louis (St Louis Regl) Gr…" at bounding box center [290, 118] width 452 height 196
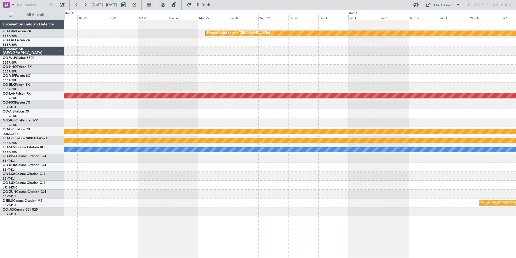
scroll to position [0, 0]
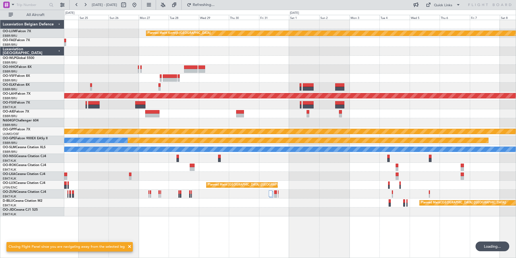
click at [191, 82] on div at bounding box center [290, 86] width 452 height 9
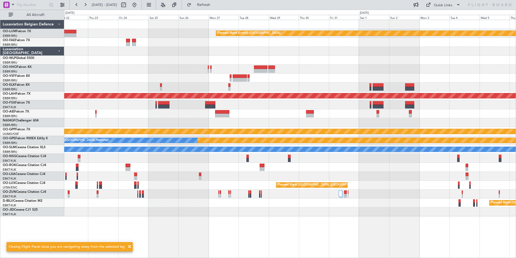
click at [247, 88] on div at bounding box center [290, 86] width 452 height 9
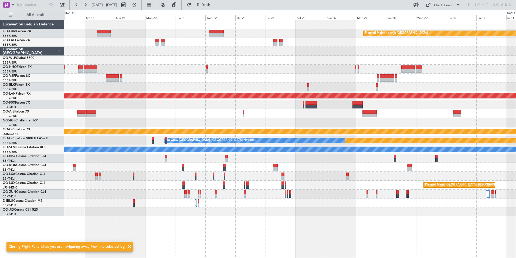
click at [275, 81] on div at bounding box center [290, 77] width 452 height 9
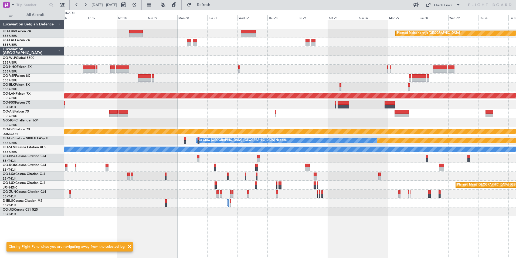
click at [254, 87] on div at bounding box center [290, 86] width 452 height 9
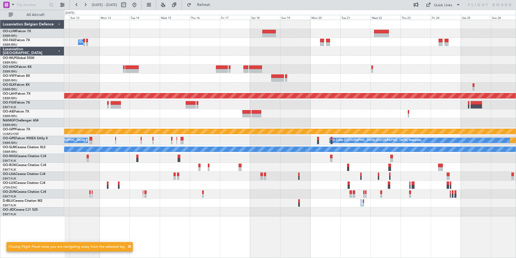
click at [187, 73] on div "Planned Maint Kortrijk-Wevelgem Owner Melsbroek Air Base Planned Maint Alton-st…" at bounding box center [290, 118] width 452 height 196
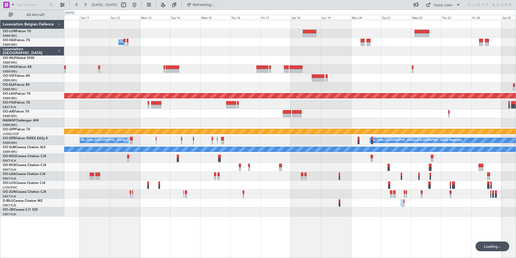
click at [203, 80] on div at bounding box center [290, 77] width 452 height 9
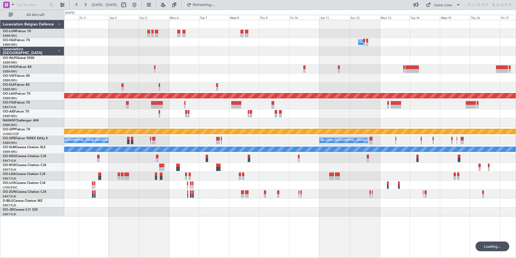
click at [307, 80] on div at bounding box center [290, 77] width 452 height 9
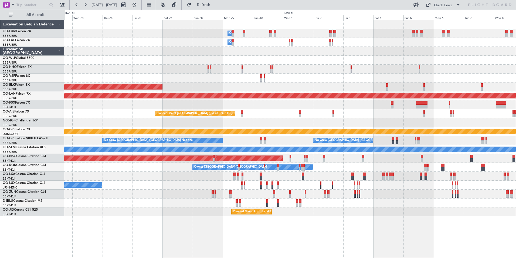
click at [443, 77] on div "Owner Melsbroek Air Base Owner Melsbroek Air Base Owner Melsbroek Air Base Plan…" at bounding box center [290, 118] width 452 height 196
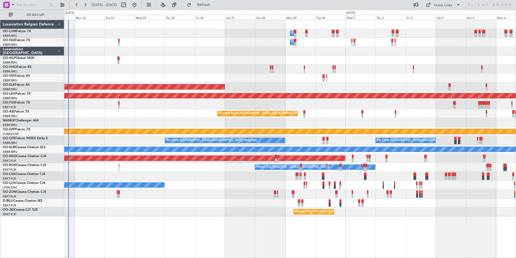
click at [449, 66] on div "Owner Melsbroek Air Base Owner Melsbroek Air Base Planned Maint Liege AOG Maint…" at bounding box center [290, 118] width 452 height 196
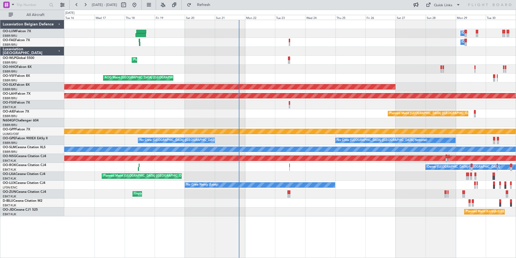
click at [302, 82] on div "AOG Maint [GEOGRAPHIC_DATA] ([GEOGRAPHIC_DATA] National)" at bounding box center [290, 77] width 452 height 9
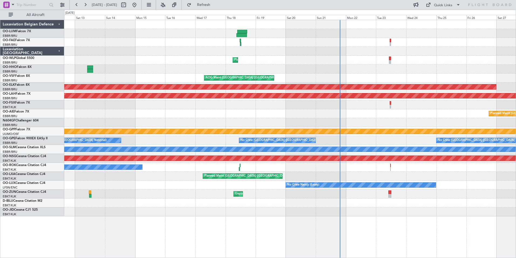
click at [189, 92] on div "Owner Melsbroek Air Base Owner Melsbroek Air Base Planned Maint Liege AOG Maint…" at bounding box center [290, 118] width 452 height 196
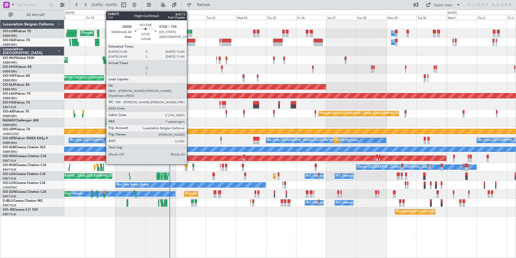
click at [189, 42] on div at bounding box center [190, 44] width 10 height 4
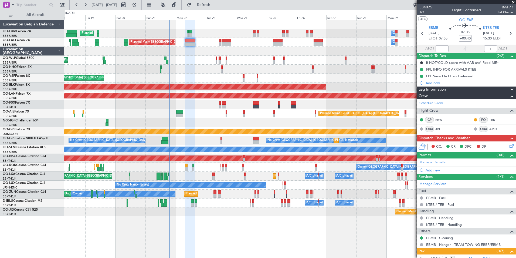
click at [37, 88] on div "Owner Melsbroek Air Base Planned Maint Brussels (Brussels National) Unplanned M…" at bounding box center [258, 134] width 516 height 248
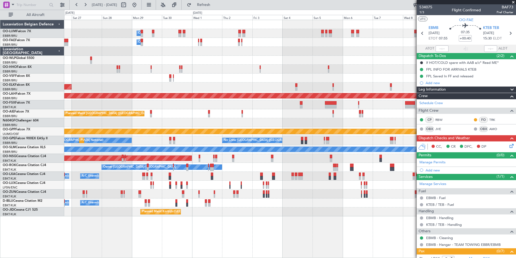
click at [56, 118] on div "Owner Melsbroek Air Base Owner Melsbroek Air Base Owner Melsbroek Air Base Plan…" at bounding box center [258, 134] width 516 height 248
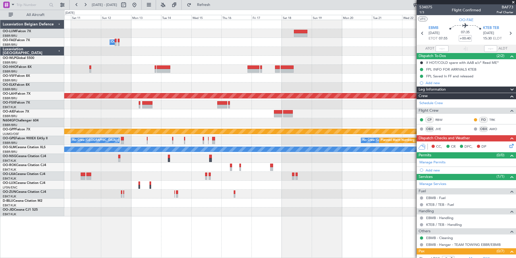
click at [96, 105] on div "Planned Maint Kortrijk-Wevelgem Owner Melsbroek Air Base Planned Maint Alton-st…" at bounding box center [290, 118] width 452 height 196
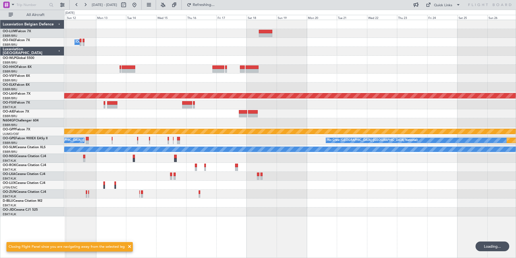
click at [29, 110] on div "Planned Maint Kortrijk-Wevelgem Owner Melsbroek Air Base Planned Maint Alton-st…" at bounding box center [258, 134] width 516 height 248
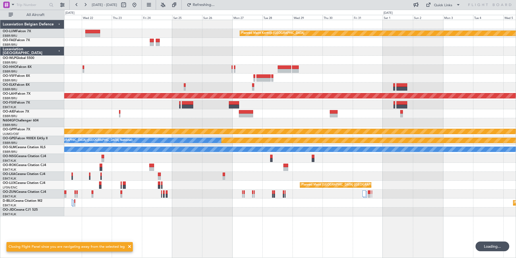
click at [224, 84] on div at bounding box center [290, 86] width 452 height 9
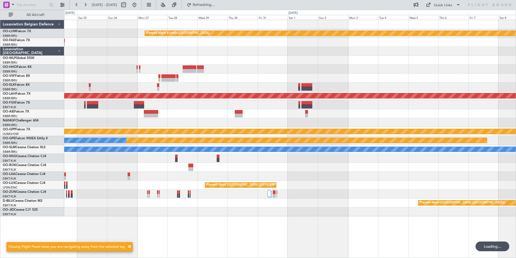
click at [289, 85] on div "Planned Maint Kortrijk-Wevelgem Planned Maint Alton-st Louis (St Louis Regl) Gr…" at bounding box center [290, 118] width 452 height 196
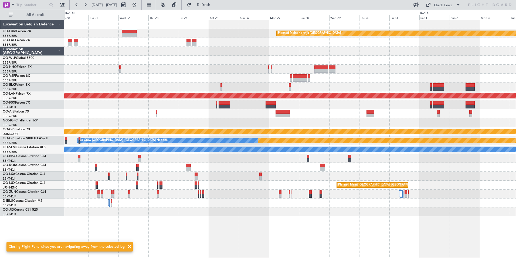
click at [191, 85] on div "Planned Maint Kortrijk-Wevelgem Planned Maint Alton-st Louis (St Louis Regl) Gr…" at bounding box center [290, 118] width 452 height 196
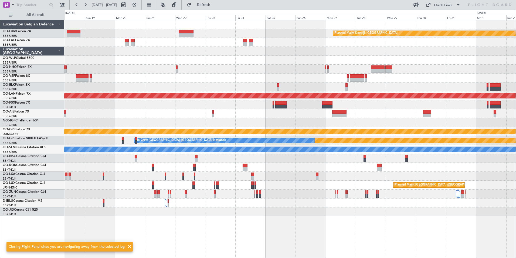
click at [286, 92] on div "Planned Maint Kortrijk-Wevelgem Planned Maint Alton-st Louis (St Louis Regl) Gr…" at bounding box center [290, 118] width 452 height 196
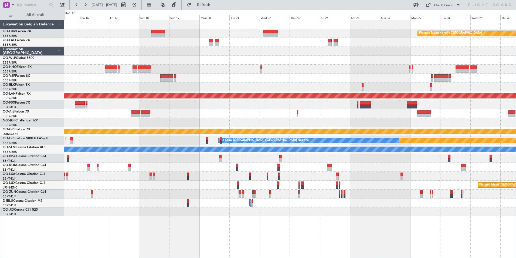
click at [200, 88] on div at bounding box center [290, 86] width 452 height 9
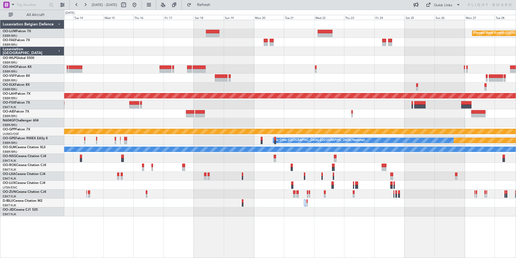
click at [516, 71] on html "13 Oct 2025 - 28 Oct 2025 Refresh Quick Links All Aircraft Planned Maint Kortri…" at bounding box center [258, 129] width 516 height 258
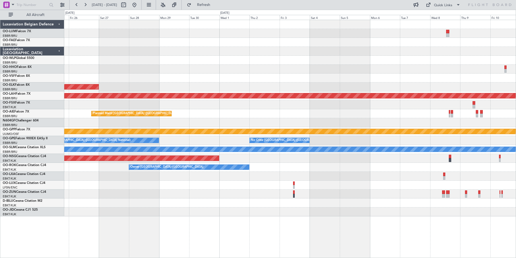
click at [449, 105] on div "Owner Melsbroek Air Base Planned Maint Kortrijk-Wevelgem Planned Maint Alton-st…" at bounding box center [290, 118] width 452 height 196
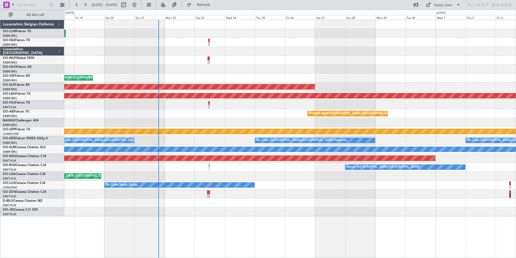
click at [410, 110] on div "Planned Maint Liege AOG Maint Brussels (Brussels National) Planned Maint Kortri…" at bounding box center [290, 118] width 452 height 196
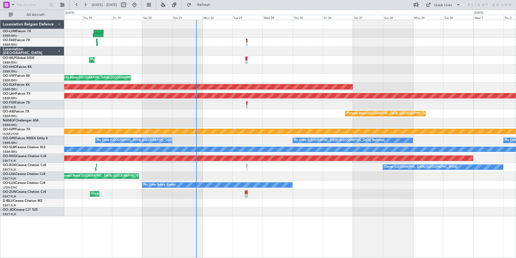
click at [302, 113] on div "Planned Maint [GEOGRAPHIC_DATA] ([GEOGRAPHIC_DATA])" at bounding box center [290, 113] width 452 height 9
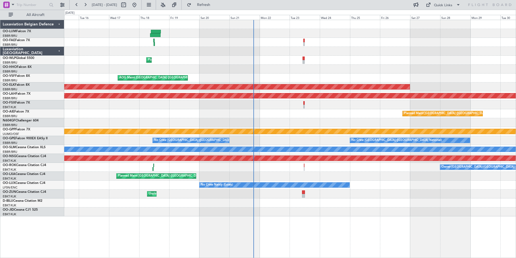
click at [237, 115] on div "Planned Maint [GEOGRAPHIC_DATA] ([GEOGRAPHIC_DATA])" at bounding box center [290, 113] width 452 height 9
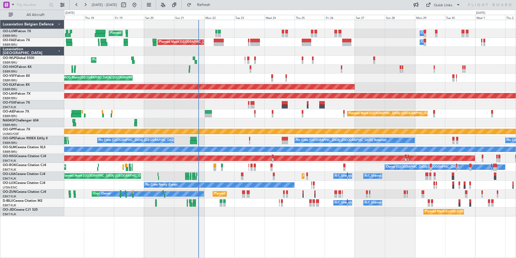
click at [101, 141] on div "Planned Maint Brussels (Brussels National) Owner Melsbroek Air Base Unplanned M…" at bounding box center [290, 118] width 452 height 196
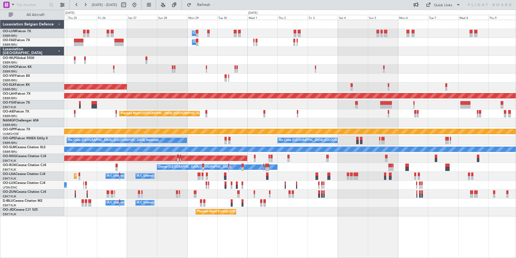
click at [206, 129] on div "Owner Melsbroek Air Base Owner Melsbroek Air Base Owner Melsbroek Air Base Plan…" at bounding box center [290, 118] width 452 height 196
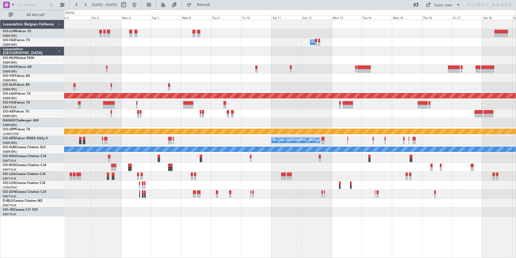
click at [303, 69] on div "Owner Melsbroek Air Base Planned Maint Alton-st Louis (St Louis Regl) Grounded …" at bounding box center [290, 118] width 452 height 196
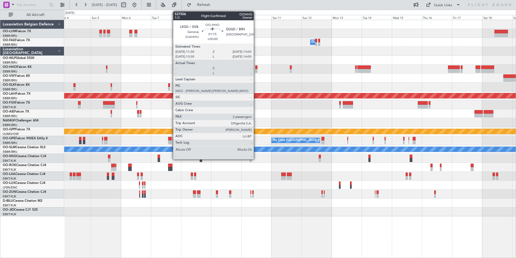
click at [256, 69] on div at bounding box center [256, 71] width 2 height 4
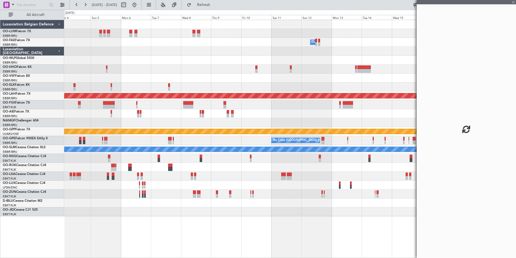
click at [221, 80] on div at bounding box center [290, 77] width 452 height 9
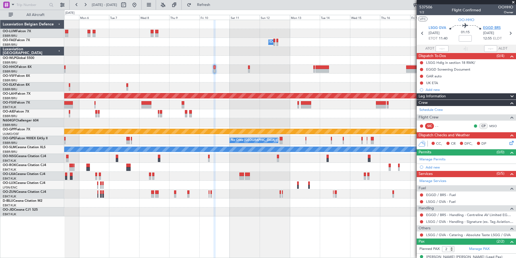
click at [490, 28] on span "EGGD BRS" at bounding box center [492, 27] width 18 height 5
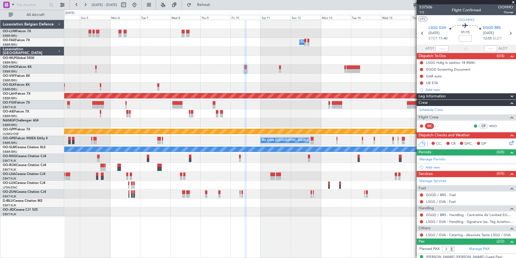
click at [237, 85] on div "Owner Melsbroek Air Base Planned Maint Alton-st Louis (St Louis Regl) Grounded …" at bounding box center [290, 118] width 452 height 196
click at [435, 166] on div "Add new" at bounding box center [467, 167] width 83 height 5
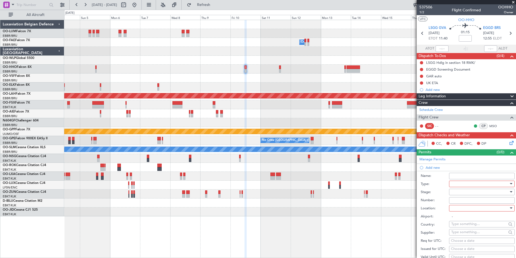
click at [464, 185] on div at bounding box center [481, 184] width 58 height 8
click at [469, 211] on span "PPR" at bounding box center [480, 210] width 57 height 8
click at [467, 196] on div "Number:" at bounding box center [468, 200] width 94 height 8
click at [466, 194] on div at bounding box center [481, 192] width 58 height 8
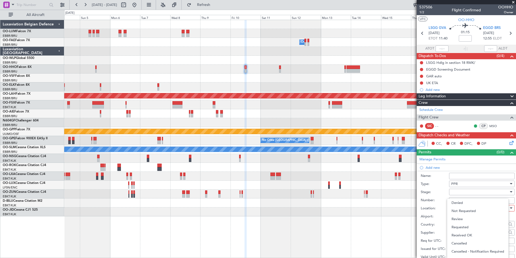
click at [465, 196] on div at bounding box center [258, 129] width 516 height 258
click at [464, 193] on div at bounding box center [481, 192] width 58 height 8
click at [460, 209] on span "Not Requested" at bounding box center [480, 211] width 57 height 8
click at [458, 211] on div at bounding box center [481, 208] width 58 height 8
click at [458, 218] on span "Departure" at bounding box center [480, 219] width 57 height 8
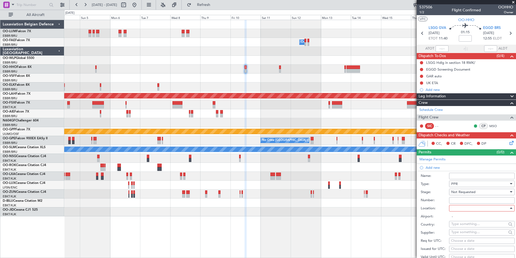
type input "LSGG / GVA"
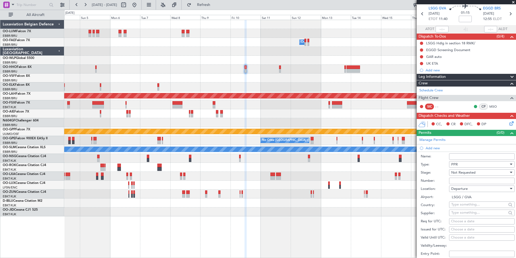
scroll to position [27, 0]
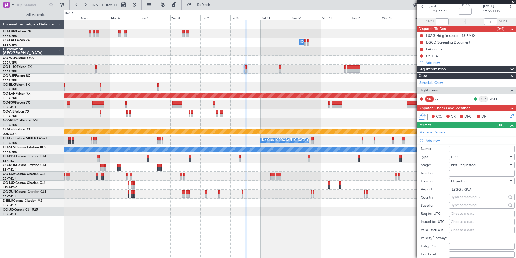
click at [455, 214] on div "Choose a date" at bounding box center [482, 213] width 62 height 5
select select "9"
select select "2025"
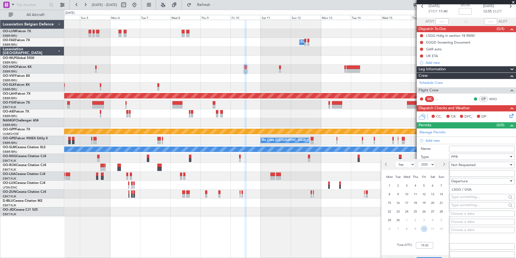
click at [424, 230] on span "10" at bounding box center [424, 228] width 7 height 7
select select "10"
click at [424, 244] on input "00:00" at bounding box center [424, 245] width 17 height 6
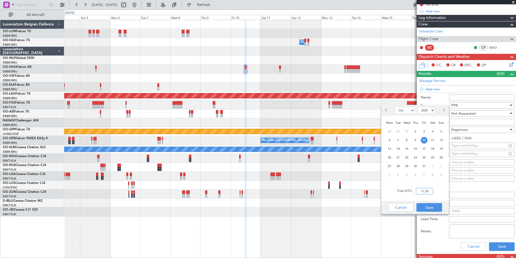
scroll to position [81, 0]
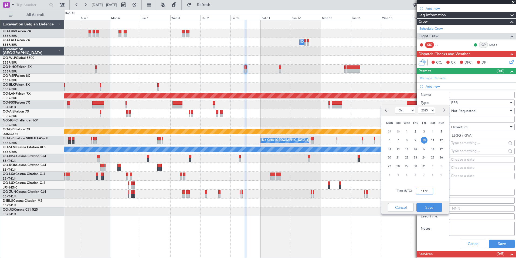
type input "11:30"
click at [440, 211] on div "Cancel Save" at bounding box center [416, 207] width 68 height 13
click at [438, 209] on button "Save" at bounding box center [430, 207] width 26 height 9
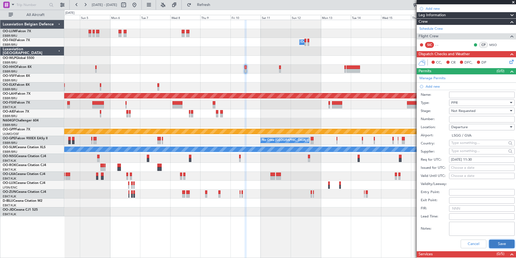
click at [491, 240] on button "Save" at bounding box center [502, 243] width 26 height 9
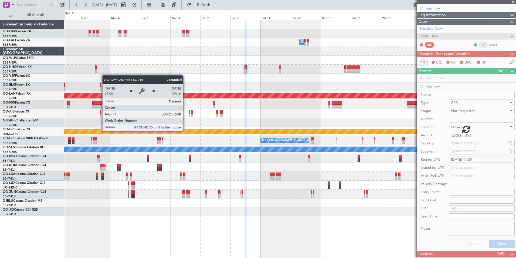
scroll to position [26, 0]
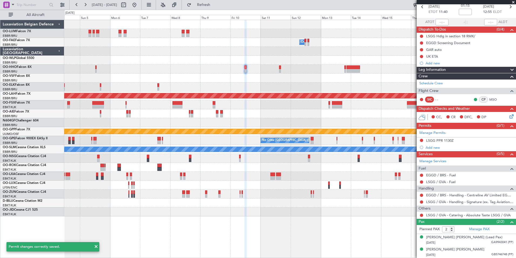
click at [509, 116] on icon at bounding box center [511, 115] width 4 height 4
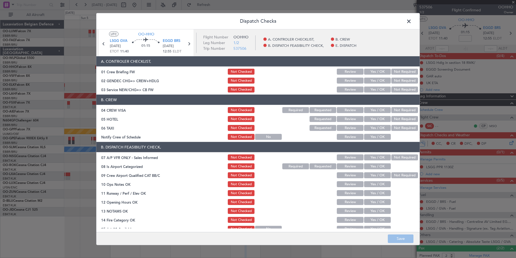
scroll to position [26, 0]
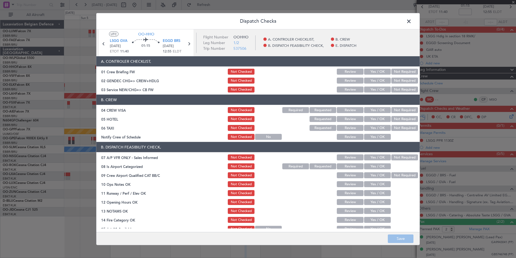
click at [412, 23] on span at bounding box center [412, 22] width 0 height 11
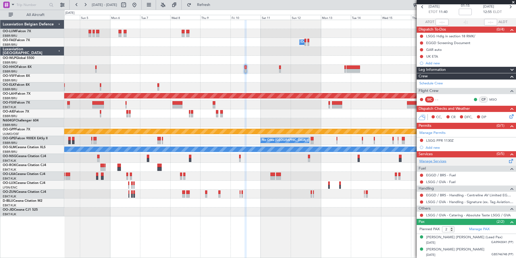
click at [440, 159] on link "Manage Services" at bounding box center [433, 161] width 27 height 5
click at [215, 3] on span "Refresh" at bounding box center [204, 5] width 23 height 4
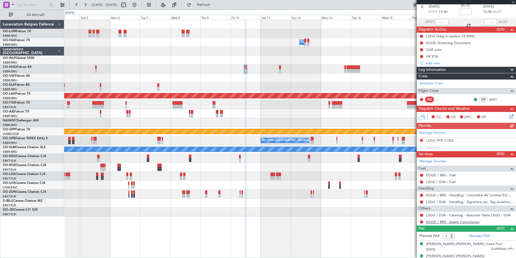
click at [458, 223] on link "EGGD / BRS - Agent Commission" at bounding box center [452, 221] width 53 height 5
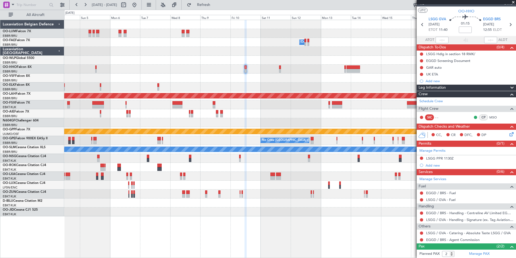
scroll to position [0, 0]
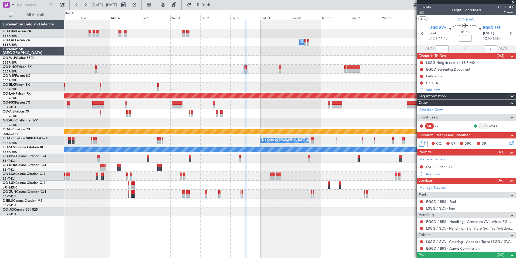
click at [428, 11] on span "1/2" at bounding box center [426, 12] width 13 height 5
click at [422, 12] on span "1/2" at bounding box center [426, 12] width 13 height 5
click at [438, 187] on link "Manage Services" at bounding box center [433, 187] width 27 height 5
click at [215, 3] on span "Refresh" at bounding box center [204, 5] width 23 height 4
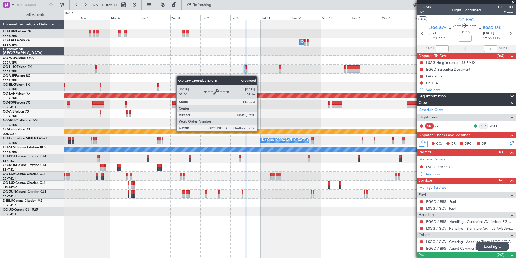
click at [246, 130] on div "Grounded [PERSON_NAME]" at bounding box center [290, 131] width 1355 height 5
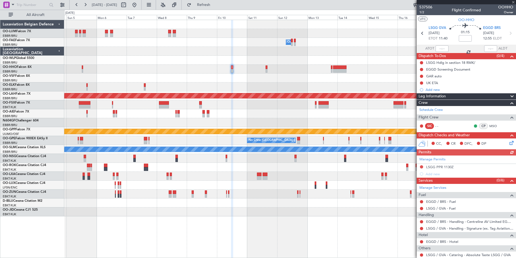
click at [263, 163] on div "Owner [GEOGRAPHIC_DATA]-[GEOGRAPHIC_DATA]" at bounding box center [290, 167] width 452 height 9
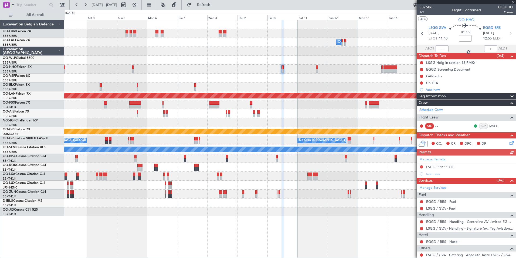
click at [265, 115] on div at bounding box center [290, 113] width 452 height 9
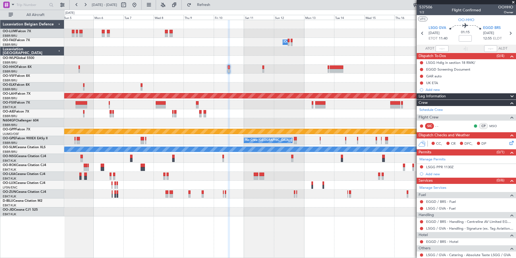
click at [440, 31] on span "[DATE]" at bounding box center [434, 33] width 11 height 5
click at [439, 29] on span "LSGG GVA" at bounding box center [438, 27] width 18 height 5
click at [437, 25] on section "LSGG GVA [DATE] ETOT 11:40 01:15 EGGD BRS [DATE] 12:55 ELDT" at bounding box center [466, 33] width 99 height 21
click at [435, 29] on span "LSGG GVA" at bounding box center [438, 27] width 18 height 5
click at [207, 6] on button "Refresh" at bounding box center [200, 5] width 32 height 9
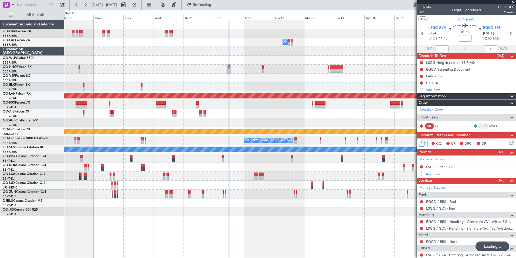
click at [245, 110] on div "Owner Melsbroek Air Base Planned [GEOGRAPHIC_DATA][PERSON_NAME]-[GEOGRAPHIC_DAT…" at bounding box center [290, 118] width 452 height 196
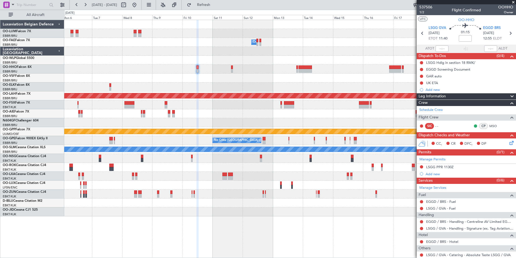
click at [510, 143] on icon at bounding box center [511, 142] width 4 height 4
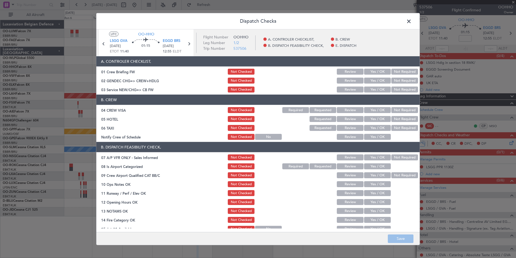
click at [379, 89] on button "Yes / OK" at bounding box center [377, 89] width 27 height 6
click at [400, 108] on button "Not Required" at bounding box center [405, 110] width 27 height 6
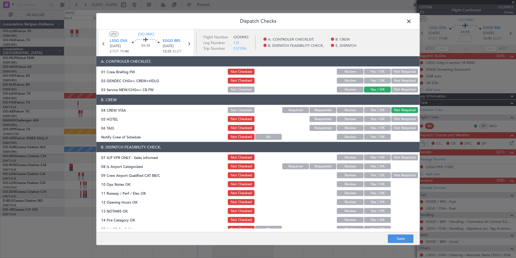
click at [397, 127] on button "Not Required" at bounding box center [405, 128] width 27 height 6
click at [381, 118] on button "Yes / OK" at bounding box center [377, 119] width 27 height 6
click at [405, 159] on button "Not Required" at bounding box center [405, 157] width 27 height 6
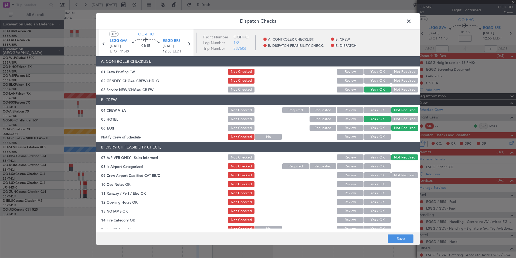
click at [375, 166] on button "Yes / OK" at bounding box center [377, 166] width 27 height 6
click at [394, 171] on div "Not Required" at bounding box center [404, 175] width 27 height 8
click at [398, 172] on button "Not Required" at bounding box center [405, 175] width 27 height 6
click at [379, 184] on button "Yes / OK" at bounding box center [377, 184] width 27 height 6
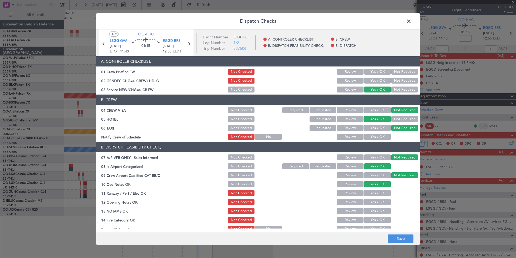
click at [380, 192] on button "Yes / OK" at bounding box center [377, 193] width 27 height 6
click at [379, 201] on button "Yes / OK" at bounding box center [377, 202] width 27 height 6
click at [377, 210] on button "Yes / OK" at bounding box center [377, 211] width 27 height 6
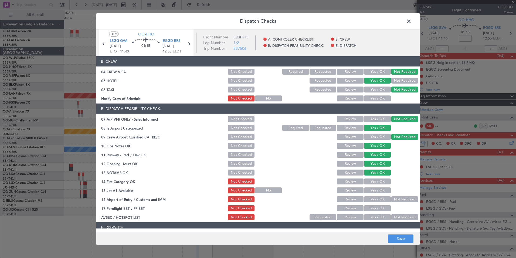
scroll to position [79, 0]
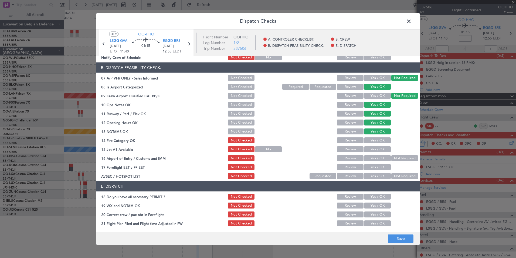
click at [370, 142] on button "Yes / OK" at bounding box center [377, 140] width 27 height 6
click at [372, 149] on button "Yes / OK" at bounding box center [377, 149] width 27 height 6
click at [372, 156] on button "Yes / OK" at bounding box center [377, 158] width 27 height 6
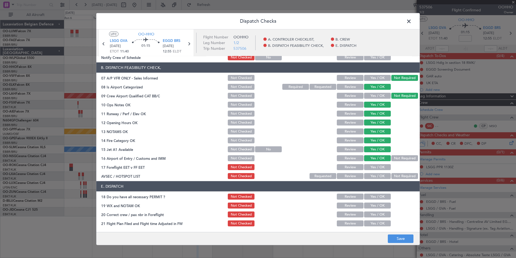
click at [353, 166] on button "Review" at bounding box center [350, 167] width 27 height 6
click at [398, 174] on button "Not Required" at bounding box center [405, 176] width 27 height 6
drag, startPoint x: 401, startPoint y: 240, endPoint x: 399, endPoint y: 235, distance: 5.0
click at [401, 240] on button "Save" at bounding box center [401, 238] width 26 height 9
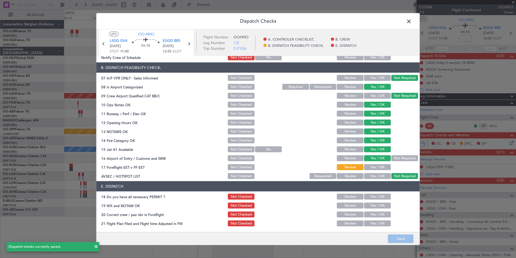
click at [412, 24] on span at bounding box center [412, 22] width 0 height 11
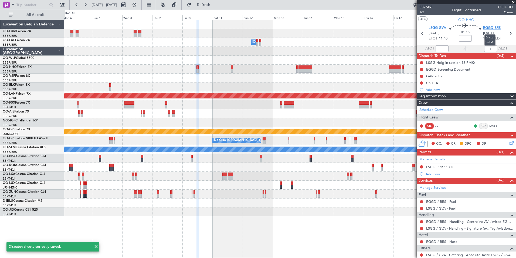
click at [483, 27] on span "EGGD BRS" at bounding box center [492, 27] width 18 height 5
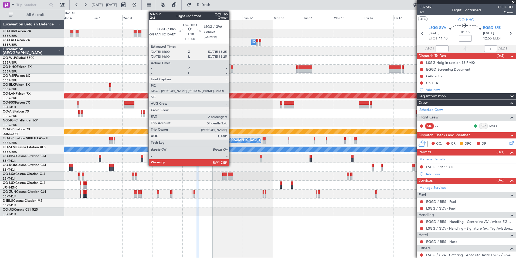
click at [232, 68] on div at bounding box center [232, 67] width 2 height 4
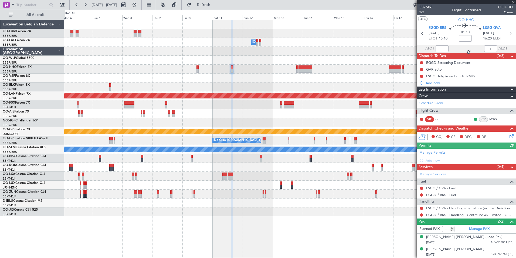
click at [512, 135] on icon at bounding box center [511, 135] width 4 height 4
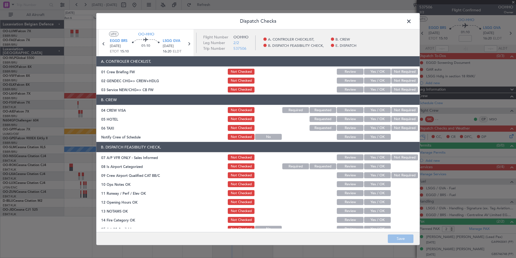
click at [379, 90] on button "Yes / OK" at bounding box center [377, 89] width 27 height 6
drag, startPoint x: 401, startPoint y: 107, endPoint x: 402, endPoint y: 112, distance: 4.6
click at [402, 108] on button "Not Required" at bounding box center [405, 110] width 27 height 6
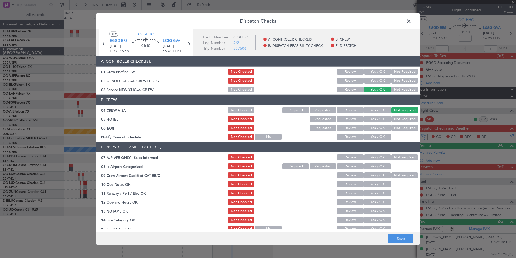
drag, startPoint x: 369, startPoint y: 120, endPoint x: 390, endPoint y: 123, distance: 20.7
click at [369, 120] on button "Yes / OK" at bounding box center [377, 119] width 27 height 6
click at [403, 129] on button "Not Required" at bounding box center [405, 128] width 27 height 6
click at [378, 134] on button "Yes / OK" at bounding box center [377, 137] width 27 height 6
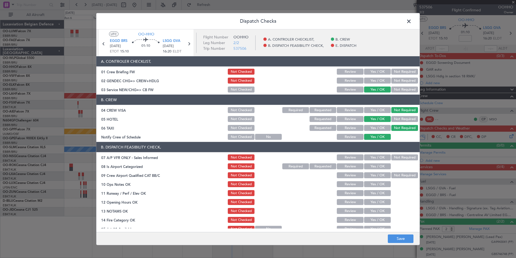
click at [262, 136] on button "No" at bounding box center [268, 137] width 27 height 6
click at [245, 137] on button "Not Checked" at bounding box center [241, 137] width 27 height 6
click at [398, 161] on div "Not Required" at bounding box center [404, 157] width 27 height 8
click at [399, 156] on button "Not Required" at bounding box center [405, 157] width 27 height 6
drag, startPoint x: 374, startPoint y: 167, endPoint x: 379, endPoint y: 170, distance: 5.9
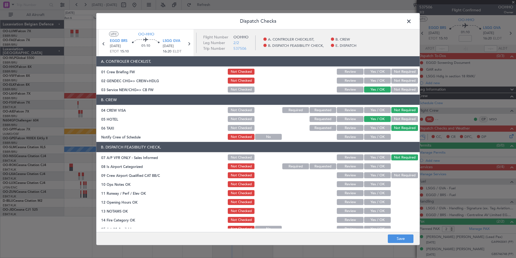
click at [374, 168] on button "Yes / OK" at bounding box center [377, 166] width 27 height 6
drag, startPoint x: 402, startPoint y: 176, endPoint x: 383, endPoint y: 184, distance: 20.7
click at [402, 177] on button "Not Required" at bounding box center [405, 175] width 27 height 6
click at [383, 184] on button "Yes / OK" at bounding box center [377, 184] width 27 height 6
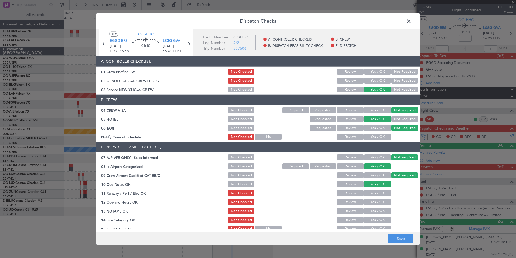
click at [381, 193] on button "Yes / OK" at bounding box center [377, 193] width 27 height 6
drag, startPoint x: 381, startPoint y: 194, endPoint x: 381, endPoint y: 201, distance: 7.3
click at [381, 196] on div "Yes / OK" at bounding box center [377, 193] width 27 height 8
drag, startPoint x: 381, startPoint y: 201, endPoint x: 381, endPoint y: 208, distance: 7.0
click at [381, 202] on button "Yes / OK" at bounding box center [377, 202] width 27 height 6
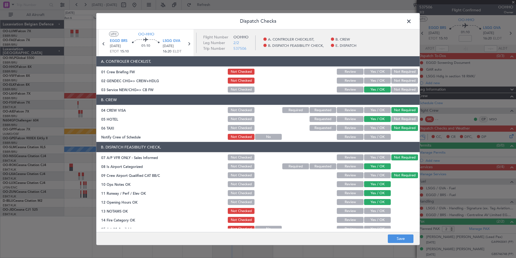
click at [381, 209] on button "Yes / OK" at bounding box center [377, 211] width 27 height 6
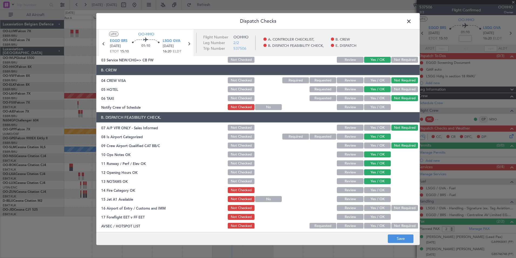
scroll to position [54, 0]
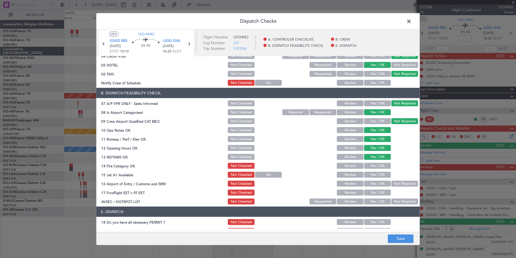
click at [378, 165] on button "Yes / OK" at bounding box center [377, 166] width 27 height 6
click at [378, 176] on button "Yes / OK" at bounding box center [377, 174] width 27 height 6
click at [377, 186] on button "Yes / OK" at bounding box center [377, 183] width 27 height 6
click at [377, 191] on button "Yes / OK" at bounding box center [377, 192] width 27 height 6
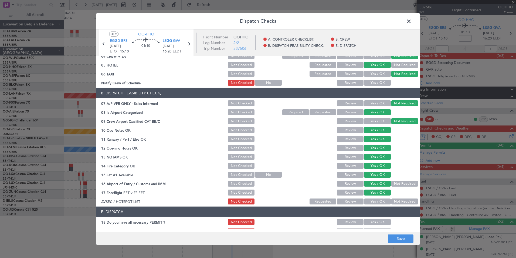
drag, startPoint x: 355, startPoint y: 193, endPoint x: 394, endPoint y: 199, distance: 38.8
click at [359, 194] on button "Review" at bounding box center [350, 192] width 27 height 6
drag, startPoint x: 396, startPoint y: 201, endPoint x: 397, endPoint y: 205, distance: 4.5
click at [396, 201] on button "Not Required" at bounding box center [405, 201] width 27 height 6
click at [401, 232] on footer "Save" at bounding box center [258, 237] width 324 height 13
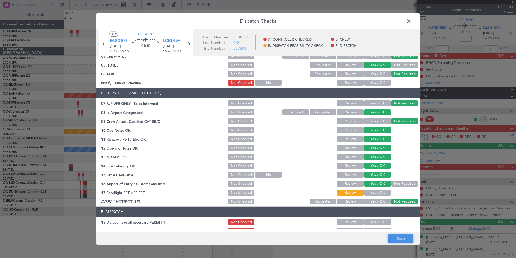
click at [402, 237] on button "Save" at bounding box center [401, 238] width 26 height 9
click at [412, 21] on span at bounding box center [412, 22] width 0 height 11
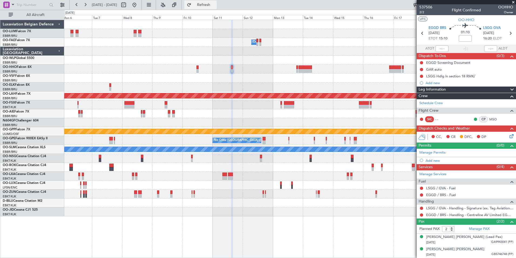
click at [215, 4] on span "Refresh" at bounding box center [204, 5] width 23 height 4
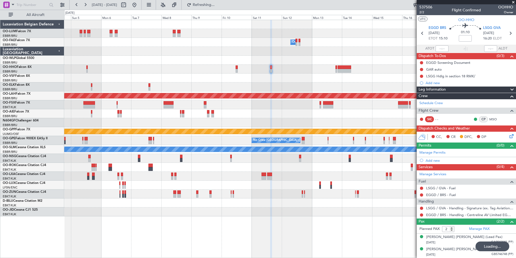
click at [265, 100] on div "Planned Maint [PERSON_NAME]-[GEOGRAPHIC_DATA][PERSON_NAME] ([GEOGRAPHIC_DATA][P…" at bounding box center [290, 95] width 452 height 9
click at [433, 160] on div "Manage Permits Add new" at bounding box center [466, 156] width 99 height 15
click at [436, 161] on div "Add new" at bounding box center [467, 160] width 83 height 5
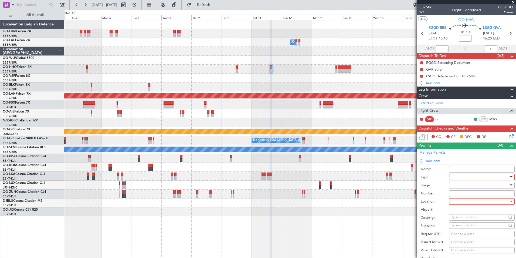
click at [460, 179] on div at bounding box center [481, 177] width 58 height 8
click at [460, 202] on span "PPR" at bounding box center [480, 203] width 57 height 8
click at [461, 187] on div at bounding box center [481, 185] width 58 height 8
click at [463, 221] on span "Requested" at bounding box center [480, 220] width 57 height 8
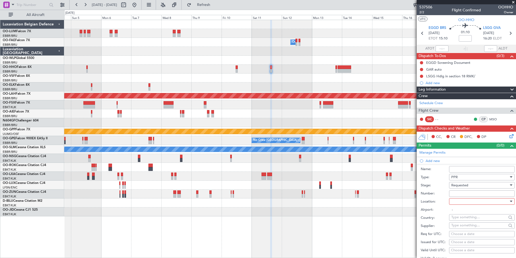
click at [463, 201] on div at bounding box center [481, 201] width 58 height 8
click at [458, 214] on span "Departure" at bounding box center [480, 212] width 57 height 8
click at [462, 201] on span "Departure" at bounding box center [460, 201] width 16 height 5
click at [456, 229] on span "Arrival" at bounding box center [480, 228] width 57 height 8
type input "LSGG / GVA"
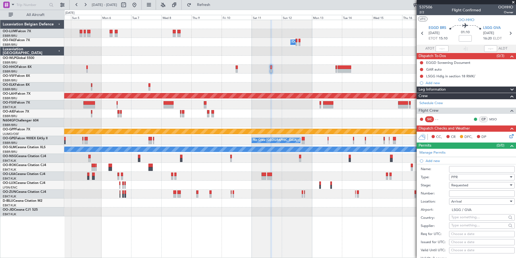
click at [457, 233] on div "Choose a date" at bounding box center [482, 233] width 62 height 5
select select "9"
select select "2025"
drag, startPoint x: 430, startPoint y: 248, endPoint x: 477, endPoint y: 218, distance: 55.4
click at [431, 248] on span "11" at bounding box center [433, 248] width 7 height 7
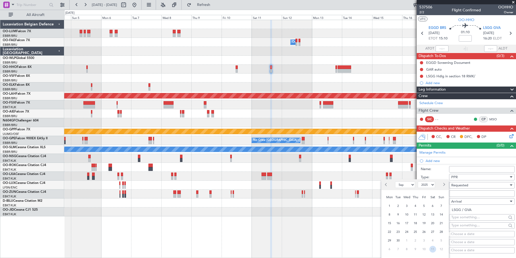
select select "10"
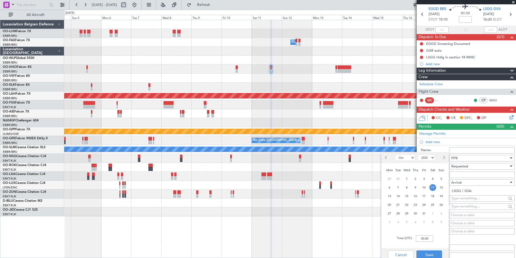
scroll to position [27, 0]
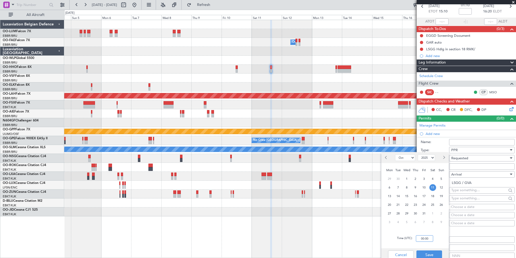
drag, startPoint x: 427, startPoint y: 237, endPoint x: 388, endPoint y: 189, distance: 62.1
click at [427, 237] on input "00:00" at bounding box center [424, 238] width 17 height 6
type input "0"
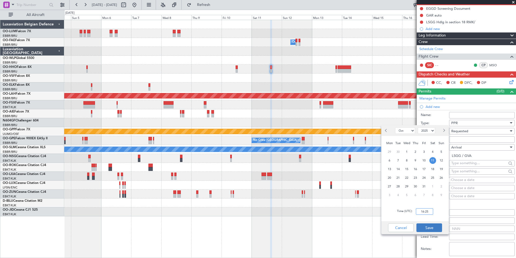
type input "16:25"
click at [432, 226] on button "Save" at bounding box center [430, 227] width 26 height 9
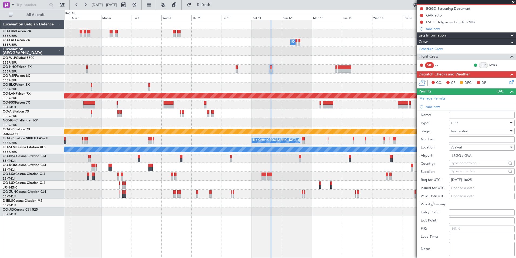
scroll to position [108, 0]
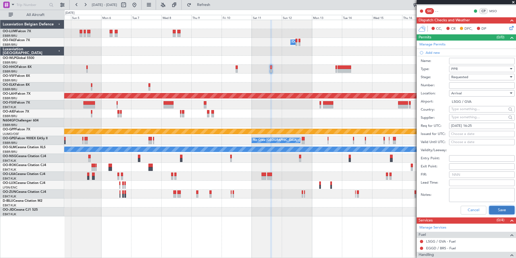
click at [500, 208] on button "Save" at bounding box center [502, 210] width 26 height 9
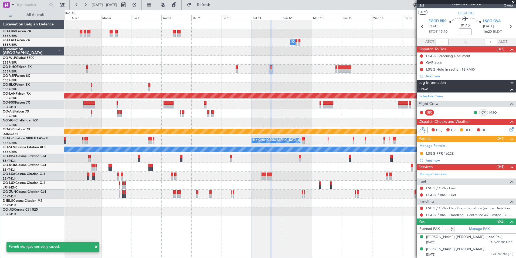
scroll to position [6, 0]
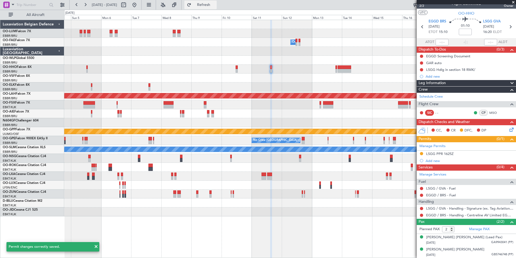
click at [215, 4] on span "Refresh" at bounding box center [204, 5] width 23 height 4
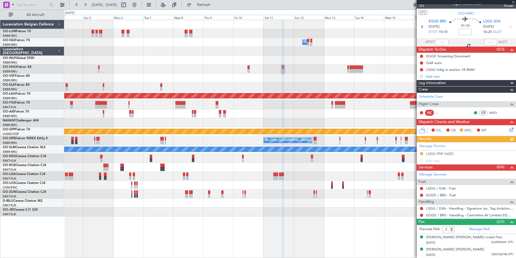
click at [282, 90] on div at bounding box center [290, 86] width 452 height 9
click at [436, 207] on link "LSGG / GVA - Handling - Signature (ex. Tag Aviation) LSGG / GVA" at bounding box center [469, 208] width 87 height 5
click at [215, 3] on span "Refresh" at bounding box center [204, 5] width 23 height 4
click at [288, 84] on div at bounding box center [290, 86] width 452 height 9
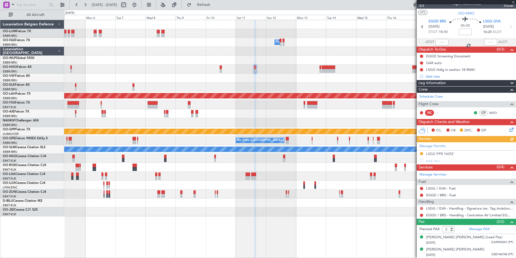
click at [421, 208] on button at bounding box center [421, 208] width 3 height 3
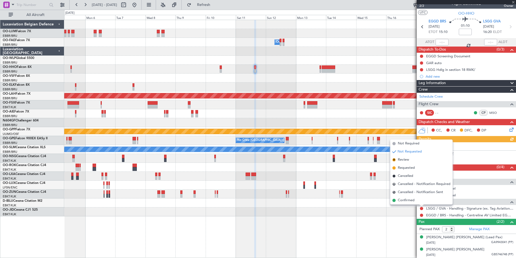
drag, startPoint x: 410, startPoint y: 170, endPoint x: 319, endPoint y: 102, distance: 113.4
click at [409, 169] on span "Requested" at bounding box center [406, 167] width 17 height 5
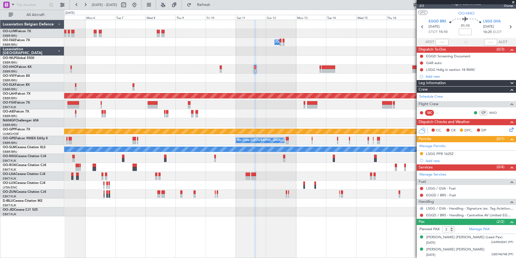
click at [222, 68] on div at bounding box center [290, 69] width 452 height 9
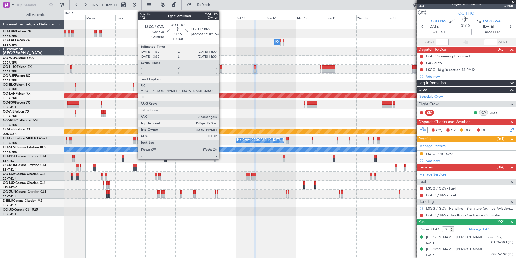
click at [221, 69] on div at bounding box center [221, 67] width 2 height 4
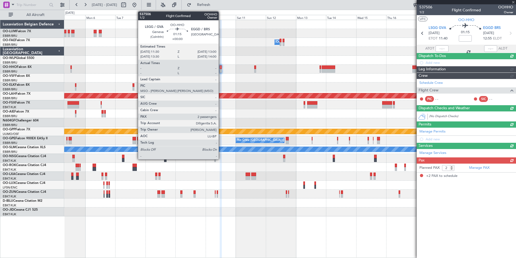
scroll to position [0, 0]
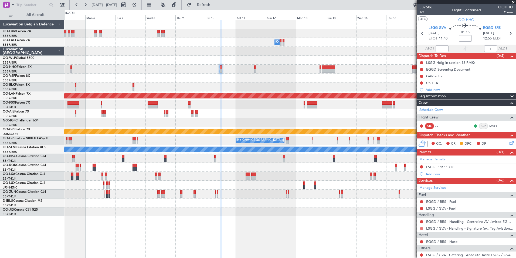
click at [423, 228] on button at bounding box center [421, 228] width 3 height 3
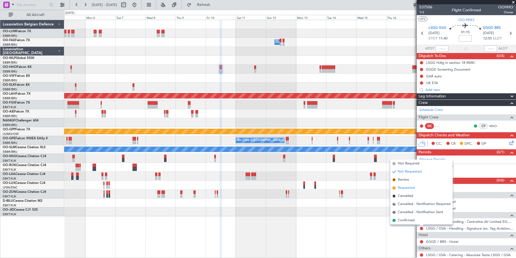
click at [405, 185] on span "Requested" at bounding box center [406, 187] width 17 height 5
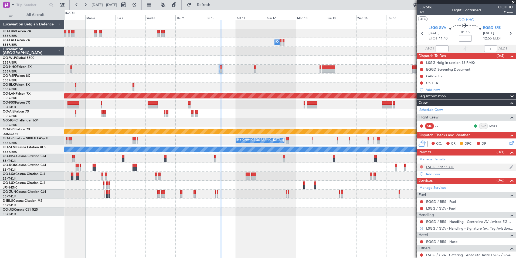
click at [422, 165] on button at bounding box center [421, 166] width 3 height 3
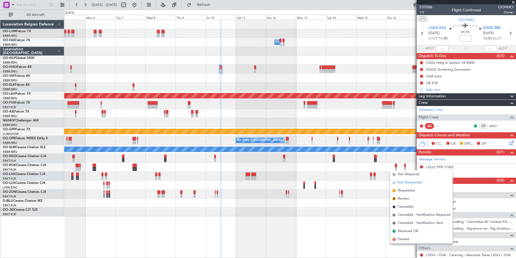
click at [408, 190] on span "Requested" at bounding box center [406, 190] width 17 height 5
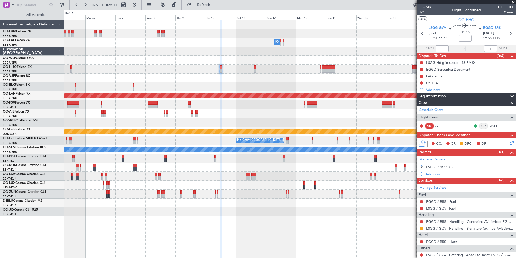
click at [443, 220] on mat-tooltip-component "LSGG / GVA - Fuel" at bounding box center [441, 217] width 35 height 14
click at [442, 221] on link "EGGD / BRS - Handling - Centreline AV Limited EGGD / BRS" at bounding box center [469, 221] width 87 height 5
click at [214, 6] on span "Refresh" at bounding box center [204, 5] width 23 height 4
click at [254, 69] on div at bounding box center [290, 69] width 452 height 9
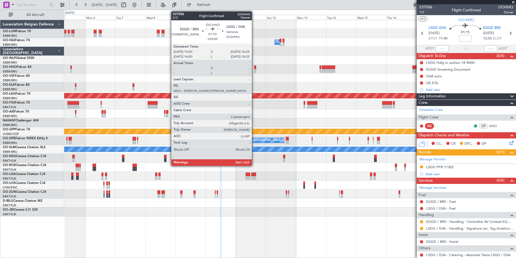
click at [254, 68] on div at bounding box center [255, 67] width 2 height 4
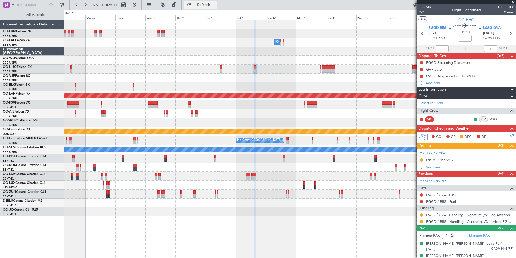
click at [215, 4] on span "Refresh" at bounding box center [204, 5] width 23 height 4
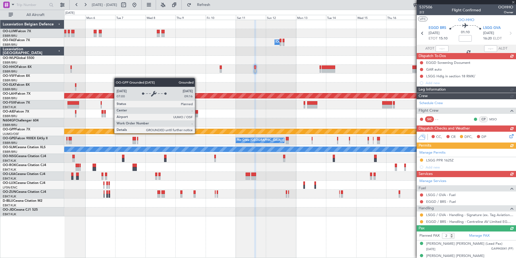
click at [255, 128] on div "Grounded [PERSON_NAME]" at bounding box center [290, 131] width 452 height 9
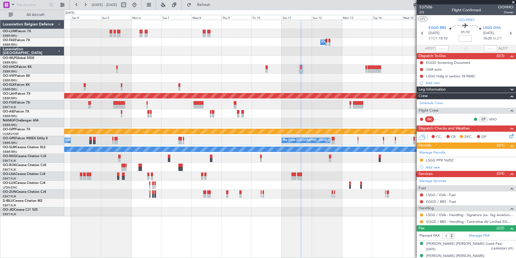
click at [312, 76] on div "Owner Melsbroek Air Base Planned Maint Alton-st Louis (St Louis Regl) Grounded …" at bounding box center [290, 118] width 452 height 196
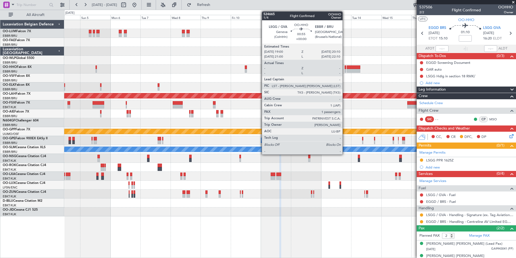
click at [345, 68] on div at bounding box center [346, 67] width 2 height 4
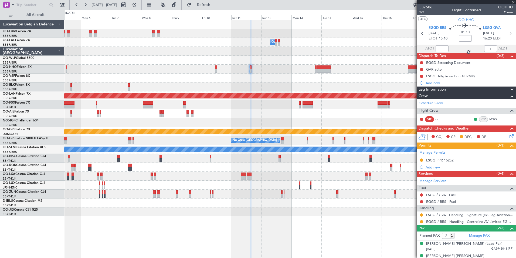
click at [293, 78] on div "Owner Melsbroek Air Base Planned Maint Alton-st Louis (St Louis Regl) Grounded …" at bounding box center [290, 118] width 452 height 196
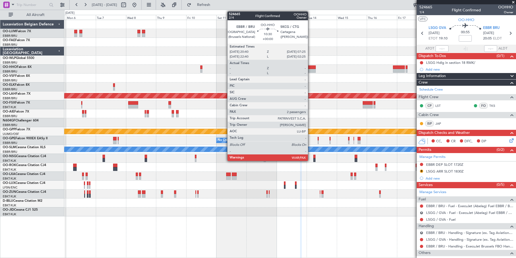
click at [311, 70] on div at bounding box center [309, 71] width 14 height 4
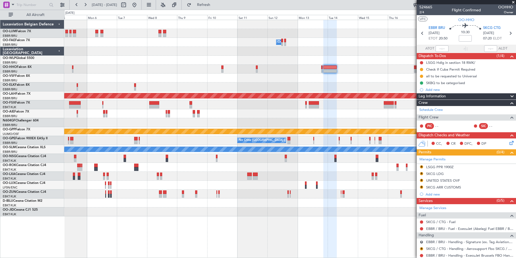
click at [228, 80] on div at bounding box center [290, 77] width 452 height 9
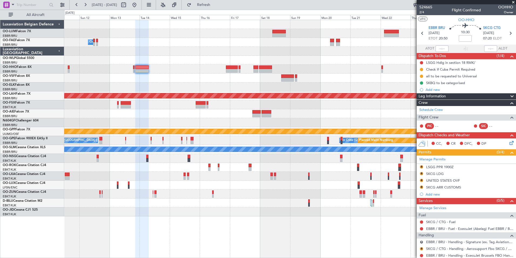
click at [152, 92] on div "Planned Maint Kortrijk-Wevelgem Owner Melsbroek Air Base Planned Maint Alton-st…" at bounding box center [290, 118] width 452 height 196
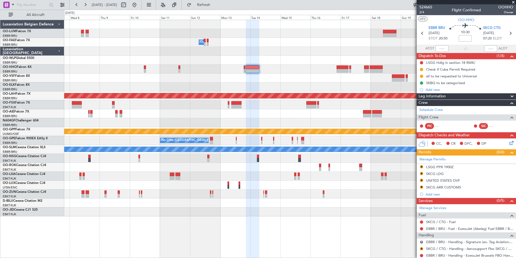
click at [279, 82] on div "Owner Melsbroek Air Base Planned Maint Alton-st Louis (St Louis Regl) Grounded …" at bounding box center [290, 118] width 452 height 196
click at [314, 78] on div at bounding box center [290, 77] width 452 height 9
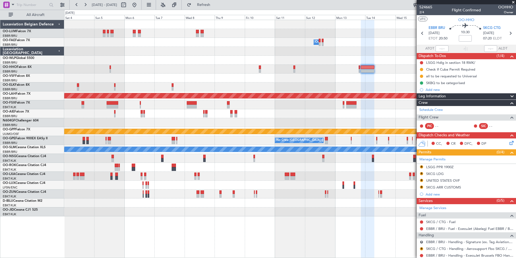
click at [329, 74] on div at bounding box center [290, 77] width 452 height 9
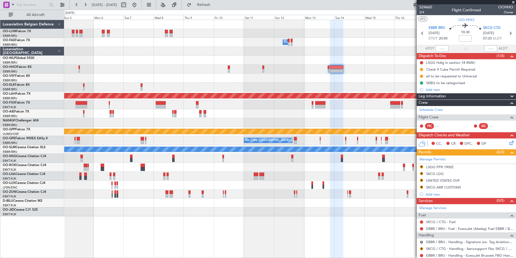
click at [178, 83] on div "Owner Melsbroek Air Base Planned Maint Alton-st Louis (St Louis Regl) Grounded …" at bounding box center [290, 118] width 452 height 196
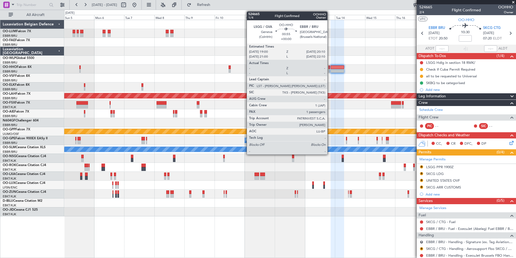
click at [330, 70] on div at bounding box center [330, 71] width 2 height 4
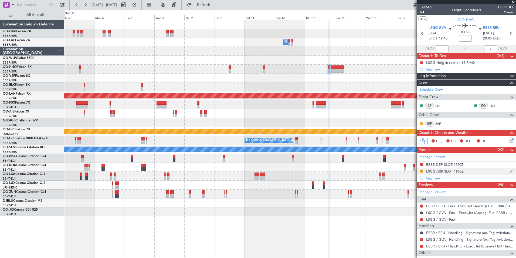
click at [443, 171] on div "LSGG ARR SLOT 1830Z" at bounding box center [445, 171] width 38 height 5
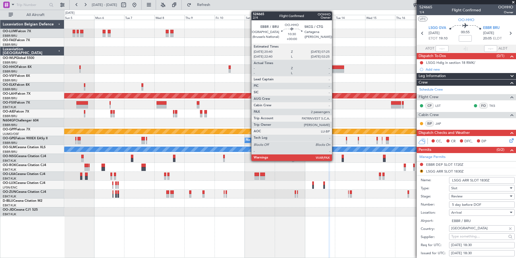
click at [335, 69] on div at bounding box center [338, 71] width 14 height 4
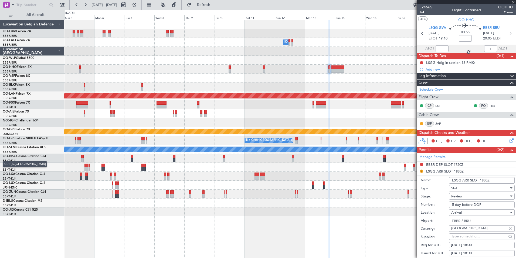
type input "2"
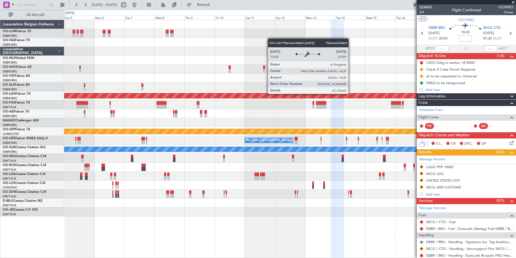
click at [233, 114] on div "Owner Melsbroek Air Base Planned Maint Alton-st Louis (St Louis Regl) Grounded …" at bounding box center [290, 118] width 452 height 196
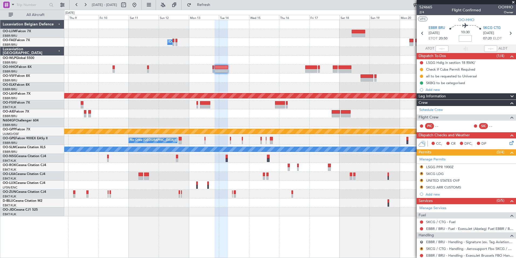
click at [464, 39] on input at bounding box center [465, 38] width 13 height 6
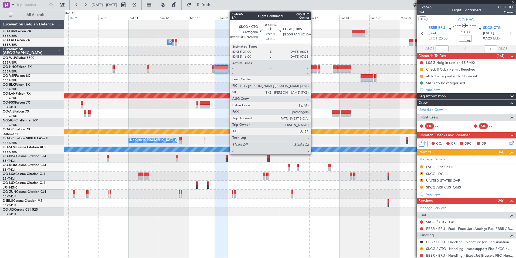
click at [313, 69] on div at bounding box center [311, 67] width 12 height 4
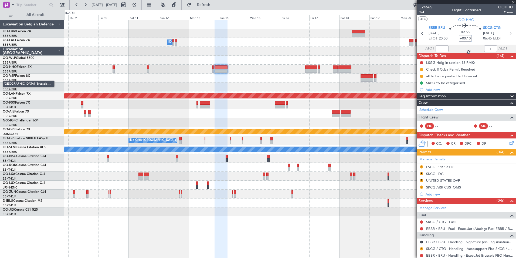
type input "-00:05"
type input "3"
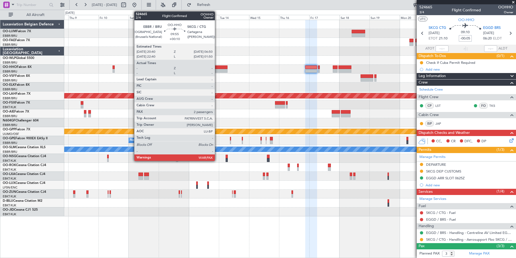
click at [217, 68] on div at bounding box center [221, 67] width 13 height 4
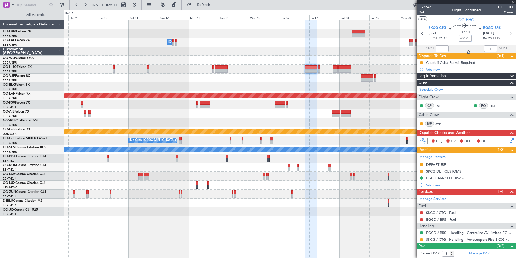
type input "+00:10"
type input "2"
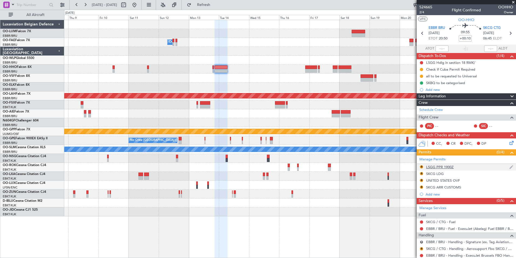
click at [446, 167] on div "LSGG PPR 1900Z" at bounding box center [440, 166] width 28 height 5
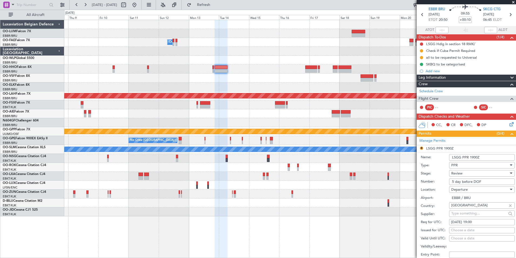
scroll to position [27, 0]
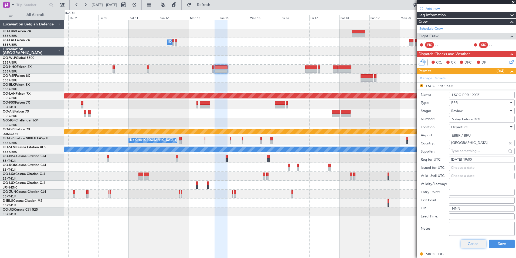
click at [473, 244] on button "Cancel" at bounding box center [474, 243] width 26 height 9
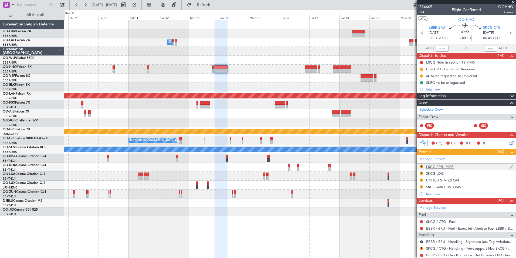
scroll to position [0, 0]
click at [438, 167] on div "LSGG PPR 1900Z" at bounding box center [440, 166] width 28 height 5
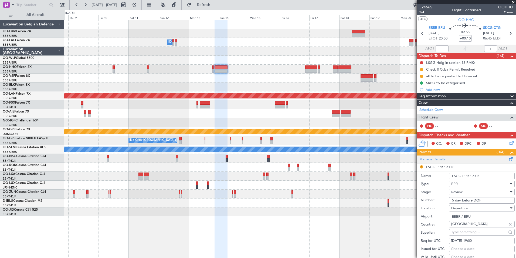
click at [508, 159] on span at bounding box center [511, 158] width 6 height 4
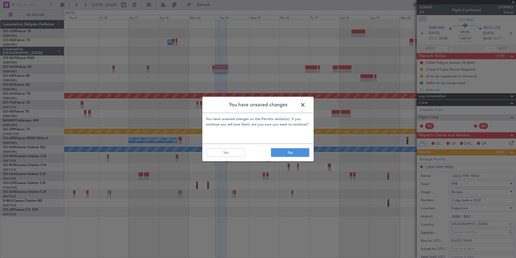
click at [306, 104] on span at bounding box center [306, 106] width 0 height 11
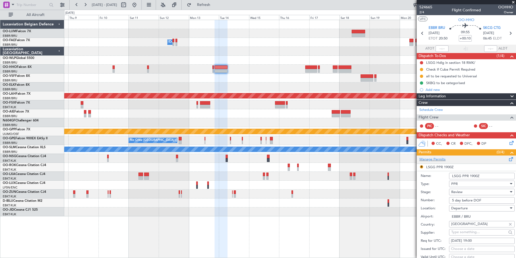
click at [508, 159] on span at bounding box center [511, 158] width 6 height 4
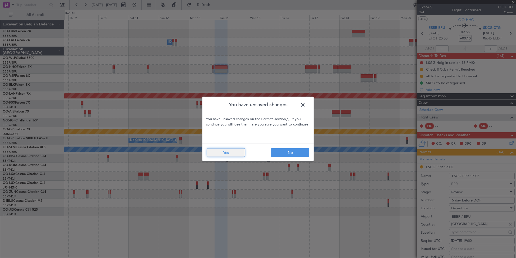
click at [221, 154] on button "Yes" at bounding box center [226, 152] width 38 height 9
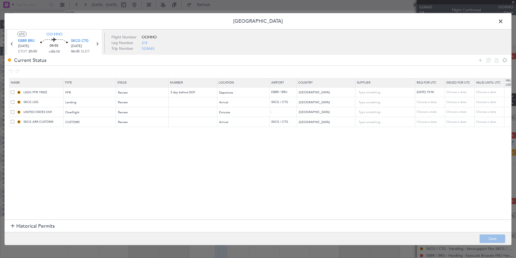
click at [10, 93] on td "R LSGG PPR 1900Z" at bounding box center [36, 92] width 54 height 10
click at [13, 91] on span at bounding box center [13, 92] width 4 height 4
click at [15, 90] on input "checkbox" at bounding box center [15, 90] width 0 height 0
click at [496, 61] on icon at bounding box center [497, 60] width 6 height 6
type input "SKCG LDG"
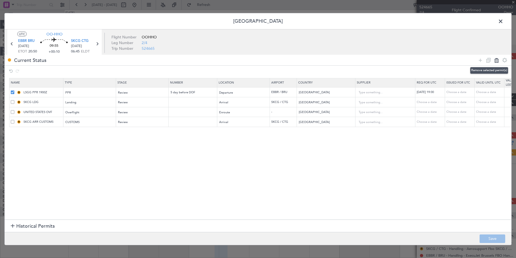
type input "Colombia"
type input "UNITED STATES OVF"
type input "United States"
type input "5"
type input "SKCG ARR CUSTOMS"
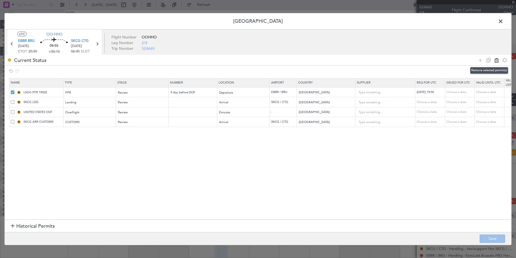
type input "Colombia"
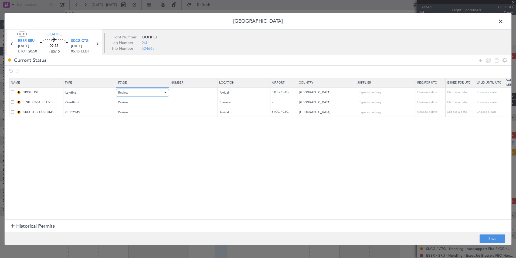
click at [134, 94] on div "Review" at bounding box center [140, 92] width 45 height 8
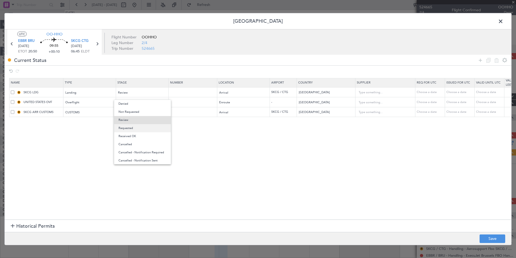
click at [130, 126] on span "Requested" at bounding box center [143, 128] width 48 height 8
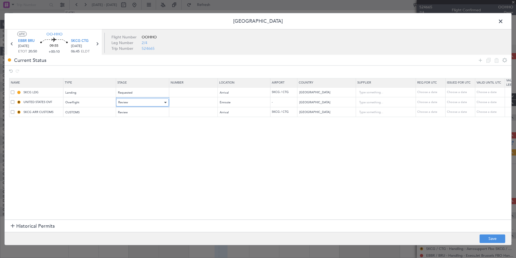
click at [135, 105] on div "Review" at bounding box center [140, 102] width 45 height 8
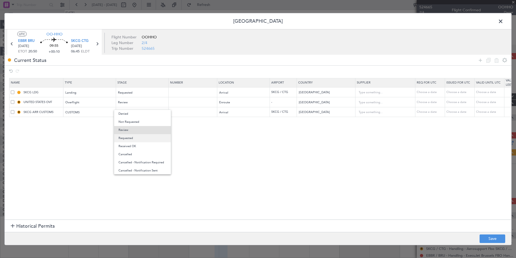
click at [122, 140] on span "Requested" at bounding box center [143, 138] width 48 height 8
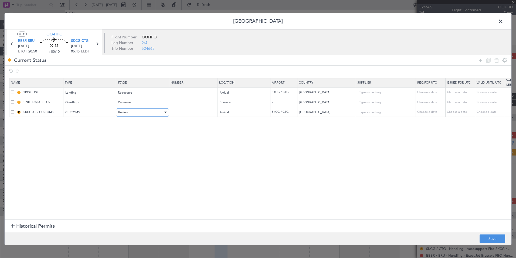
click at [132, 116] on div "Review" at bounding box center [140, 112] width 45 height 8
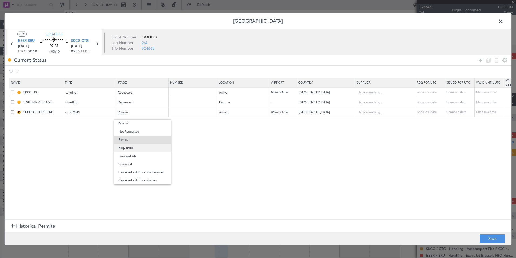
click at [127, 148] on span "Requested" at bounding box center [143, 148] width 48 height 8
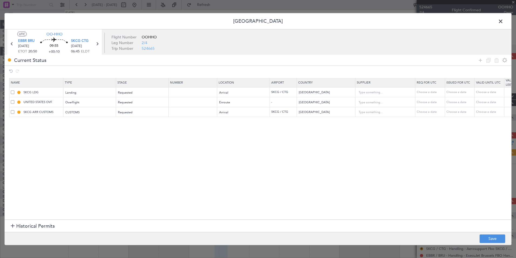
click at [493, 234] on footer "Save" at bounding box center [258, 237] width 507 height 13
click at [492, 243] on button "Save" at bounding box center [493, 238] width 26 height 9
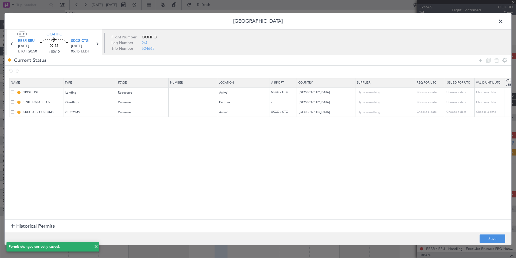
click at [504, 20] on span at bounding box center [504, 22] width 0 height 11
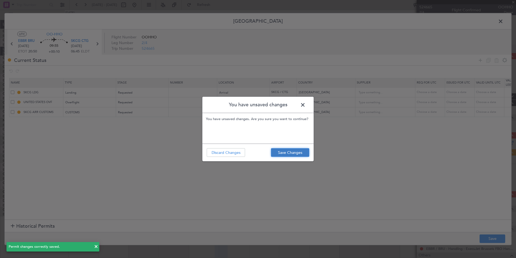
click at [288, 154] on button "Save Changes" at bounding box center [290, 152] width 38 height 9
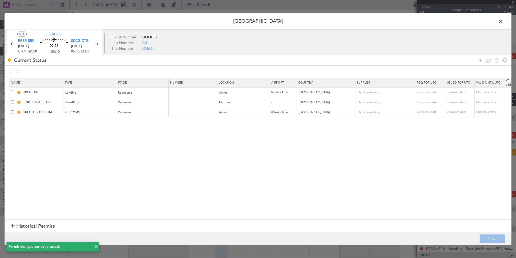
click at [504, 21] on span at bounding box center [504, 22] width 0 height 11
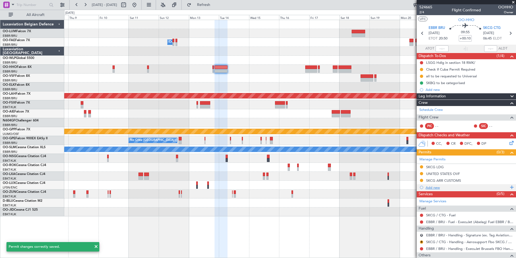
click at [432, 187] on div "Add new" at bounding box center [467, 187] width 83 height 5
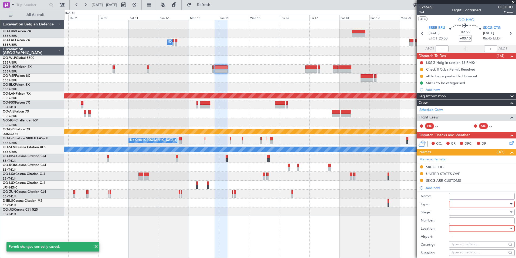
click at [456, 203] on div at bounding box center [481, 204] width 58 height 8
click at [456, 255] on span "Slot" at bounding box center [480, 255] width 57 height 8
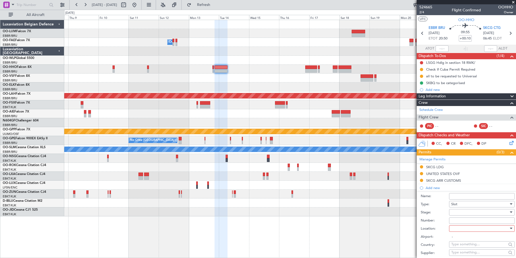
click at [461, 212] on div at bounding box center [481, 212] width 58 height 8
click at [465, 247] on span "Requested" at bounding box center [480, 247] width 57 height 8
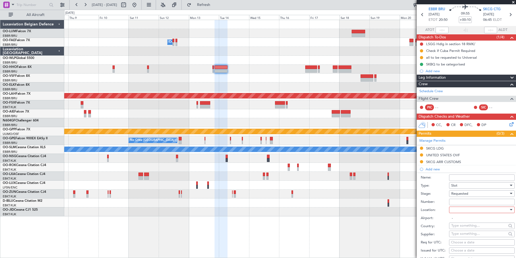
scroll to position [27, 0]
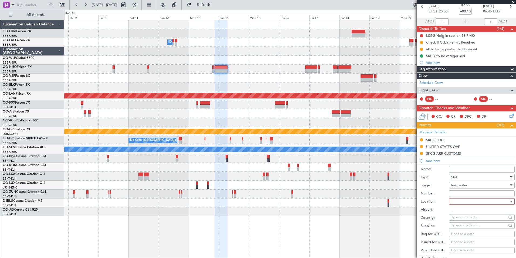
click at [461, 203] on div at bounding box center [481, 201] width 58 height 8
click at [461, 187] on div at bounding box center [258, 129] width 516 height 258
click at [461, 187] on span "Requested" at bounding box center [460, 185] width 17 height 5
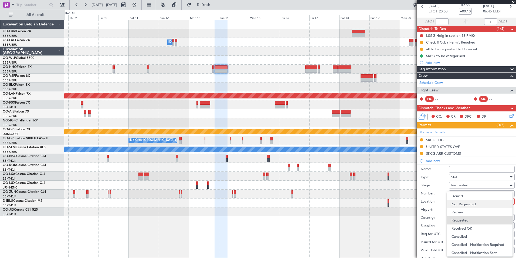
scroll to position [2, 0]
click at [466, 201] on span "Not Requested" at bounding box center [480, 201] width 57 height 8
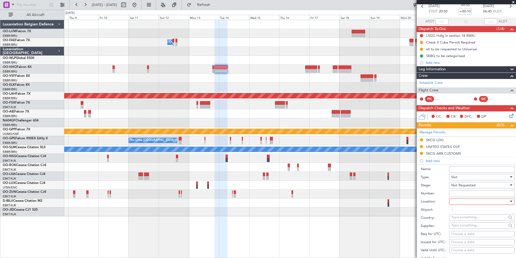
click at [462, 194] on input "Number:" at bounding box center [482, 193] width 66 height 6
click at [452, 203] on span at bounding box center [452, 201] width 0 height 5
click at [460, 211] on span "Departure" at bounding box center [480, 212] width 57 height 8
type input "EBBR / BRU"
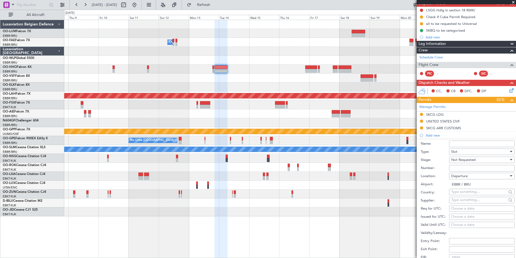
scroll to position [81, 0]
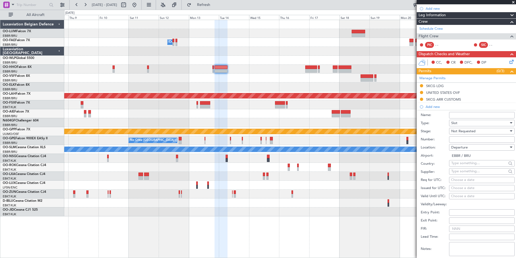
click at [457, 179] on div "Choose a date" at bounding box center [482, 179] width 62 height 5
select select "9"
select select "2025"
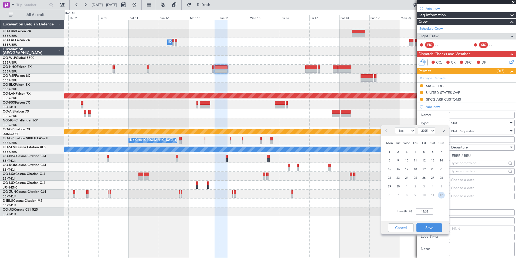
click at [440, 194] on span "12" at bounding box center [441, 194] width 7 height 7
select select "10"
click at [389, 169] on span "13" at bounding box center [389, 169] width 7 height 7
drag, startPoint x: 420, startPoint y: 212, endPoint x: 390, endPoint y: 199, distance: 33.0
click at [419, 212] on input "00:00" at bounding box center [424, 211] width 17 height 6
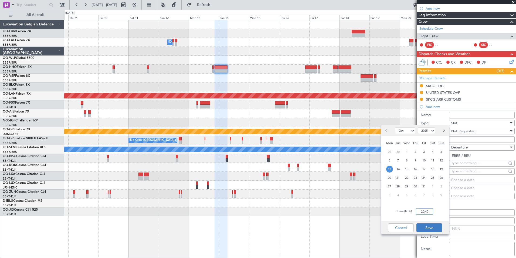
type input "20:40"
click at [432, 226] on button "Save" at bounding box center [430, 227] width 26 height 9
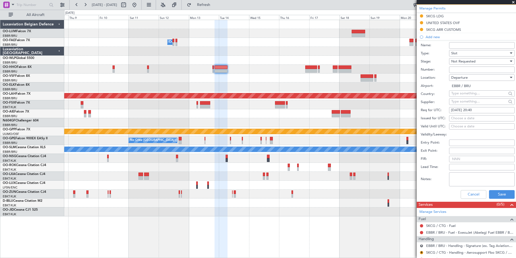
scroll to position [162, 0]
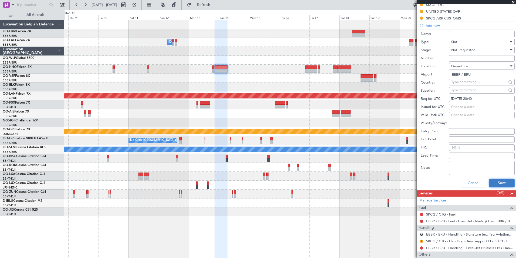
click at [491, 183] on button "Save" at bounding box center [502, 183] width 26 height 9
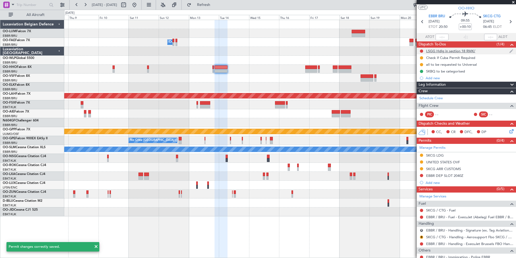
scroll to position [0, 0]
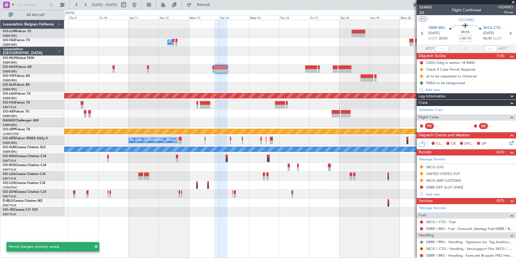
click at [421, 12] on span "2/4" at bounding box center [426, 12] width 13 height 5
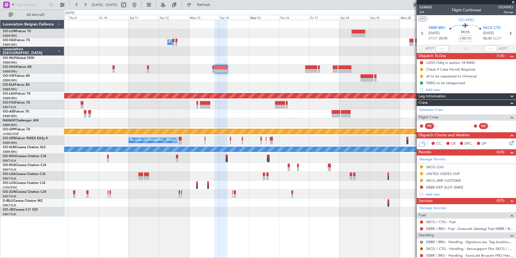
click at [212, 70] on div at bounding box center [290, 69] width 452 height 9
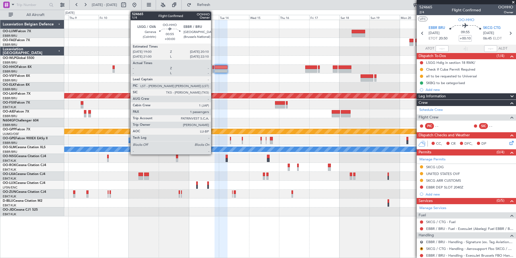
click at [214, 70] on div at bounding box center [214, 71] width 2 height 4
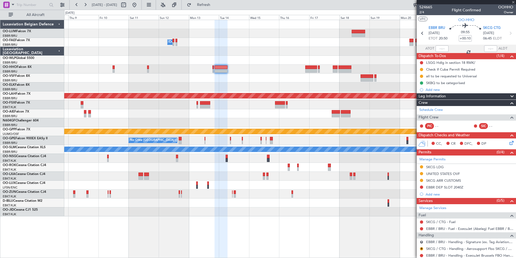
type input "1"
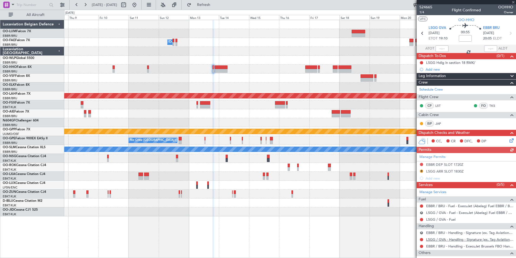
click at [438, 238] on link "LSGG / GVA - Handling - Signature (ex. Tag Aviation) LSGG / GVA" at bounding box center [469, 239] width 87 height 5
click at [215, 6] on span "Refresh" at bounding box center [204, 5] width 23 height 4
drag, startPoint x: 452, startPoint y: 163, endPoint x: 464, endPoint y: 166, distance: 12.4
click at [452, 163] on div "EBBR DEP SLOT 1720Z" at bounding box center [444, 164] width 37 height 5
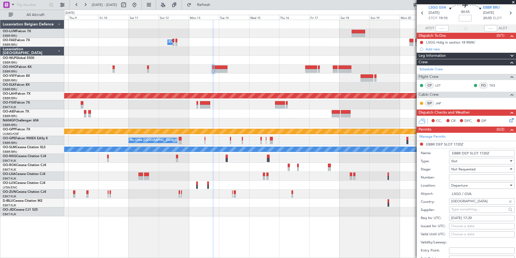
scroll to position [27, 0]
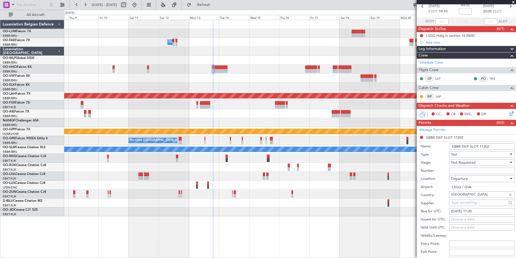
click at [472, 213] on div "13/10/2025 17:20" at bounding box center [482, 210] width 62 height 5
select select "10"
select select "2025"
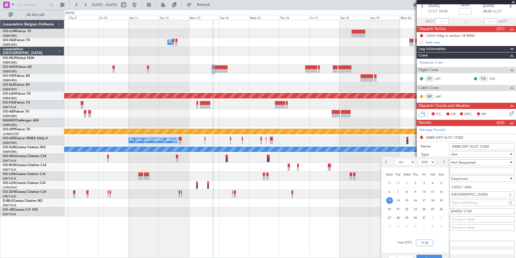
click at [430, 242] on input "17:20" at bounding box center [424, 242] width 17 height 6
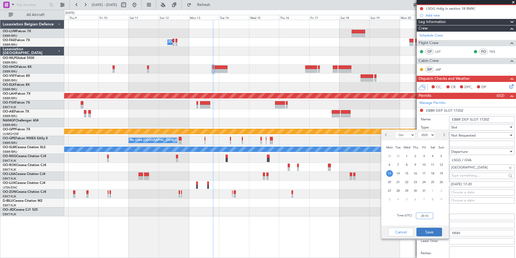
type input "20:10"
drag, startPoint x: 426, startPoint y: 234, endPoint x: 430, endPoint y: 233, distance: 5.2
click at [426, 234] on button "Save" at bounding box center [430, 231] width 26 height 9
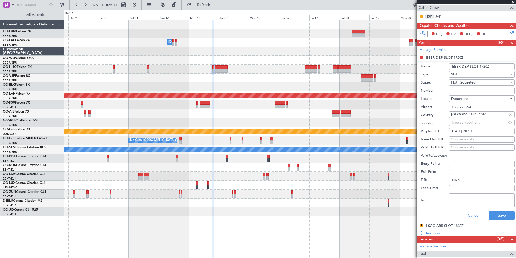
scroll to position [108, 0]
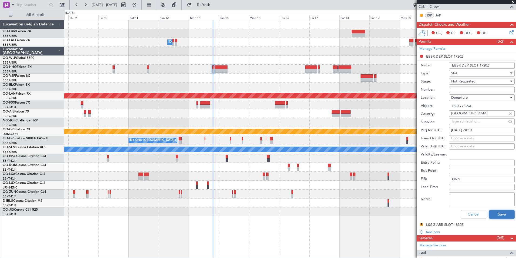
click at [496, 213] on button "Save" at bounding box center [502, 214] width 26 height 9
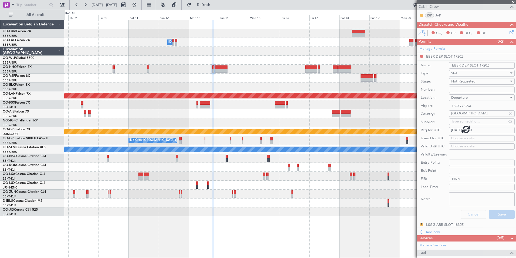
scroll to position [46, 0]
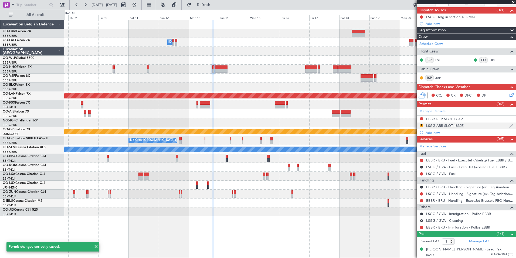
click at [435, 125] on div "LSGG ARR SLOT 1830Z" at bounding box center [445, 125] width 38 height 5
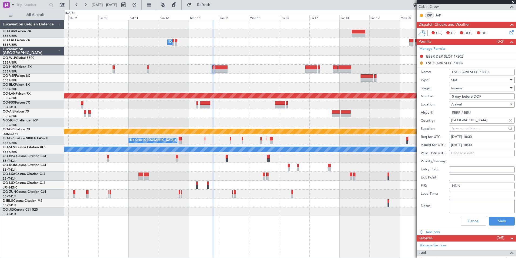
click at [477, 136] on div "13/10/2025 18:30" at bounding box center [482, 136] width 62 height 5
select select "10"
select select "2025"
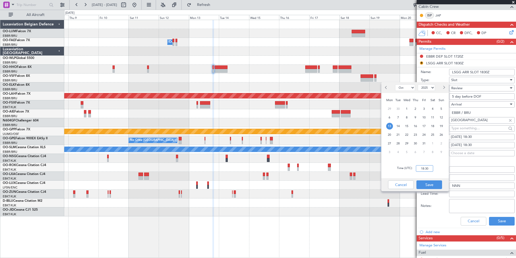
click at [429, 170] on input "18:30" at bounding box center [424, 168] width 17 height 6
type input "19:00"
click at [428, 186] on button "Save" at bounding box center [430, 184] width 26 height 9
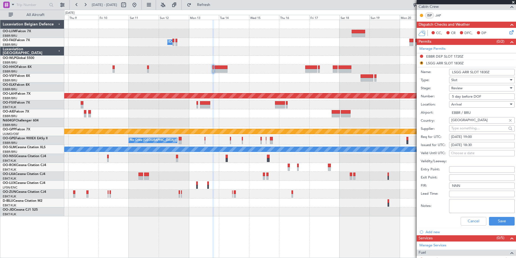
click at [483, 143] on div "13/10/2025 18:30" at bounding box center [482, 144] width 62 height 5
select select "10"
select select "2025"
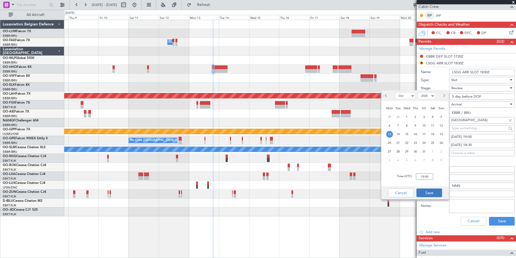
type input "19:00"
click at [434, 192] on button "Save" at bounding box center [430, 192] width 26 height 9
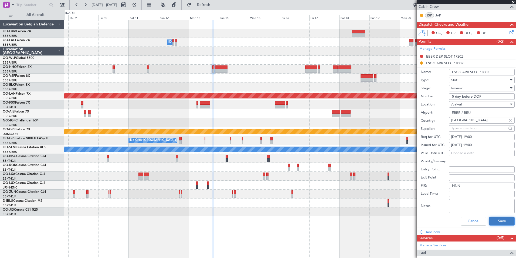
click at [496, 217] on button "Save" at bounding box center [502, 221] width 26 height 9
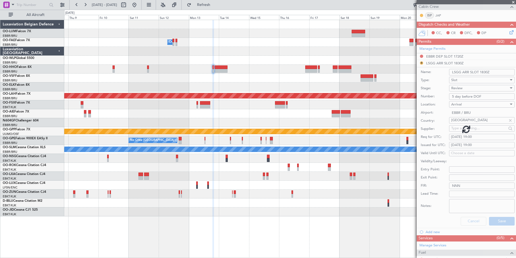
scroll to position [46, 0]
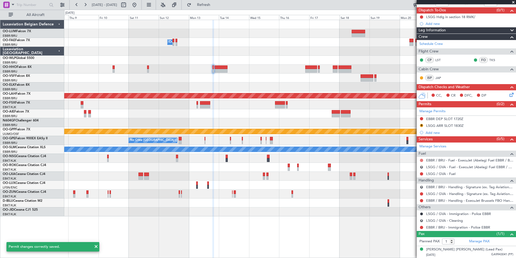
click at [422, 159] on button at bounding box center [421, 160] width 3 height 3
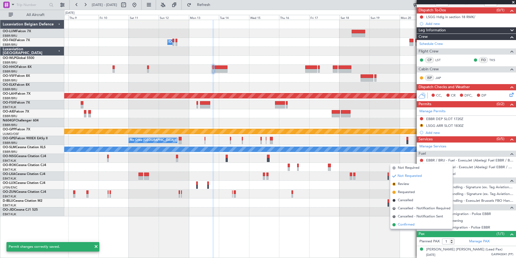
click at [401, 222] on span "Confirmed" at bounding box center [406, 224] width 17 height 5
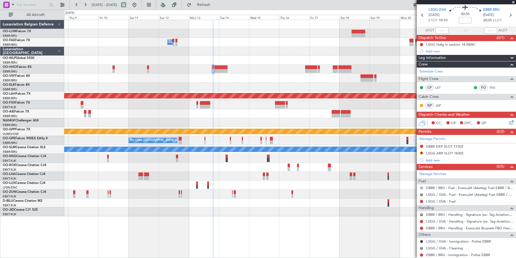
scroll to position [0, 0]
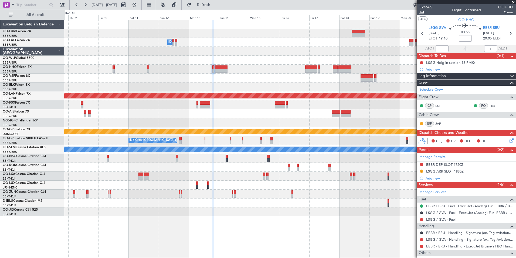
click at [422, 14] on span "1/4" at bounding box center [426, 12] width 13 height 5
click at [217, 3] on button "Refresh" at bounding box center [200, 5] width 32 height 9
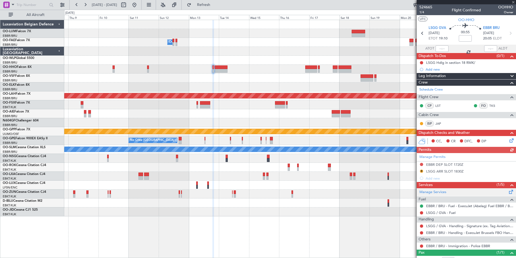
scroll to position [19, 0]
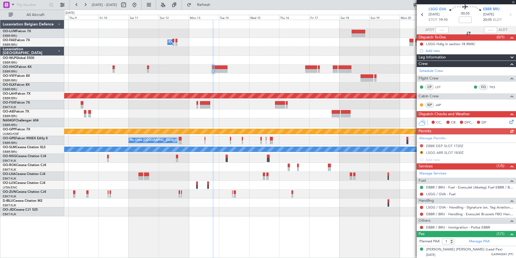
click at [421, 152] on div "Manage Permits EBBR DEP SLOT 1720Z R LSGG ARR SLOT 1830Z Add new" at bounding box center [466, 148] width 99 height 29
click at [423, 152] on button "R" at bounding box center [421, 152] width 3 height 3
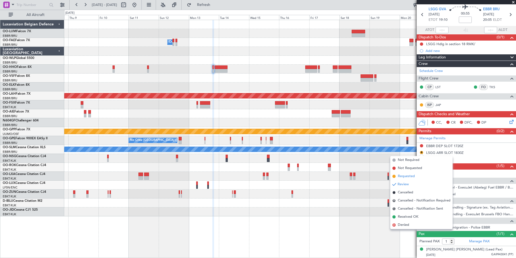
click at [408, 178] on span "Requested" at bounding box center [406, 175] width 17 height 5
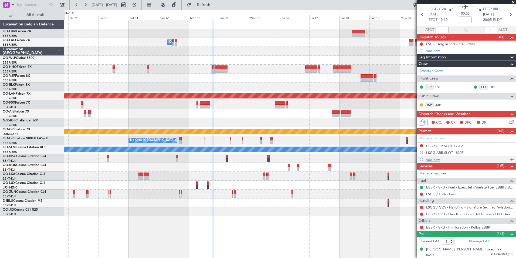
click at [456, 156] on div "Add new" at bounding box center [466, 159] width 99 height 7
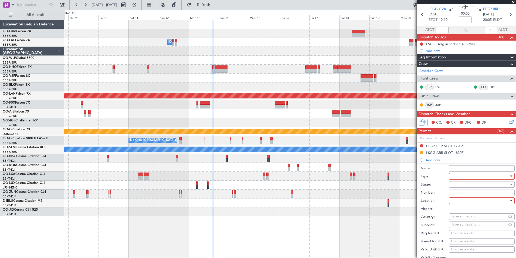
click at [454, 152] on div "LSGG ARR SLOT 1830Z" at bounding box center [445, 152] width 38 height 5
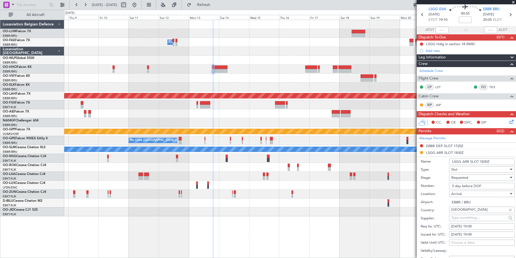
click at [487, 161] on input "LSGG ARR SLOT 1830Z" at bounding box center [482, 161] width 66 height 6
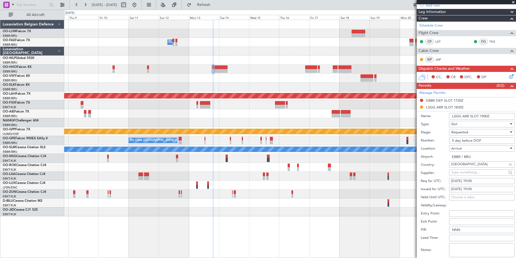
scroll to position [127, 0]
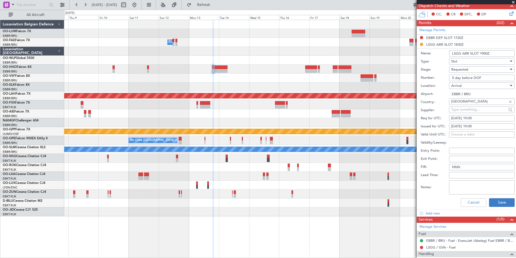
type input "LSGG ARR SLOT 1900Z"
click at [493, 204] on button "Save" at bounding box center [502, 202] width 26 height 9
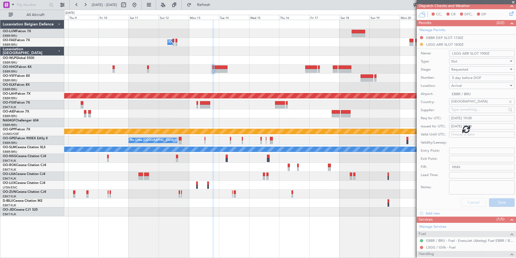
scroll to position [19, 0]
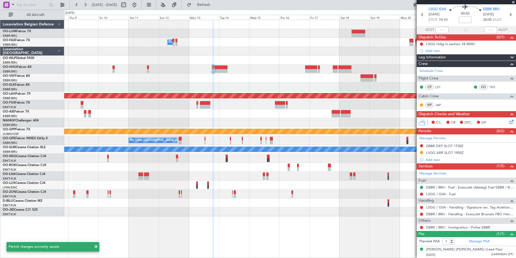
click at [425, 206] on div "LSGG / GVA - Handling - Signature (ex. Tag Aviation) LSGG / GVA" at bounding box center [466, 207] width 99 height 7
click at [423, 206] on button at bounding box center [421, 207] width 3 height 3
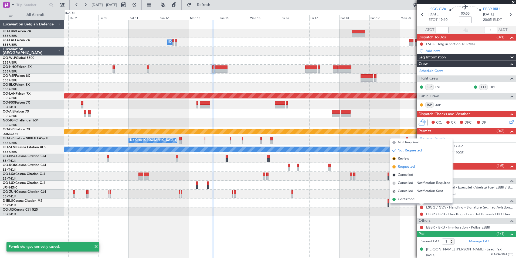
click at [406, 167] on span "Requested" at bounding box center [406, 166] width 17 height 5
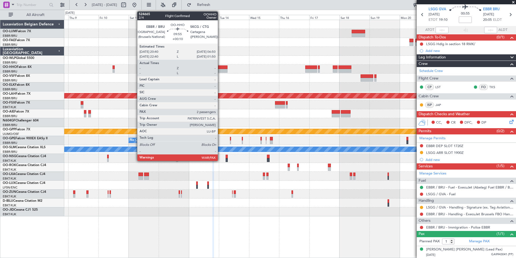
click at [220, 70] on div at bounding box center [221, 71] width 13 height 4
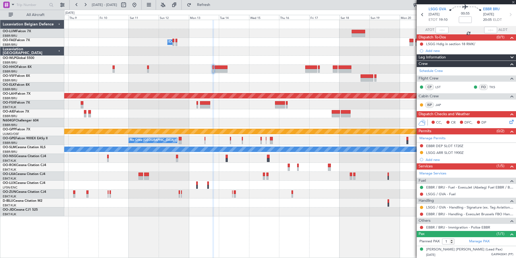
type input "+00:10"
type input "2"
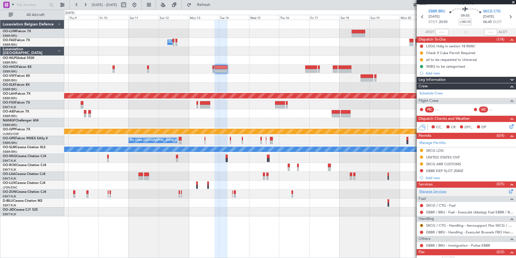
scroll to position [29, 0]
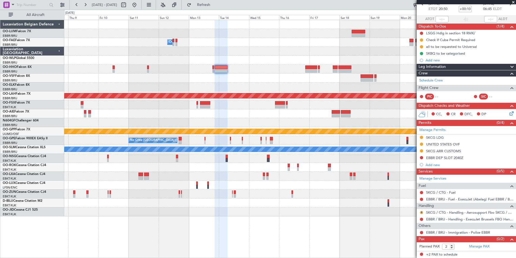
click at [420, 211] on button "R" at bounding box center [421, 212] width 3 height 3
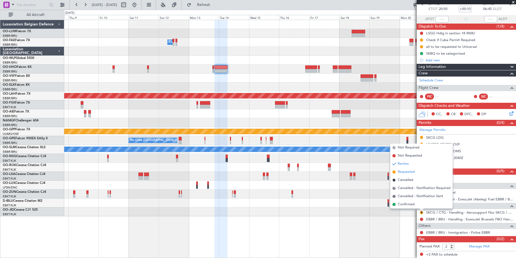
click at [413, 173] on span "Requested" at bounding box center [406, 171] width 17 height 5
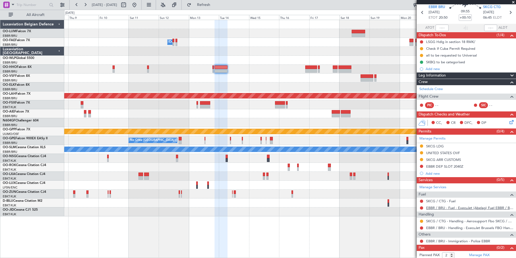
scroll to position [29, 0]
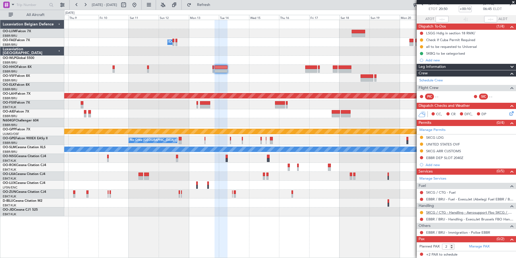
click at [461, 212] on link "SKCG / CTG - Handling - Aerosupport Fbo SKCG / CTG" at bounding box center [469, 212] width 87 height 5
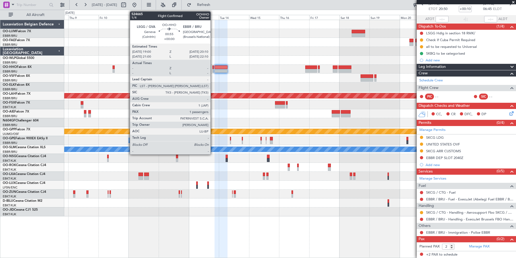
click at [213, 70] on div at bounding box center [214, 71] width 2 height 4
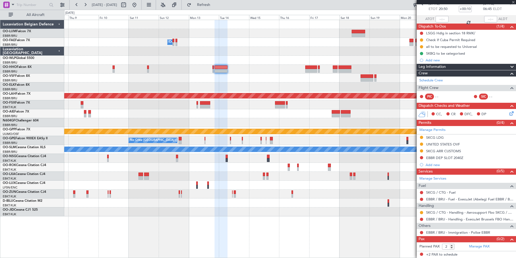
click at [146, 69] on div at bounding box center [290, 69] width 452 height 9
click at [147, 69] on div at bounding box center [290, 69] width 452 height 9
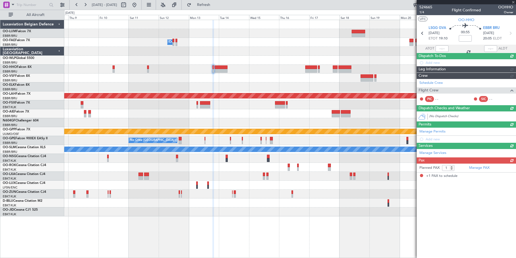
scroll to position [0, 0]
click at [147, 69] on div at bounding box center [290, 69] width 452 height 9
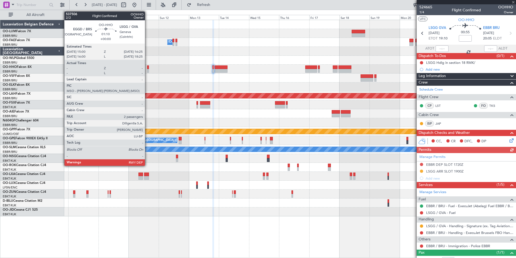
click at [147, 70] on div at bounding box center [148, 71] width 2 height 4
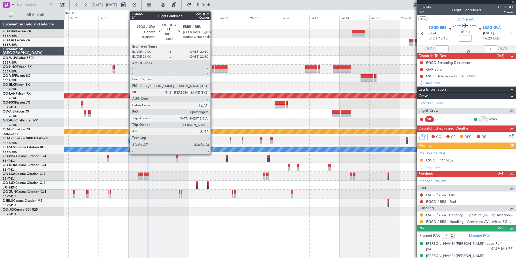
click at [213, 66] on div at bounding box center [214, 67] width 2 height 4
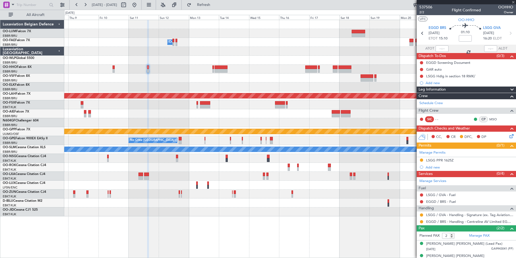
type input "1"
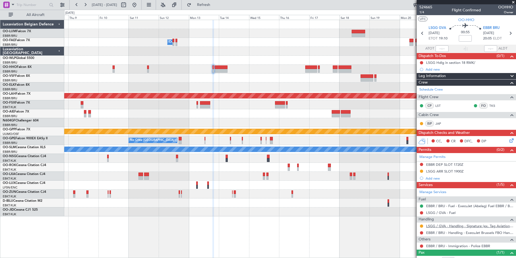
click at [450, 226] on link "LSGG / GVA - Handling - Signature (ex. Tag Aviation) LSGG / GVA" at bounding box center [469, 225] width 87 height 5
click at [333, 86] on div "Planned Maint Kortrijk-[GEOGRAPHIC_DATA] Owner [GEOGRAPHIC_DATA] Planned [GEOGR…" at bounding box center [290, 118] width 452 height 196
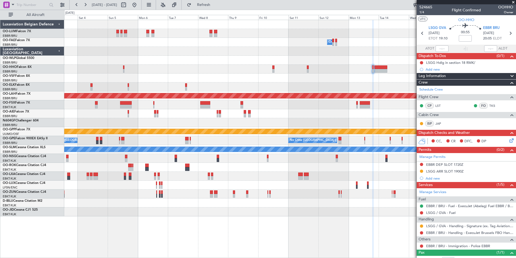
click at [334, 114] on div "Owner Melsbroek Air Base Planned [GEOGRAPHIC_DATA][PERSON_NAME]-[GEOGRAPHIC_DAT…" at bounding box center [290, 118] width 452 height 196
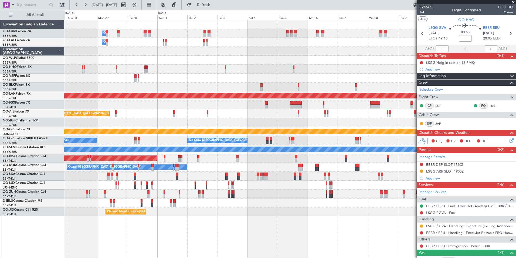
click at [276, 131] on div "Owner Melsbroek Air Base Owner [GEOGRAPHIC_DATA] Owner [GEOGRAPHIC_DATA] Planne…" at bounding box center [290, 118] width 452 height 196
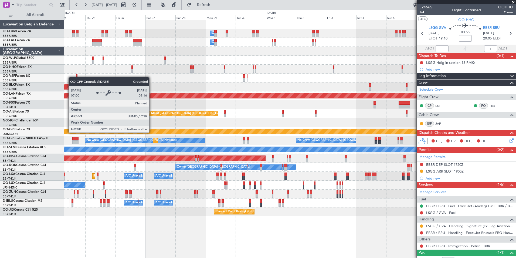
click at [272, 136] on div "Owner Melsbroek Air Base Owner [GEOGRAPHIC_DATA] Owner [GEOGRAPHIC_DATA] Planne…" at bounding box center [290, 118] width 452 height 196
click at [243, 127] on div "Owner Melsbroek Air Base Owner [GEOGRAPHIC_DATA] Owner [GEOGRAPHIC_DATA] Planne…" at bounding box center [290, 118] width 452 height 196
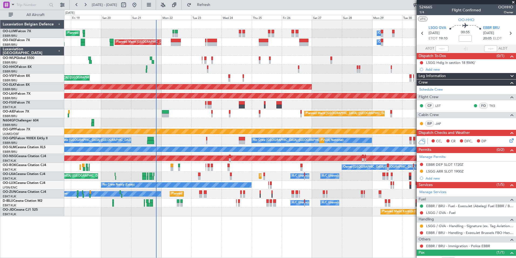
click at [174, 121] on div at bounding box center [290, 122] width 452 height 9
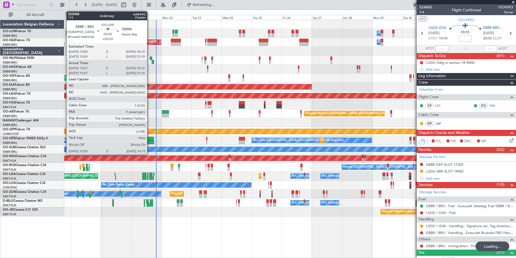
click at [150, 139] on div at bounding box center [150, 139] width 7 height 4
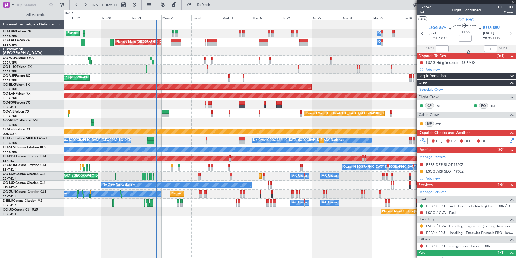
type input "+00:20"
type input "13:12"
type input "18:11"
type input "9"
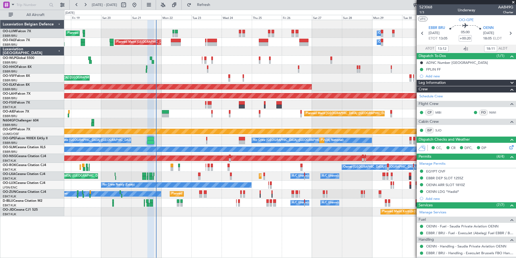
click at [174, 139] on div "No Crew [GEOGRAPHIC_DATA] ([GEOGRAPHIC_DATA] National) No Crew [GEOGRAPHIC_DATA…" at bounding box center [290, 140] width 452 height 9
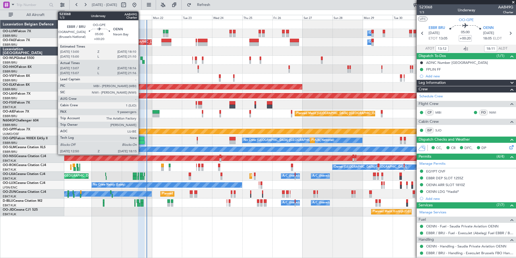
click at [141, 141] on div at bounding box center [141, 142] width 7 height 4
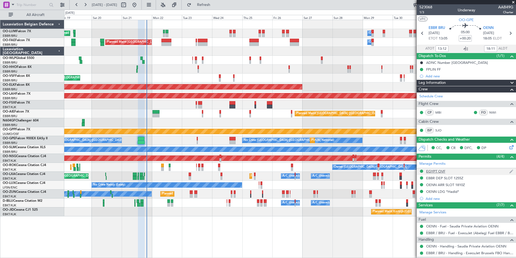
scroll to position [162, 0]
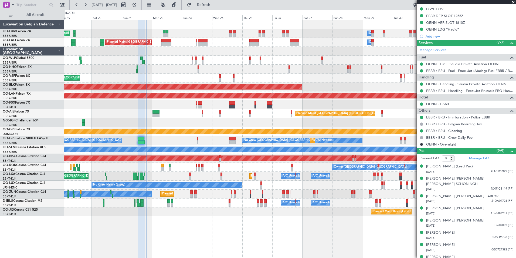
click at [183, 177] on div "Planned Maint [GEOGRAPHIC_DATA] ([GEOGRAPHIC_DATA]) Planned Maint [GEOGRAPHIC_D…" at bounding box center [290, 175] width 452 height 9
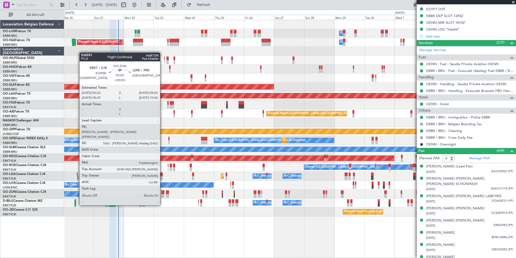
click at [163, 195] on div at bounding box center [162, 196] width 3 height 4
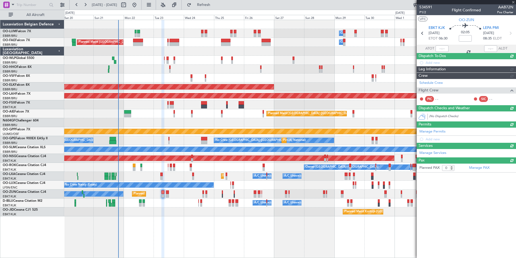
scroll to position [0, 0]
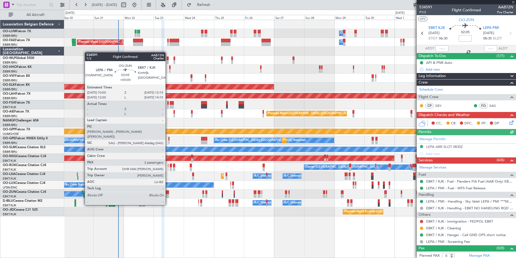
click at [168, 194] on div at bounding box center [167, 196] width 3 height 4
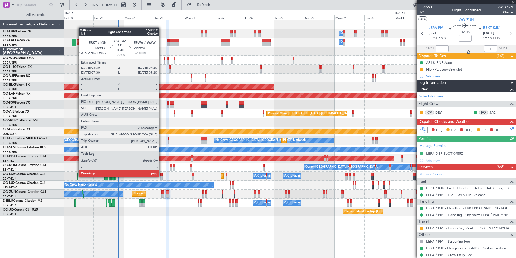
click at [162, 176] on div at bounding box center [161, 178] width 2 height 4
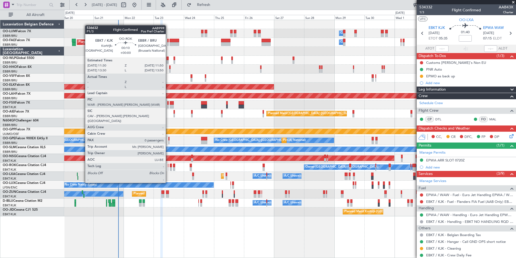
click at [168, 168] on div at bounding box center [168, 169] width 1 height 4
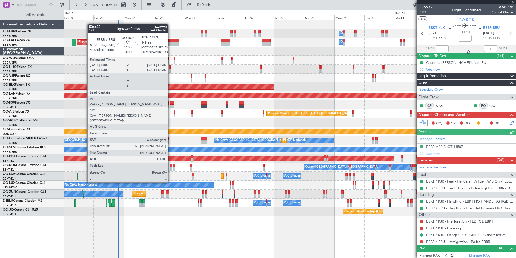
click at [171, 167] on div at bounding box center [171, 169] width 2 height 4
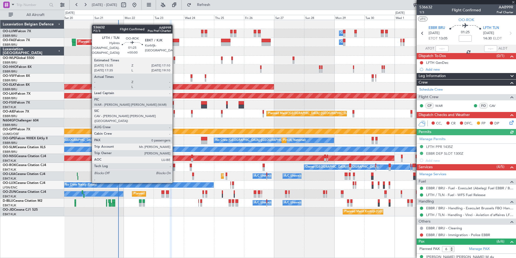
click at [175, 167] on div at bounding box center [174, 169] width 2 height 4
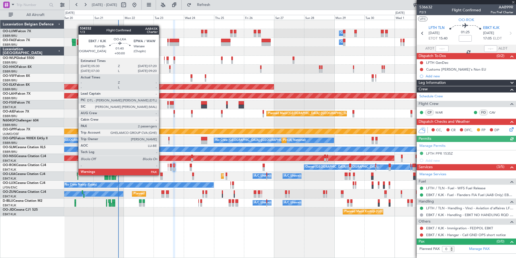
click at [161, 174] on div at bounding box center [161, 174] width 2 height 4
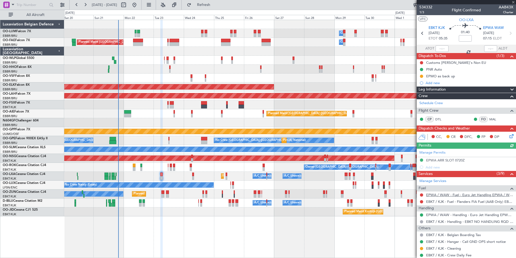
click at [435, 195] on link "EPWA / WAW - Fuel - Euro Jet Handling EPWA / WAW" at bounding box center [469, 194] width 87 height 5
click at [215, 6] on span "Refresh" at bounding box center [204, 5] width 23 height 4
click at [172, 169] on div "Owner [GEOGRAPHIC_DATA]-[GEOGRAPHIC_DATA] Planned Maint [GEOGRAPHIC_DATA]-[GEOG…" at bounding box center [290, 167] width 452 height 9
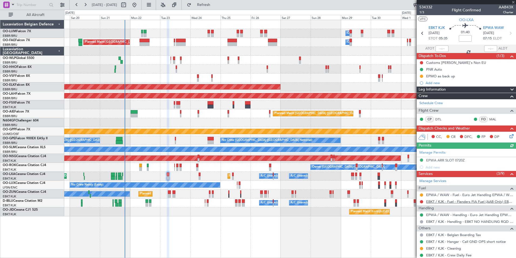
click at [436, 201] on link "EBKT / KJK - Fuel - Flanders FIA Fuel (AAB Only) EBKT / KJK" at bounding box center [469, 201] width 87 height 5
click at [215, 3] on span "Refresh" at bounding box center [204, 5] width 23 height 4
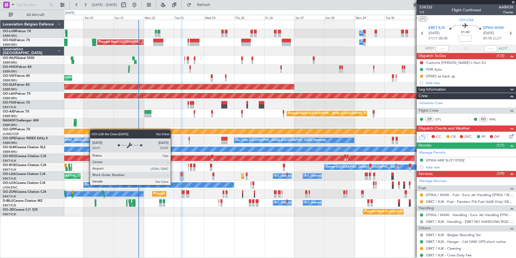
click at [188, 182] on div "No Crew Nancy (Essey)" at bounding box center [290, 184] width 452 height 9
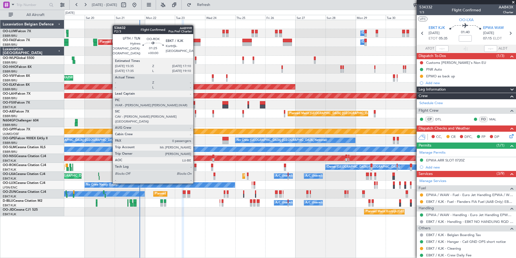
click at [196, 167] on div at bounding box center [195, 169] width 2 height 4
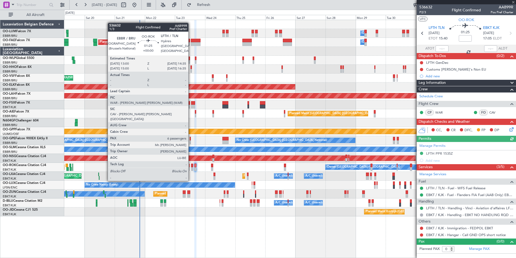
click at [191, 166] on div at bounding box center [192, 165] width 2 height 4
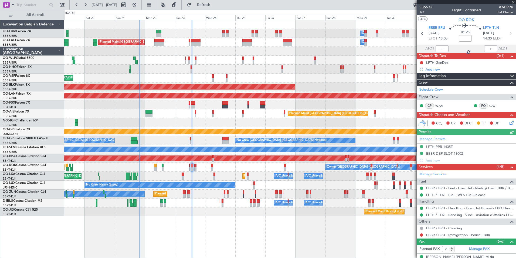
click at [191, 141] on div "No Crew [GEOGRAPHIC_DATA] ([GEOGRAPHIC_DATA] National) No Crew [GEOGRAPHIC_DATA…" at bounding box center [290, 140] width 452 height 9
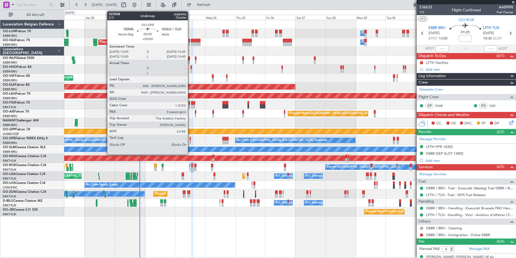
click at [190, 141] on div at bounding box center [190, 142] width 1 height 4
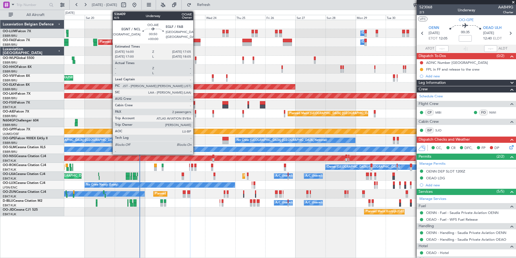
click at [196, 114] on div at bounding box center [196, 115] width 2 height 4
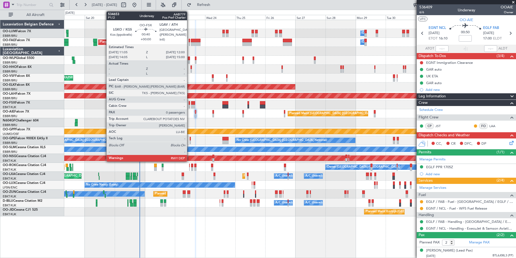
click at [190, 105] on div at bounding box center [189, 107] width 1 height 4
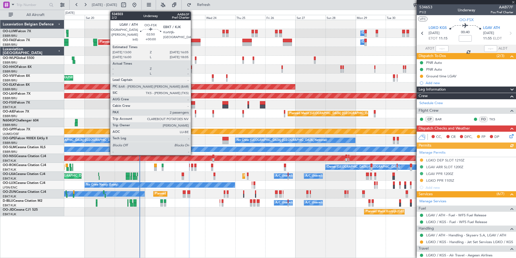
click at [193, 105] on div at bounding box center [193, 107] width 4 height 4
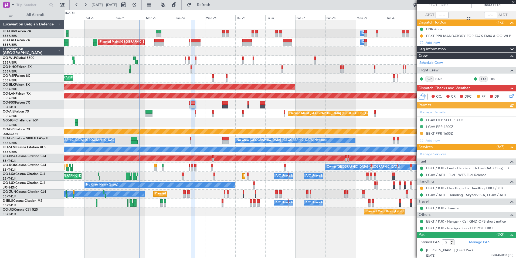
scroll to position [19, 0]
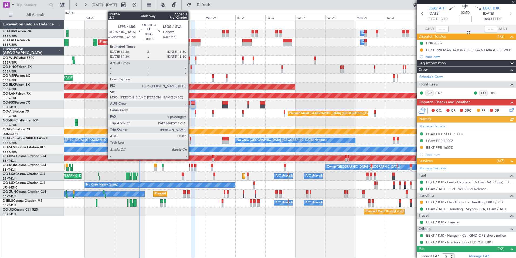
click at [191, 69] on div at bounding box center [191, 71] width 1 height 4
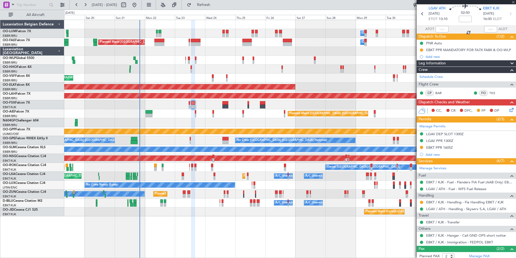
click at [198, 84] on div "Planned Maint Kortrijk-[GEOGRAPHIC_DATA]" at bounding box center [290, 86] width 452 height 9
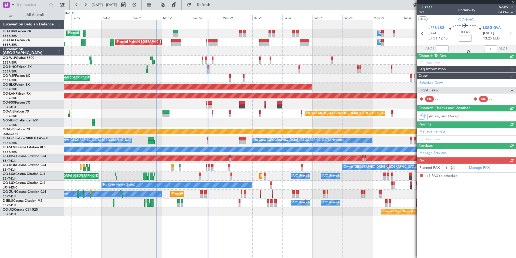
scroll to position [0, 0]
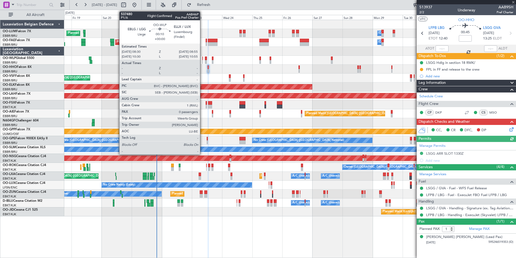
click at [203, 60] on div at bounding box center [203, 62] width 1 height 4
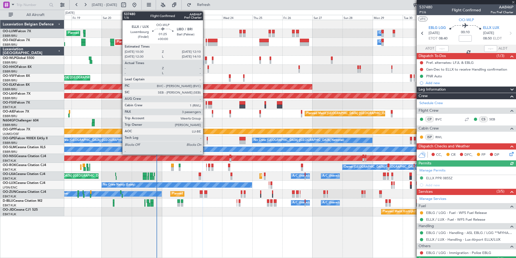
click at [206, 58] on div at bounding box center [206, 58] width 2 height 4
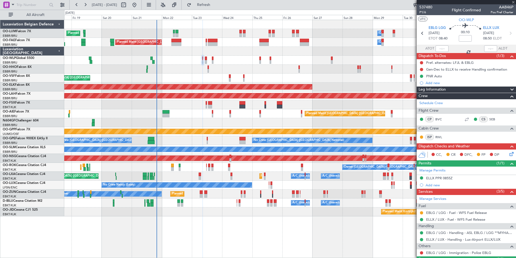
type input "3"
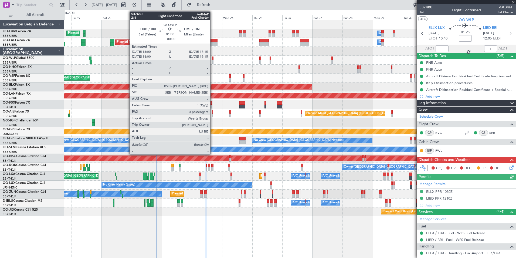
click at [213, 60] on div at bounding box center [213, 62] width 2 height 4
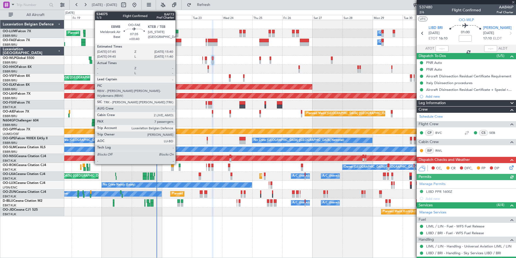
click at [177, 43] on div at bounding box center [176, 44] width 10 height 4
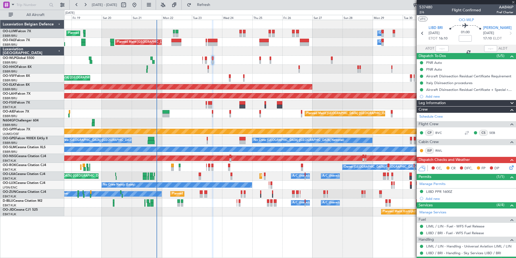
click at [200, 72] on div "Planned Maint Brussels (Brussels National) Owner Melsbroek Air Base Unplanned M…" at bounding box center [290, 118] width 452 height 196
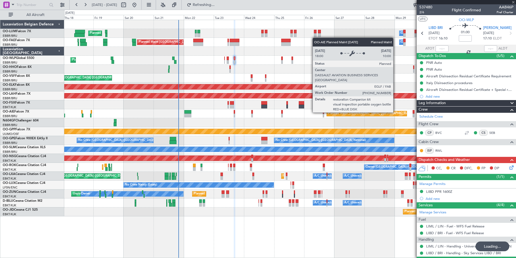
type input "+00:40"
type input "7"
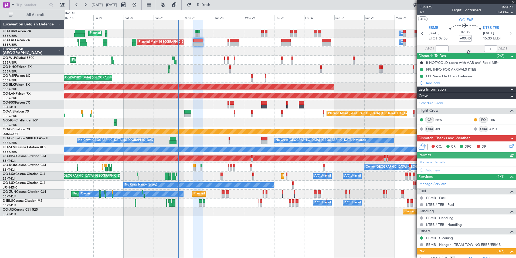
click at [509, 144] on icon at bounding box center [511, 145] width 4 height 4
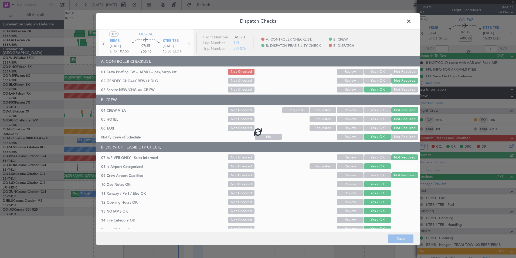
click at [376, 72] on div at bounding box center [258, 131] width 324 height 204
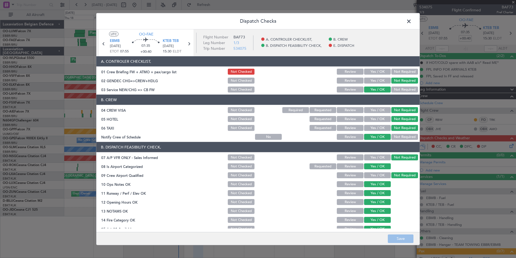
click at [376, 72] on button "Yes / OK" at bounding box center [377, 72] width 27 height 6
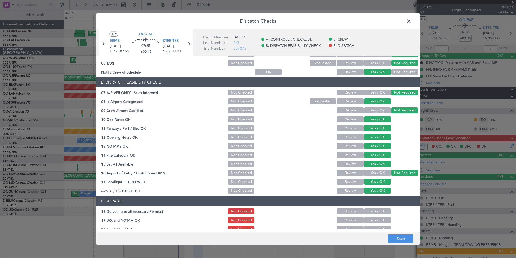
scroll to position [79, 0]
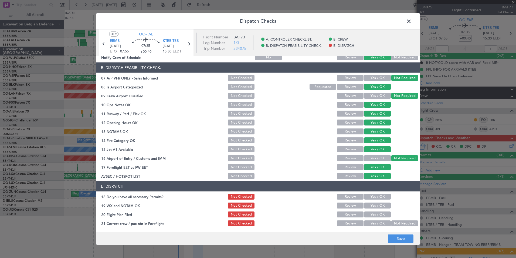
click at [377, 196] on button "Yes / OK" at bounding box center [377, 196] width 27 height 6
drag, startPoint x: 374, startPoint y: 204, endPoint x: 374, endPoint y: 208, distance: 3.2
click at [374, 205] on button "Yes / OK" at bounding box center [377, 205] width 27 height 6
click at [374, 214] on button "Yes / OK" at bounding box center [377, 214] width 27 height 6
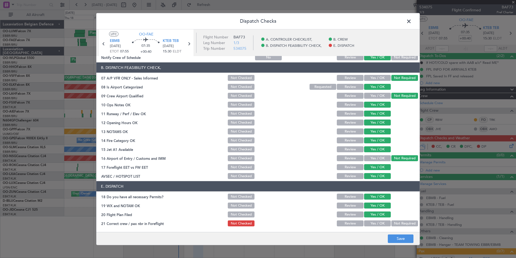
click at [373, 220] on button "Yes / OK" at bounding box center [377, 223] width 27 height 6
click at [400, 235] on button "Save" at bounding box center [401, 238] width 26 height 9
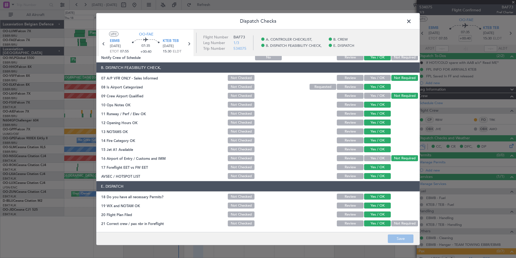
drag, startPoint x: 411, startPoint y: 25, endPoint x: 369, endPoint y: 34, distance: 43.3
click at [412, 25] on span at bounding box center [412, 22] width 0 height 11
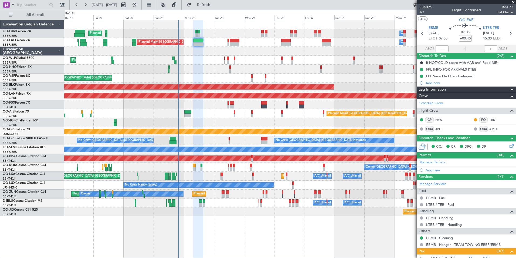
click at [234, 115] on div "Planned Maint Brussels (Brussels National) Owner Melsbroek Air Base Unplanned M…" at bounding box center [290, 118] width 452 height 196
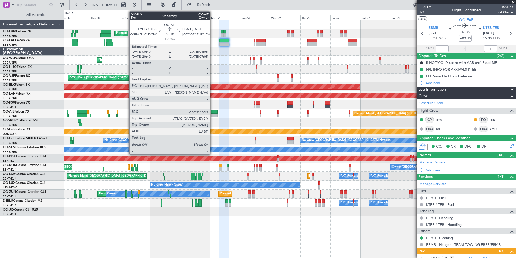
click at [213, 113] on div at bounding box center [214, 112] width 7 height 4
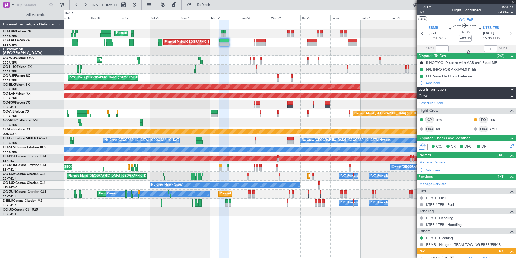
type input "+00:05"
type input "2"
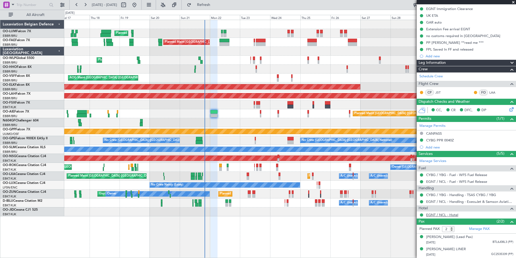
scroll to position [66, 0]
click at [452, 192] on link "CYBG / YBG - Handling - TSAS CYBG / YBG" at bounding box center [461, 194] width 70 height 5
click at [439, 192] on link "CYBG / YBG - Handling - TSAS CYBG / YBG" at bounding box center [461, 194] width 70 height 5
click at [446, 192] on link "CYBG / YBG - Handling - TSAS CYBG / YBG" at bounding box center [461, 194] width 70 height 5
click at [456, 192] on link "CYBG / YBG - Handling - TSAS CYBG / YBG" at bounding box center [461, 194] width 70 height 5
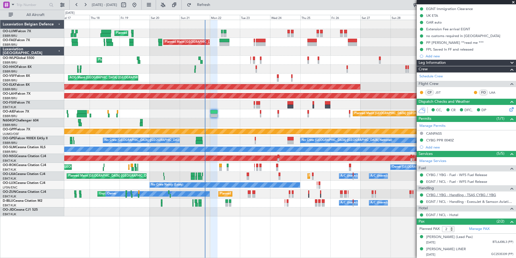
click at [440, 192] on link "CYBG / YBG - Handling - TSAS CYBG / YBG" at bounding box center [461, 194] width 70 height 5
click at [312, 44] on div "Planned Maint Brussels (Brussels National) Owner Melsbroek Air Base" at bounding box center [290, 42] width 452 height 9
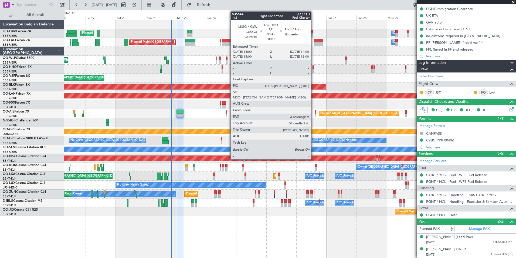
click at [314, 69] on div at bounding box center [313, 71] width 1 height 4
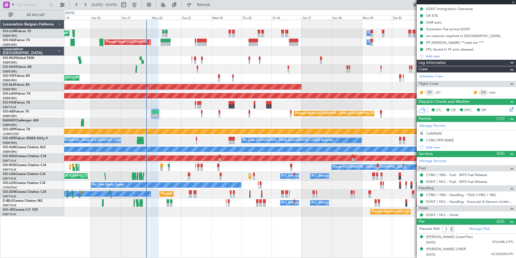
click at [295, 76] on div "Planned Maint Brussels (Brussels National) Owner Melsbroek Air Base Unplanned M…" at bounding box center [290, 118] width 452 height 196
type input "3"
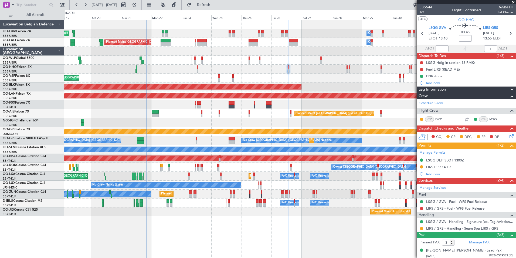
click at [169, 175] on div "Planned Maint [GEOGRAPHIC_DATA] ([GEOGRAPHIC_DATA]) Planned Maint [GEOGRAPHIC_D…" at bounding box center [290, 175] width 452 height 9
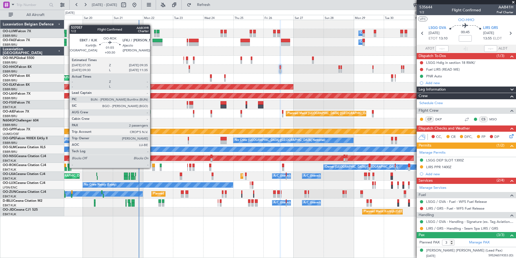
click at [153, 168] on div at bounding box center [153, 169] width 3 height 4
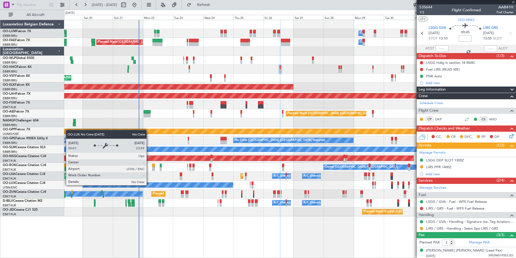
click at [164, 185] on div "No Crew Nancy (Essey)" at bounding box center [158, 184] width 150 height 5
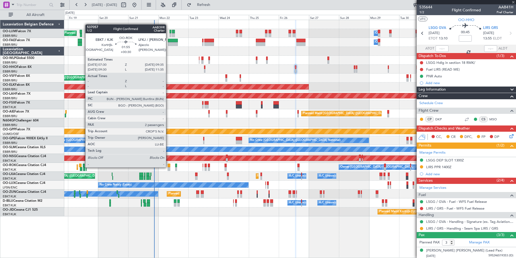
type input "+00:30"
type input "2"
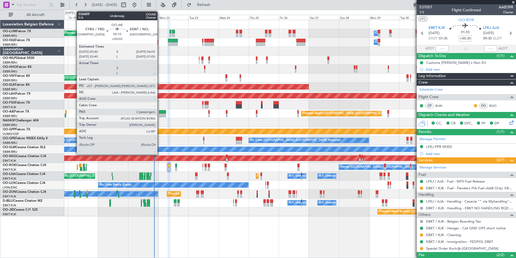
click at [160, 114] on div at bounding box center [162, 115] width 7 height 4
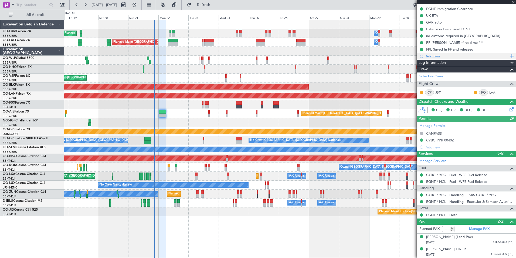
scroll to position [66, 0]
click at [193, 132] on div "Grounded [PERSON_NAME]" at bounding box center [290, 131] width 452 height 9
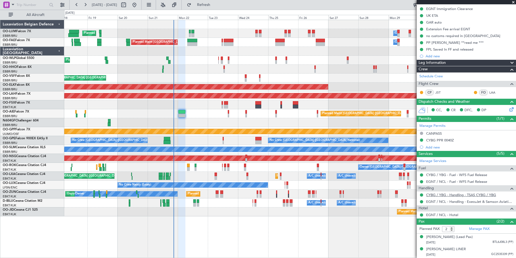
click at [430, 192] on link "CYBG / YBG - Handling - TSAS CYBG / YBG" at bounding box center [461, 194] width 70 height 5
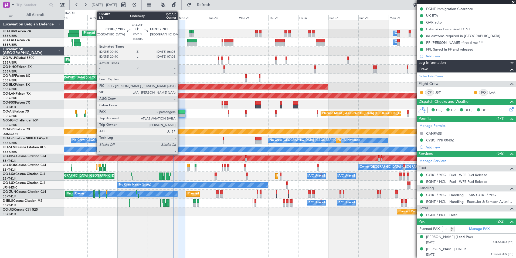
click at [181, 113] on div at bounding box center [182, 112] width 7 height 4
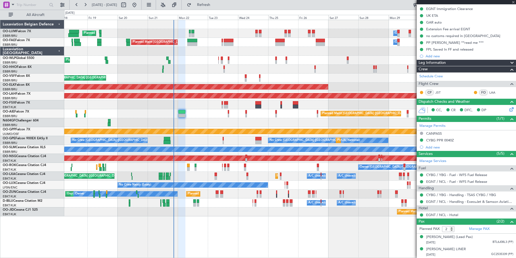
scroll to position [0, 0]
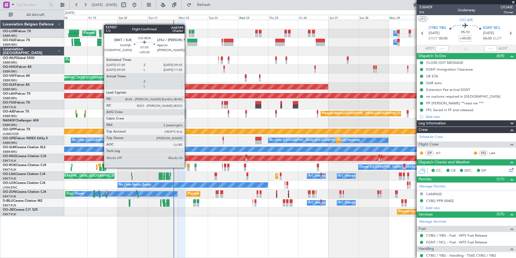
click at [187, 167] on div at bounding box center [188, 169] width 3 height 4
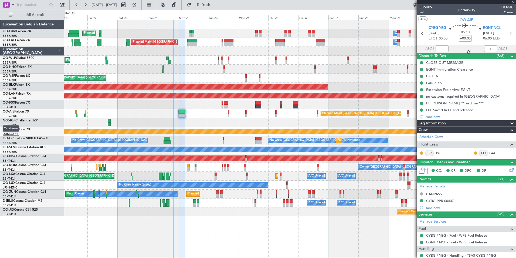
type input "+00:30"
